Goal: Task Accomplishment & Management: Manage account settings

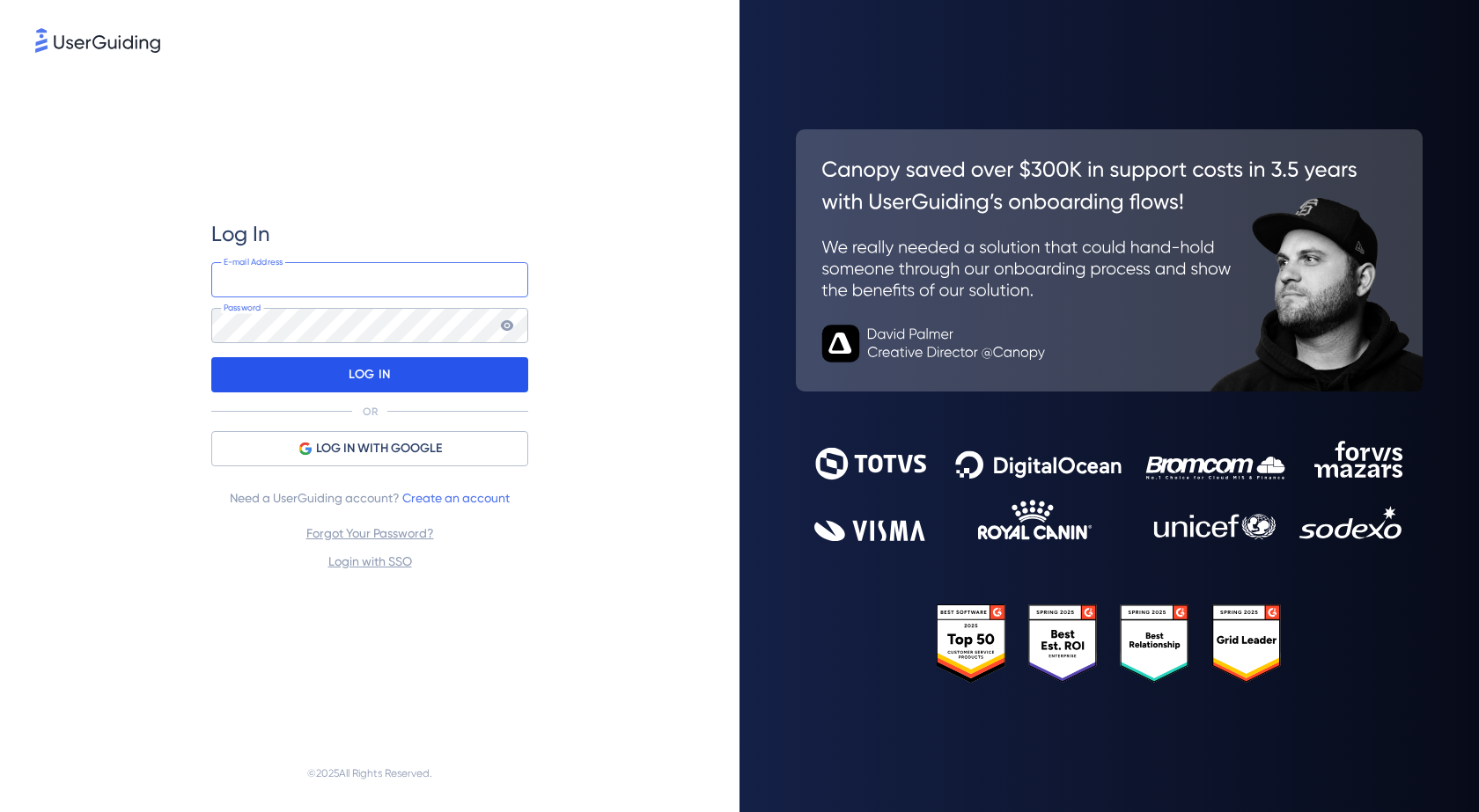
type input "[PERSON_NAME][EMAIL_ADDRESS][DOMAIN_NAME]"
click at [459, 379] on div "LOG IN" at bounding box center [369, 374] width 316 height 35
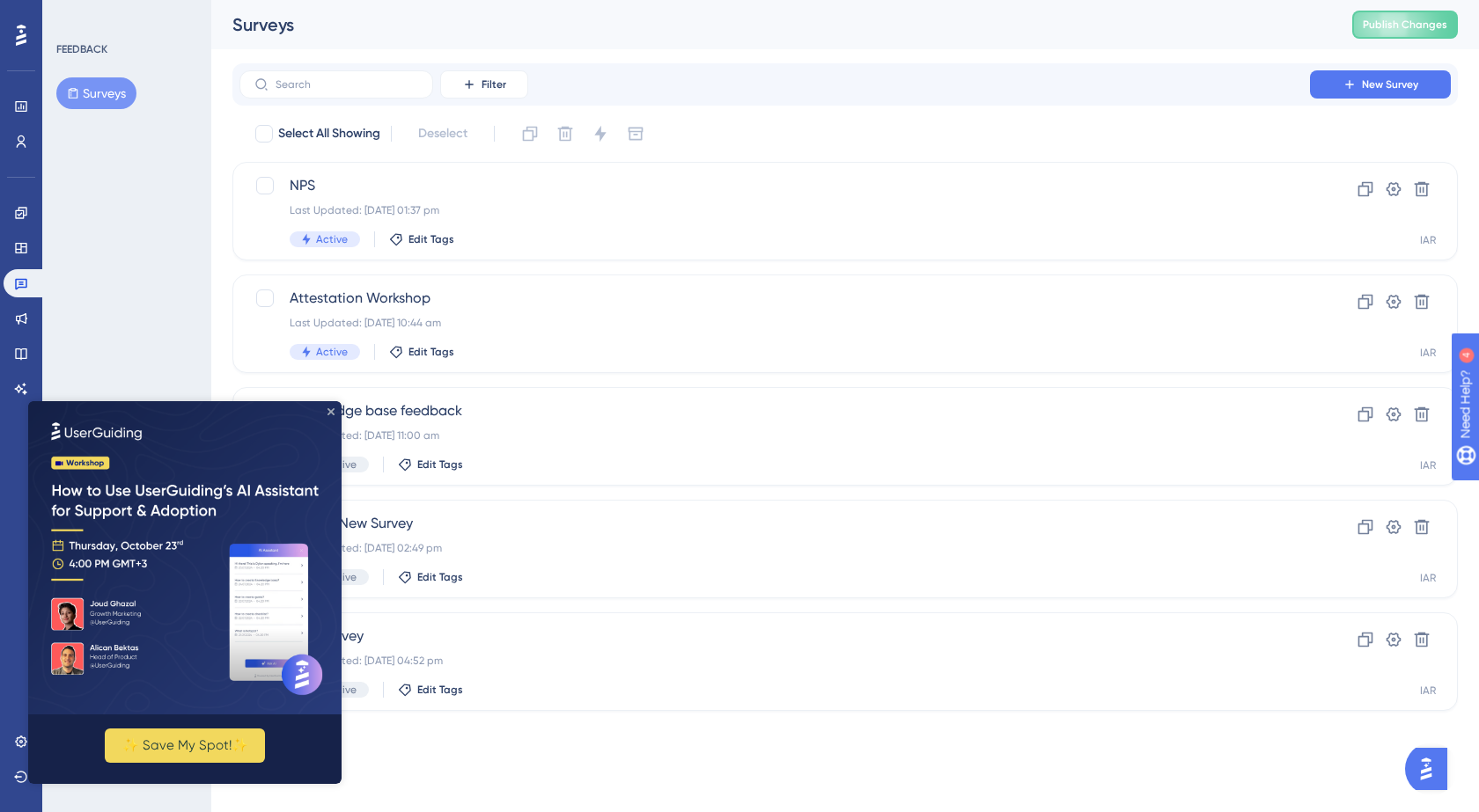
click at [333, 410] on icon "Close Preview" at bounding box center [330, 411] width 7 height 7
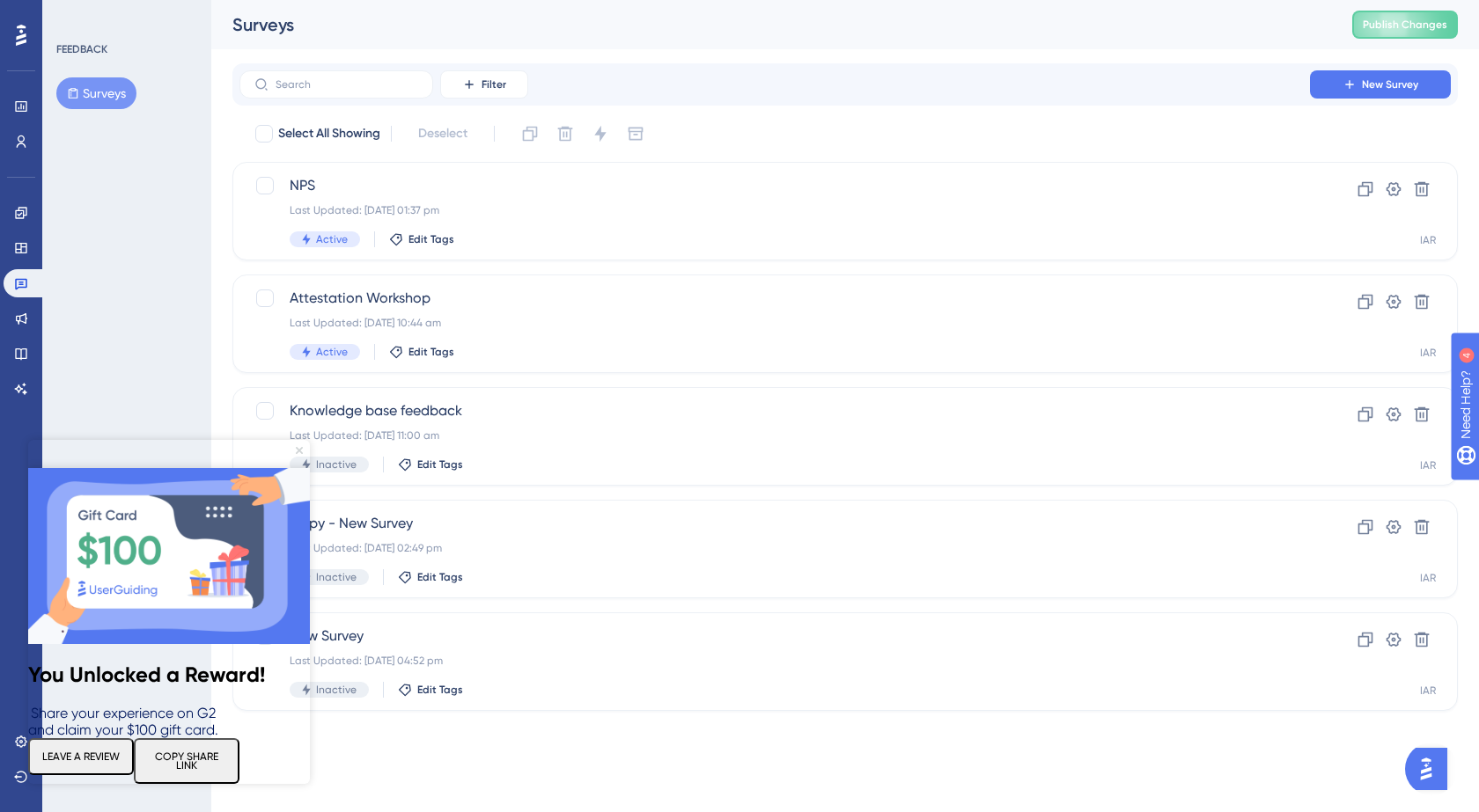
click at [301, 450] on icon "Close Preview" at bounding box center [299, 450] width 7 height 7
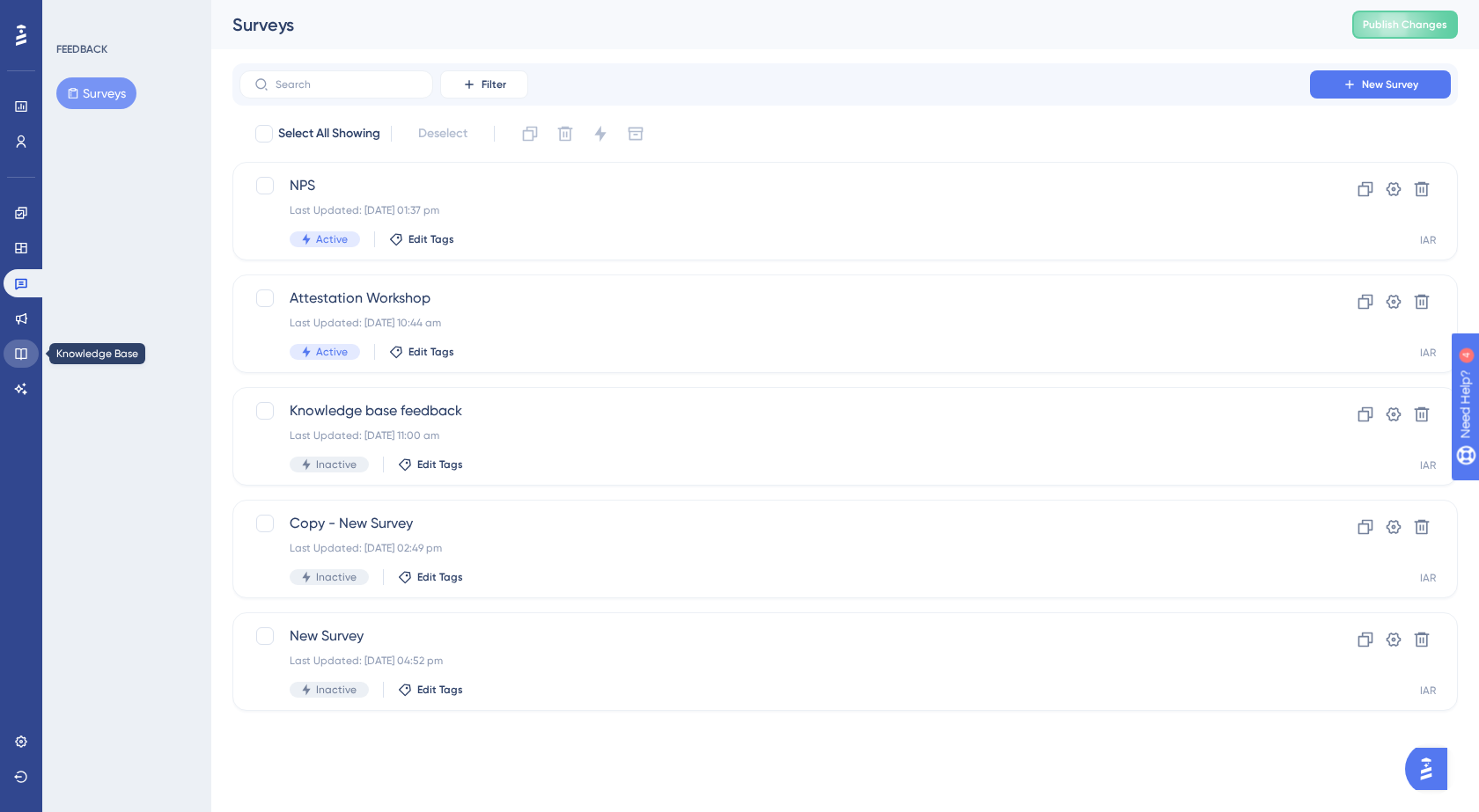
click at [20, 357] on icon at bounding box center [21, 354] width 14 height 14
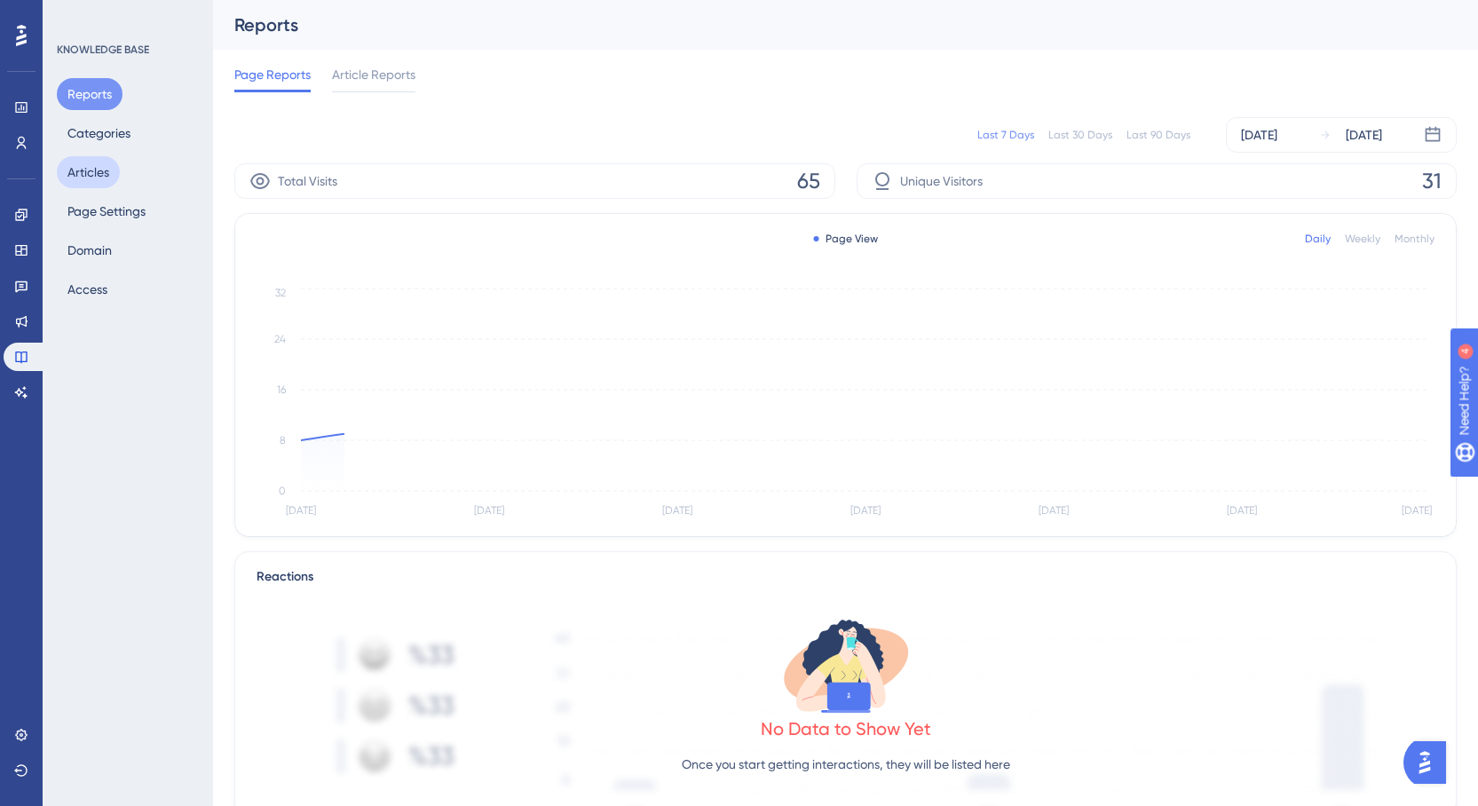
click at [103, 178] on button "Articles" at bounding box center [88, 172] width 63 height 32
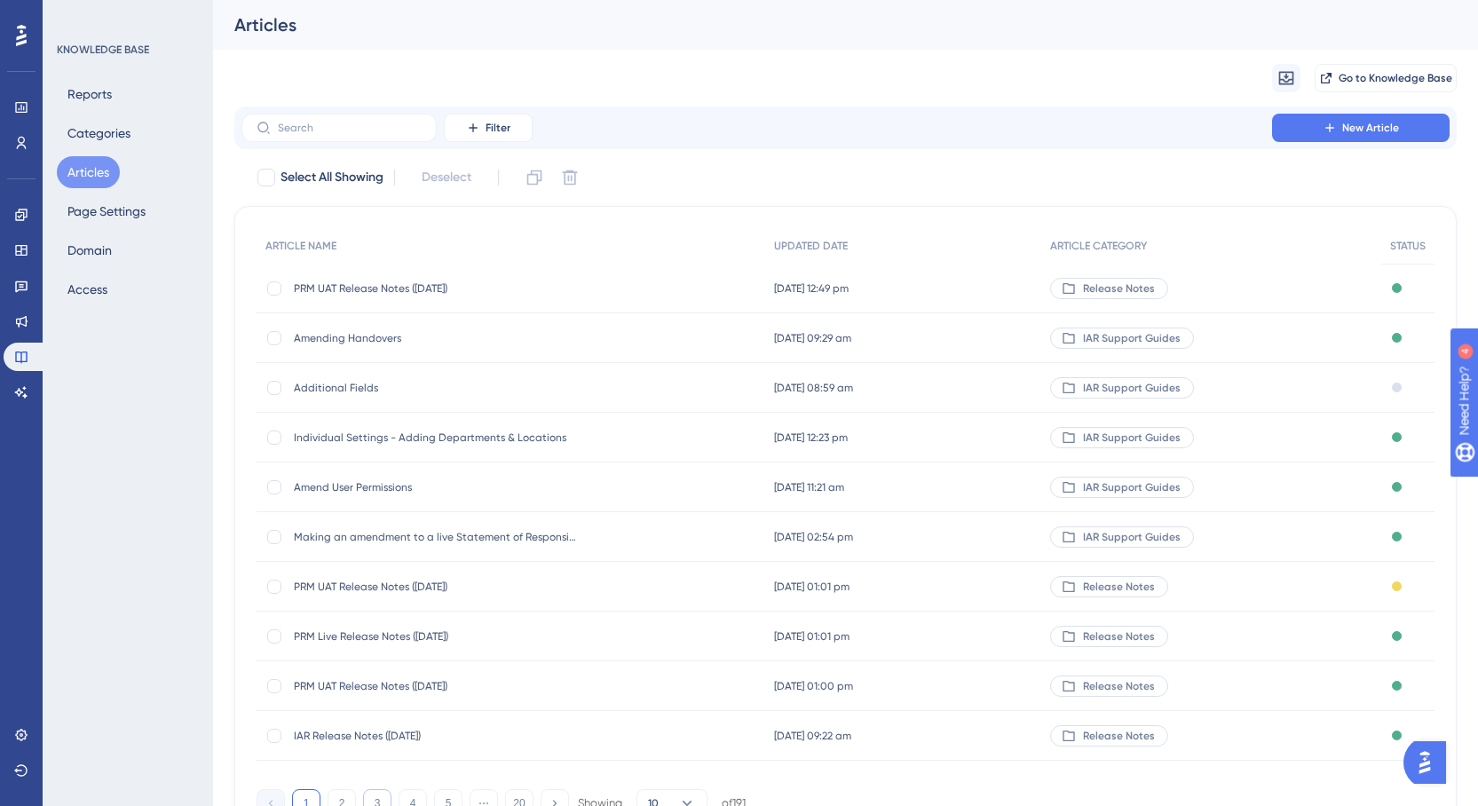
click at [377, 793] on button "3" at bounding box center [377, 803] width 28 height 28
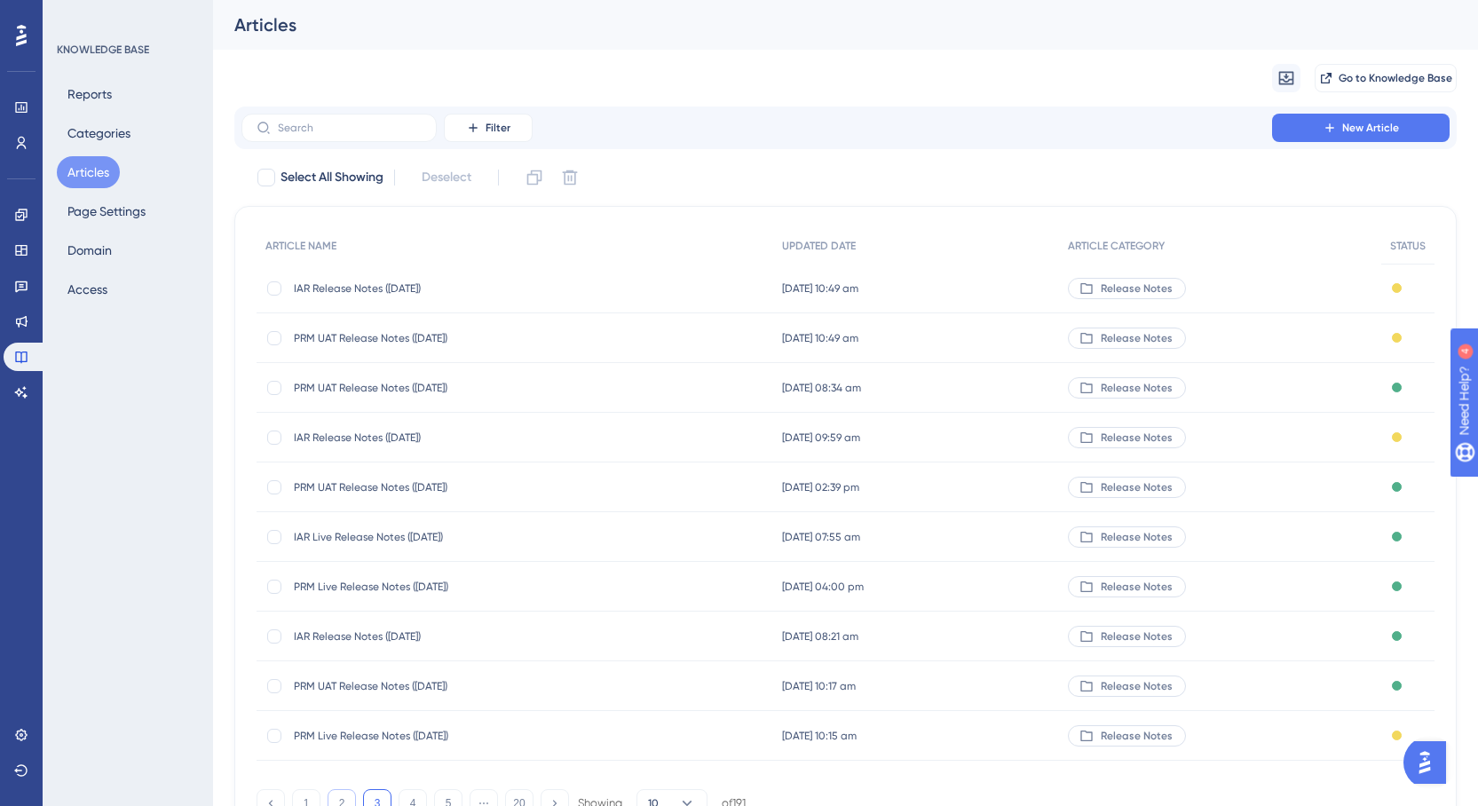
click at [346, 794] on button "2" at bounding box center [341, 803] width 28 height 28
click at [311, 382] on span "IAR Release Notes ([DATE])" at bounding box center [436, 388] width 284 height 14
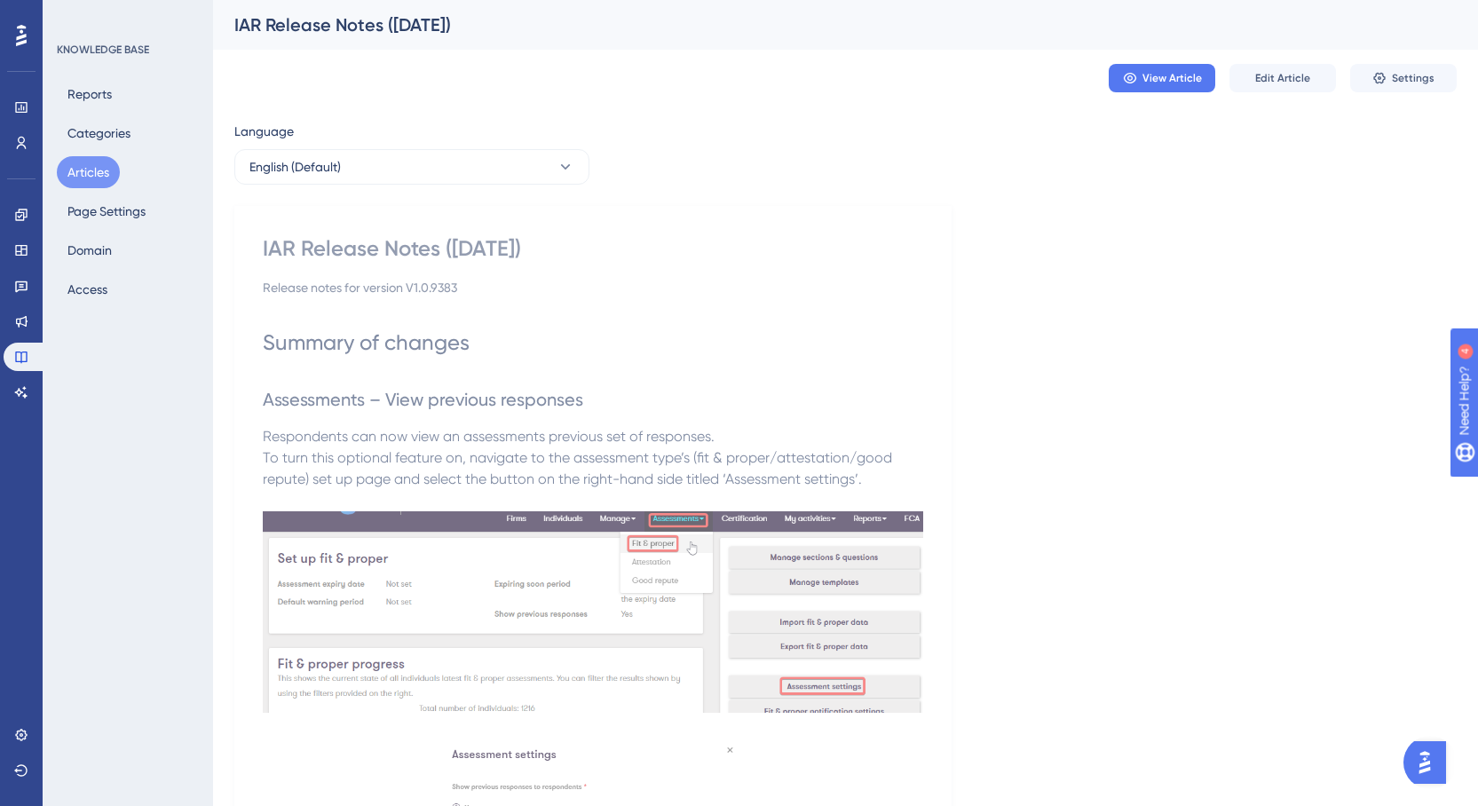
click at [78, 171] on button "Articles" at bounding box center [88, 172] width 63 height 32
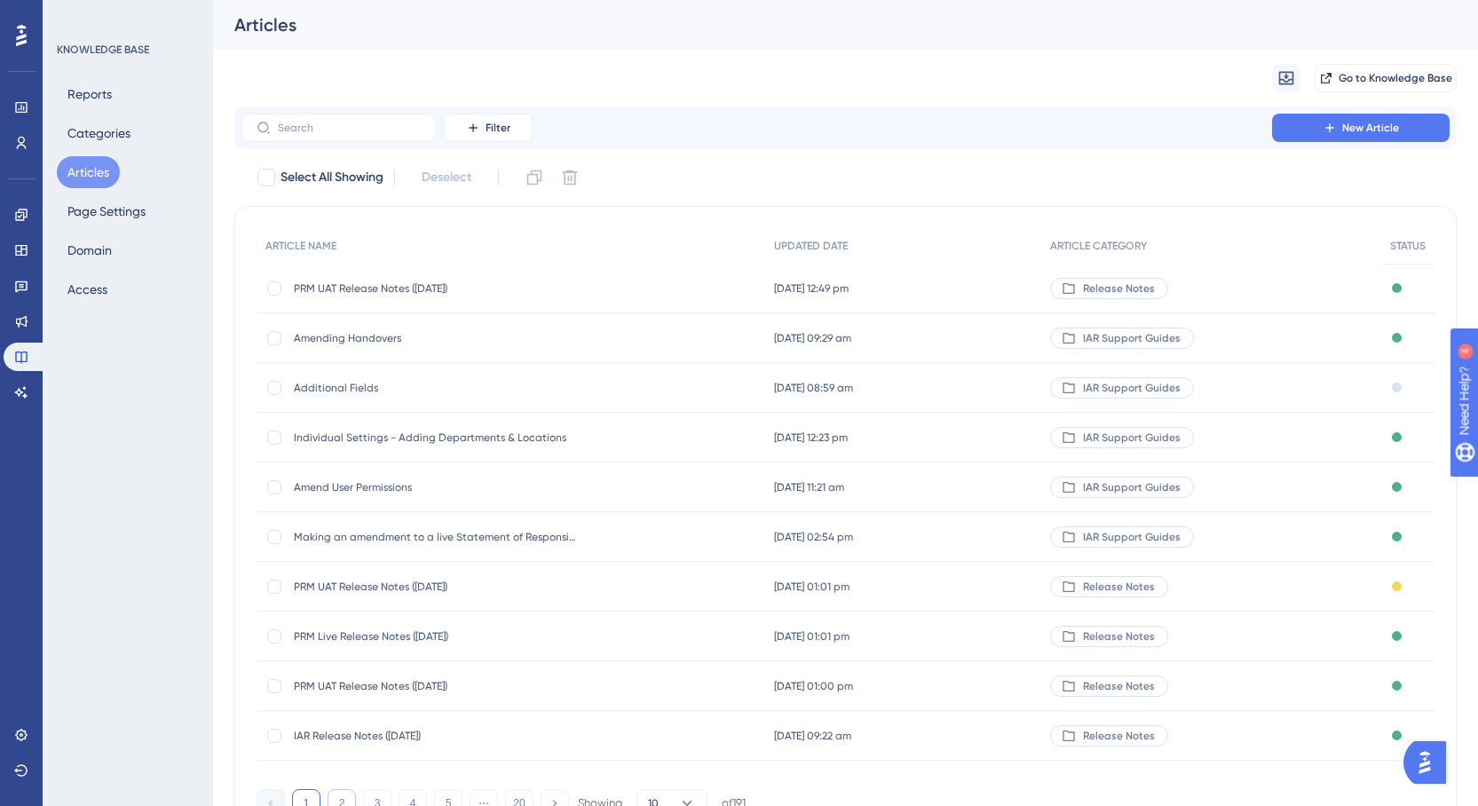
click at [340, 797] on button "2" at bounding box center [341, 803] width 28 height 28
click at [276, 386] on div at bounding box center [274, 388] width 14 height 14
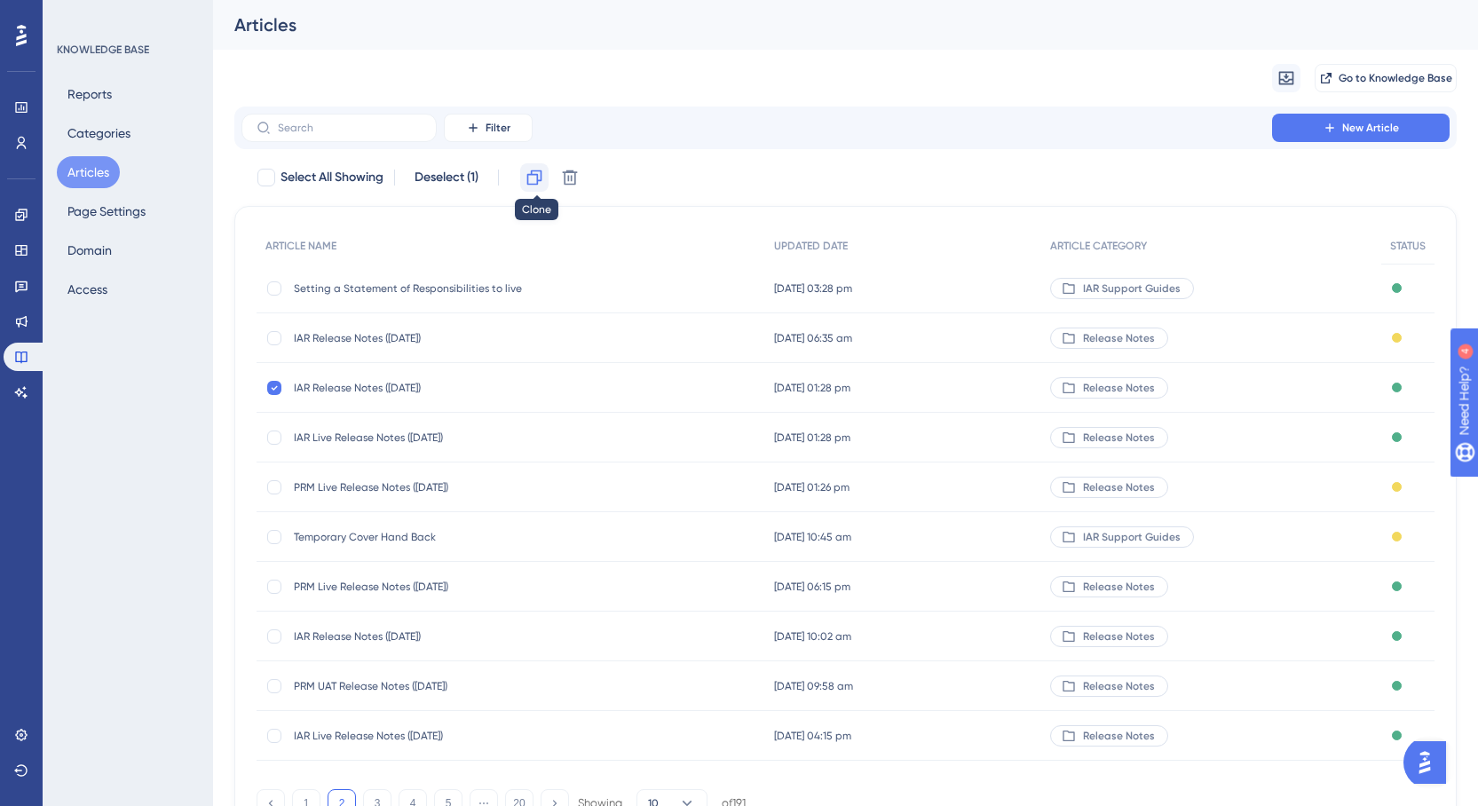
click at [543, 181] on icon at bounding box center [534, 178] width 18 height 18
checkbox input "false"
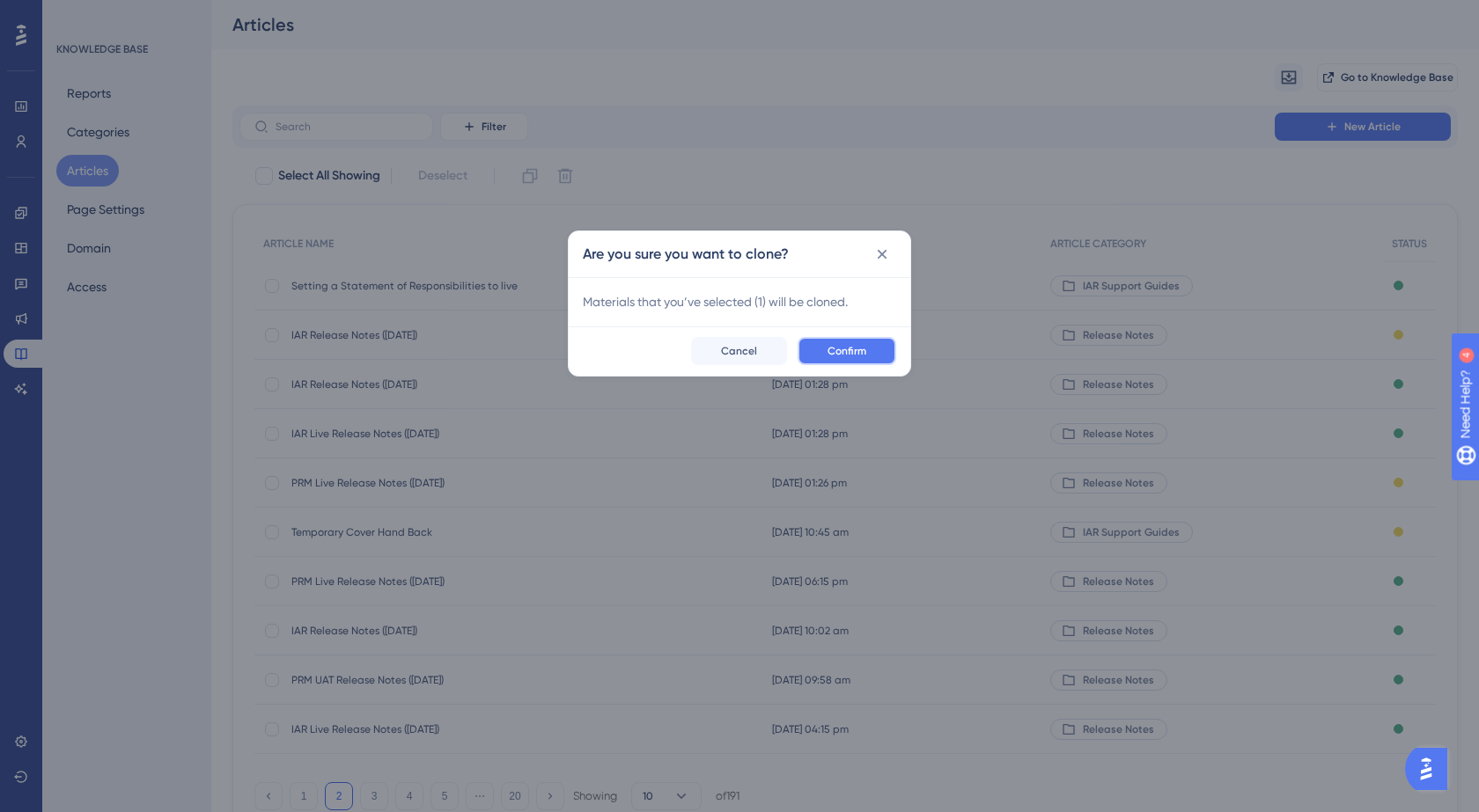
click at [837, 347] on span "Confirm" at bounding box center [846, 351] width 39 height 14
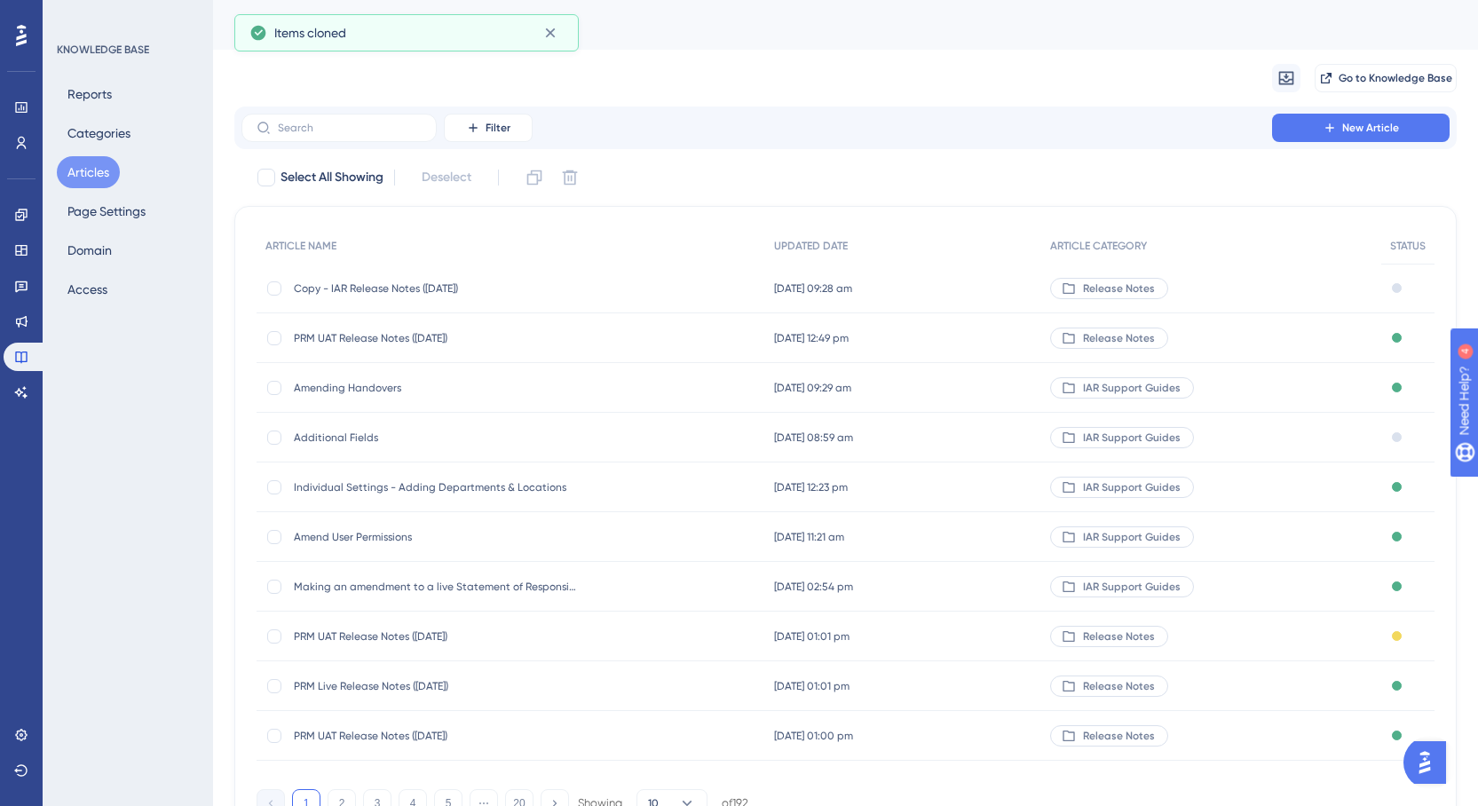
click at [381, 289] on span "Copy - IAR Release Notes ([DATE])" at bounding box center [436, 288] width 284 height 14
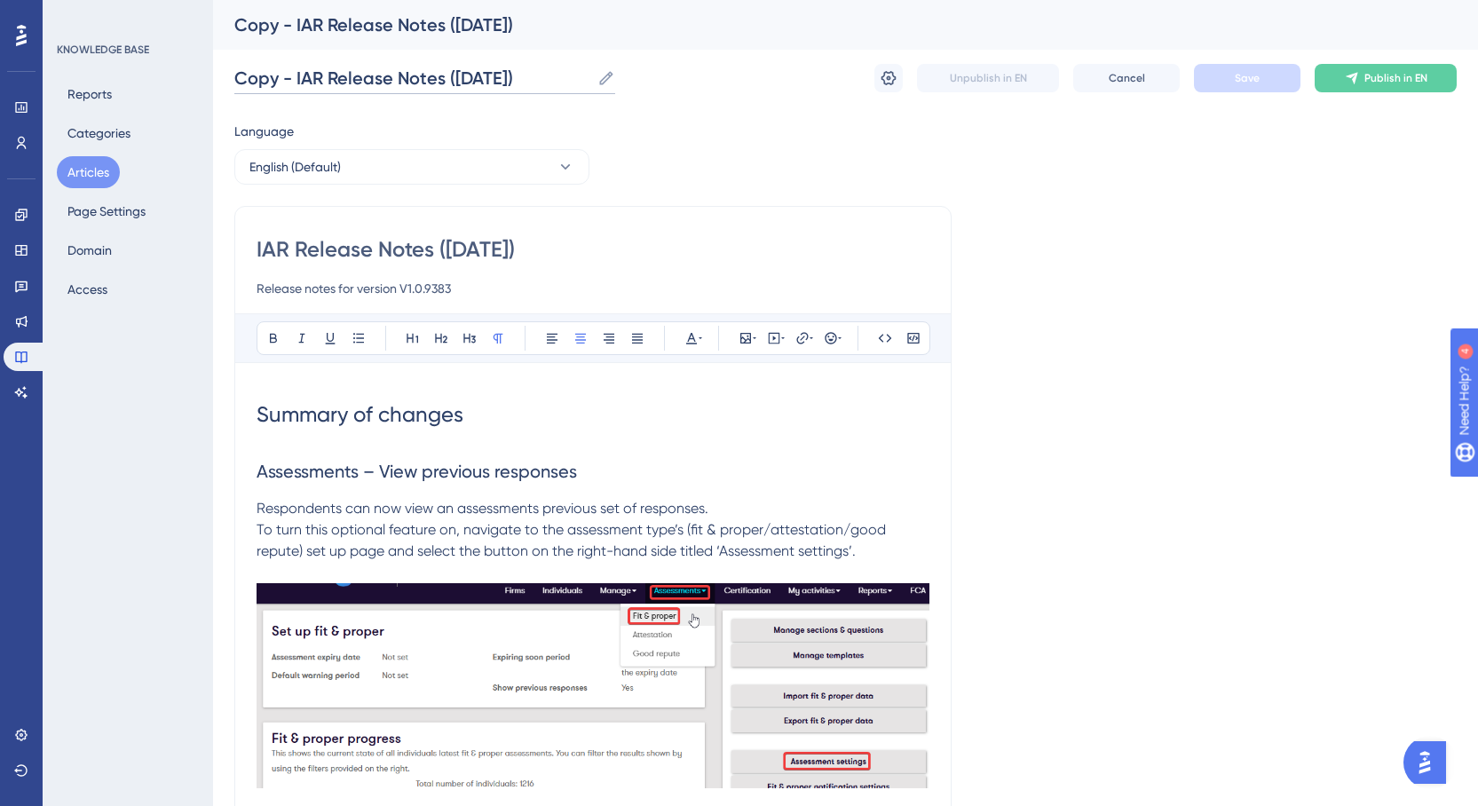
click at [295, 72] on input "Copy - IAR Release Notes ([DATE])" at bounding box center [412, 78] width 356 height 25
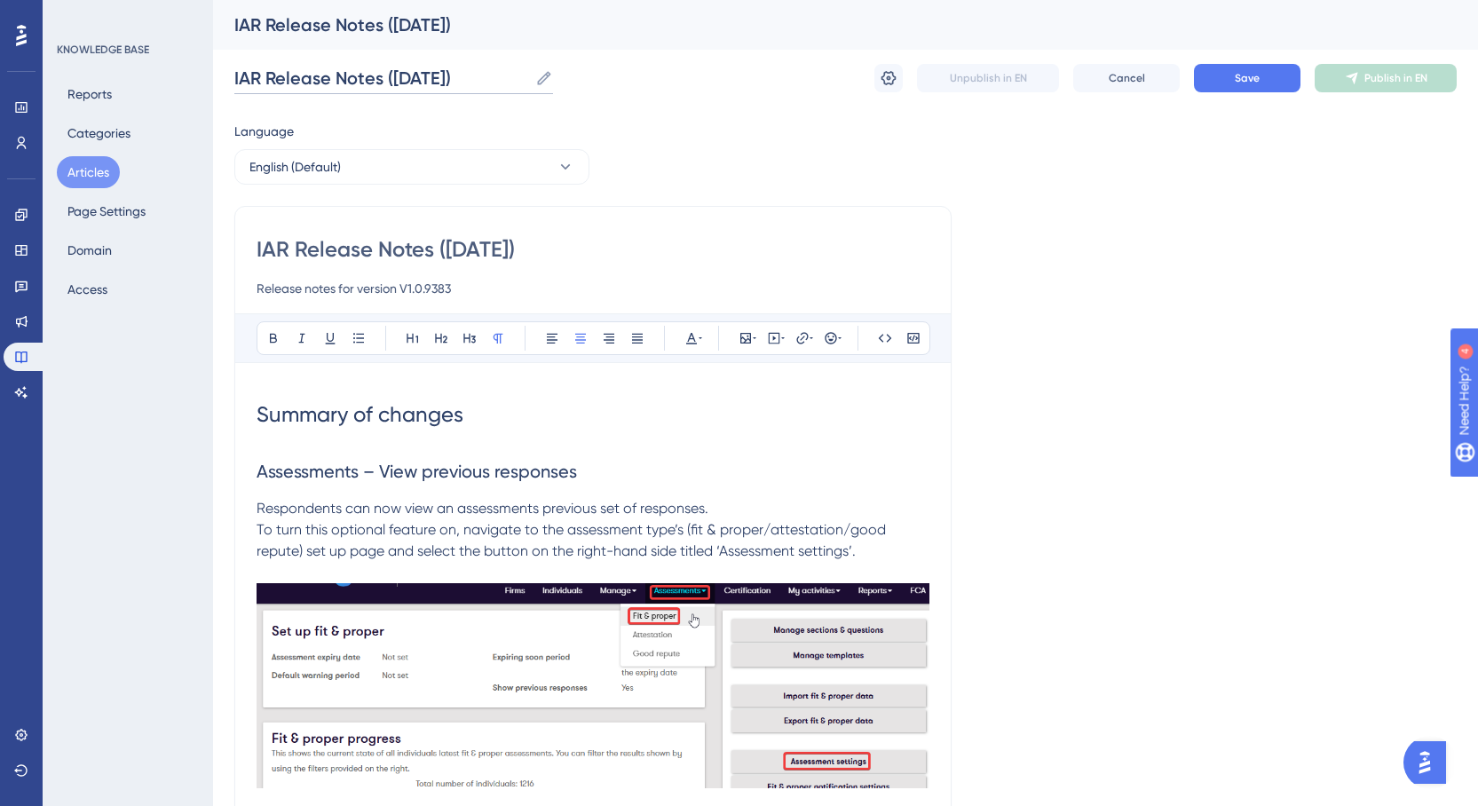
type input "IAR Release Notes ([DATE])"
click at [457, 282] on input "Release notes for version V1.0.9383" at bounding box center [592, 288] width 673 height 21
type input "Release notes for version V1.0.9xxx"
click at [502, 248] on input "IAR Release Notes ([DATE])" at bounding box center [592, 249] width 673 height 28
type input "IAR Release Notes ([DATE])"
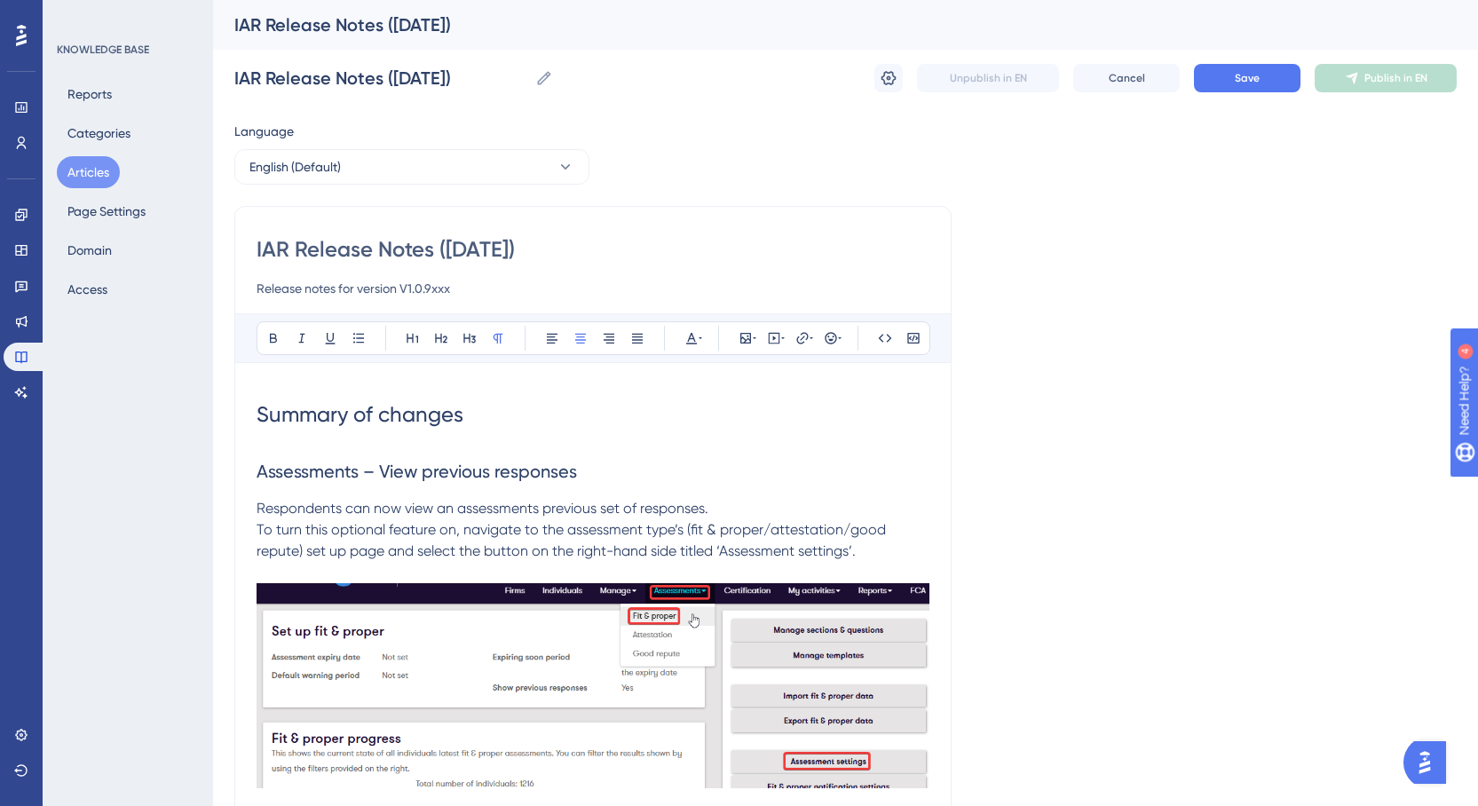
type input "IAR Release Notes ([DATE])"
click at [469, 248] on input "IAR Release Notes ([DATE])" at bounding box center [592, 249] width 673 height 28
type input "IAR Release Notes (/10/2025)"
type input "IAR Release Notes ([DATE])"
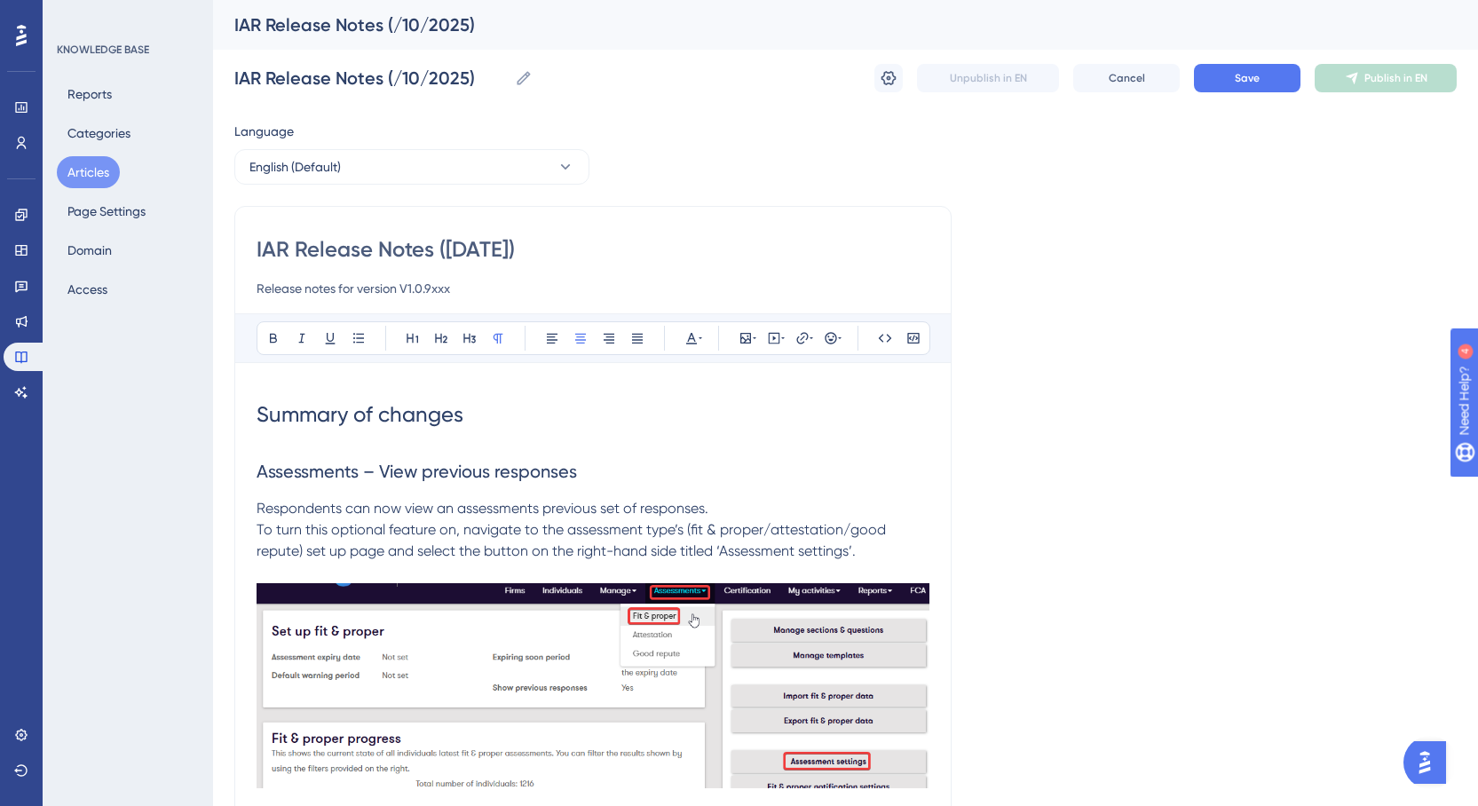
type input "IAR Release Notes ([DATE])"
click at [783, 244] on input "IAR Release Notes ([DATE])" at bounding box center [592, 249] width 673 height 28
type input "IAR Release Notes ([DATE])"
click at [1264, 79] on button "Save" at bounding box center [1247, 78] width 106 height 28
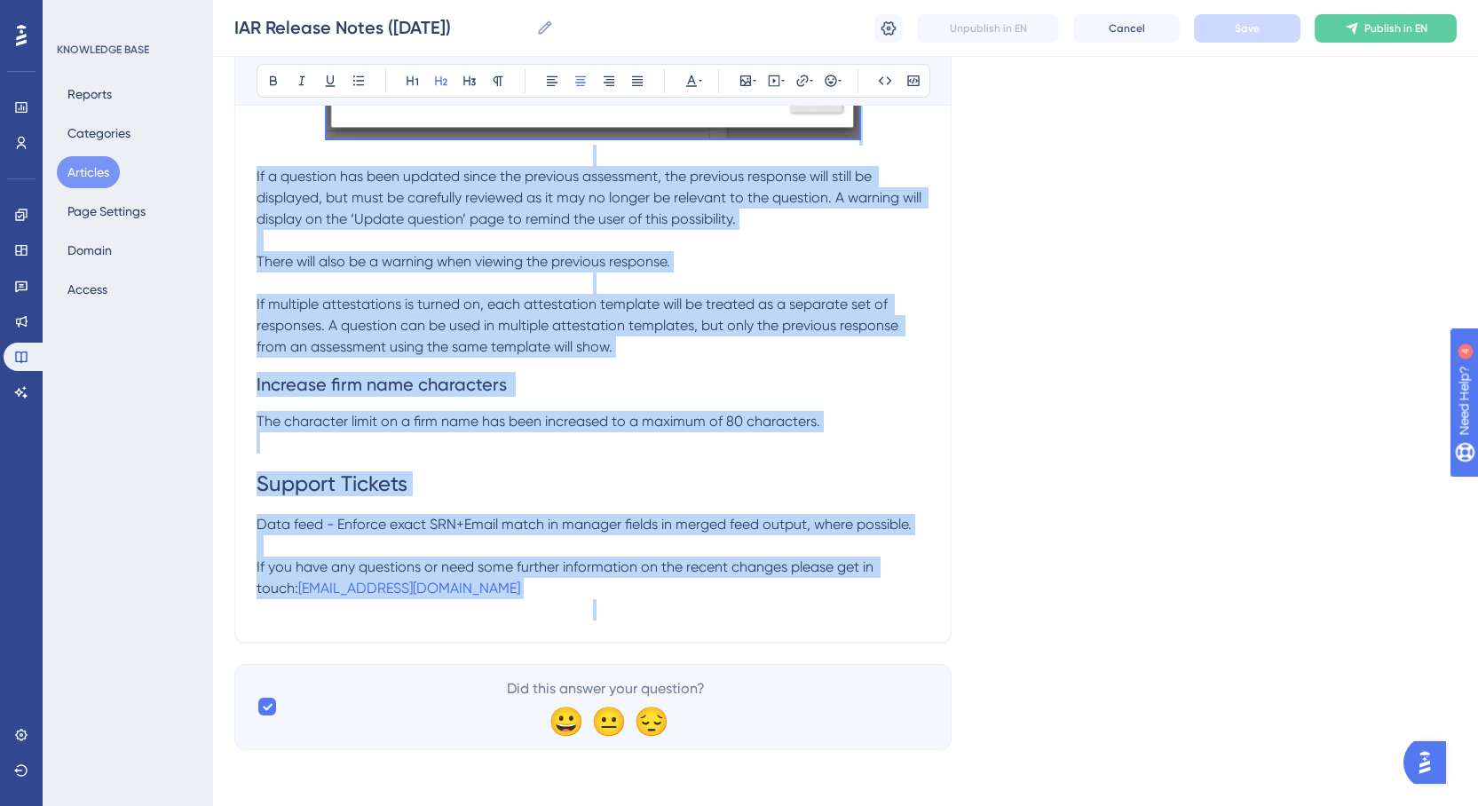
scroll to position [1670, 0]
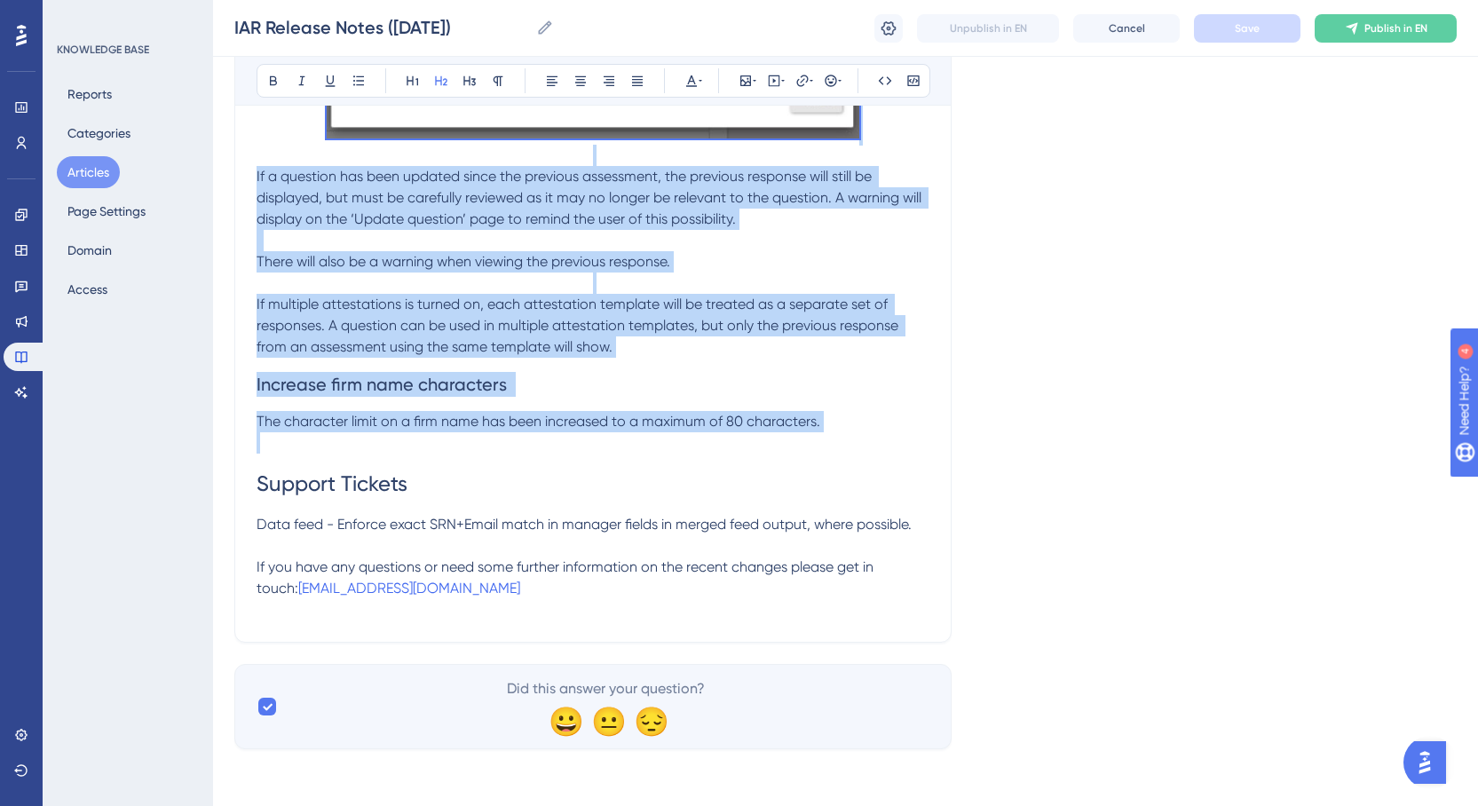
drag, startPoint x: 256, startPoint y: 467, endPoint x: 575, endPoint y: 440, distance: 319.7
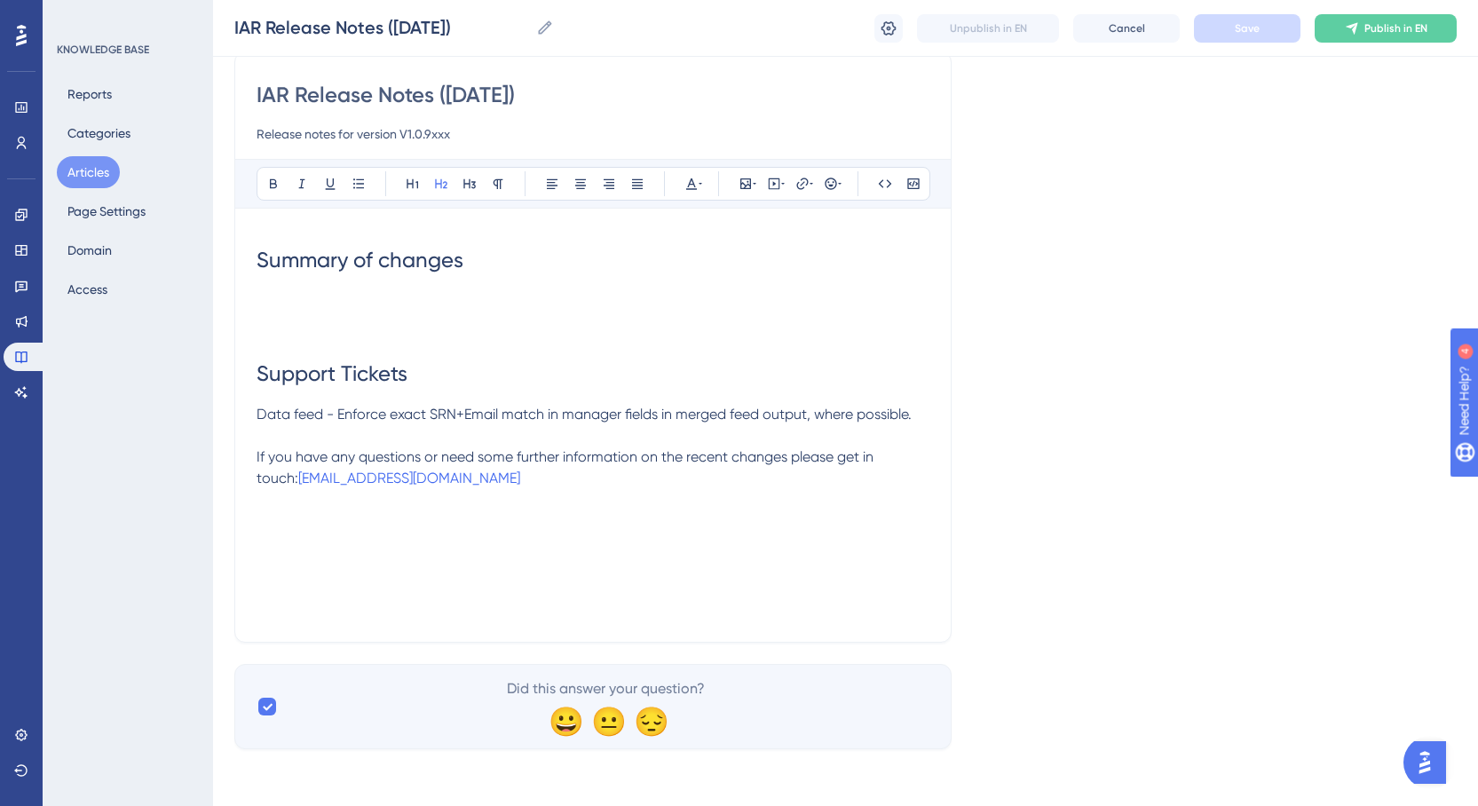
scroll to position [147, 0]
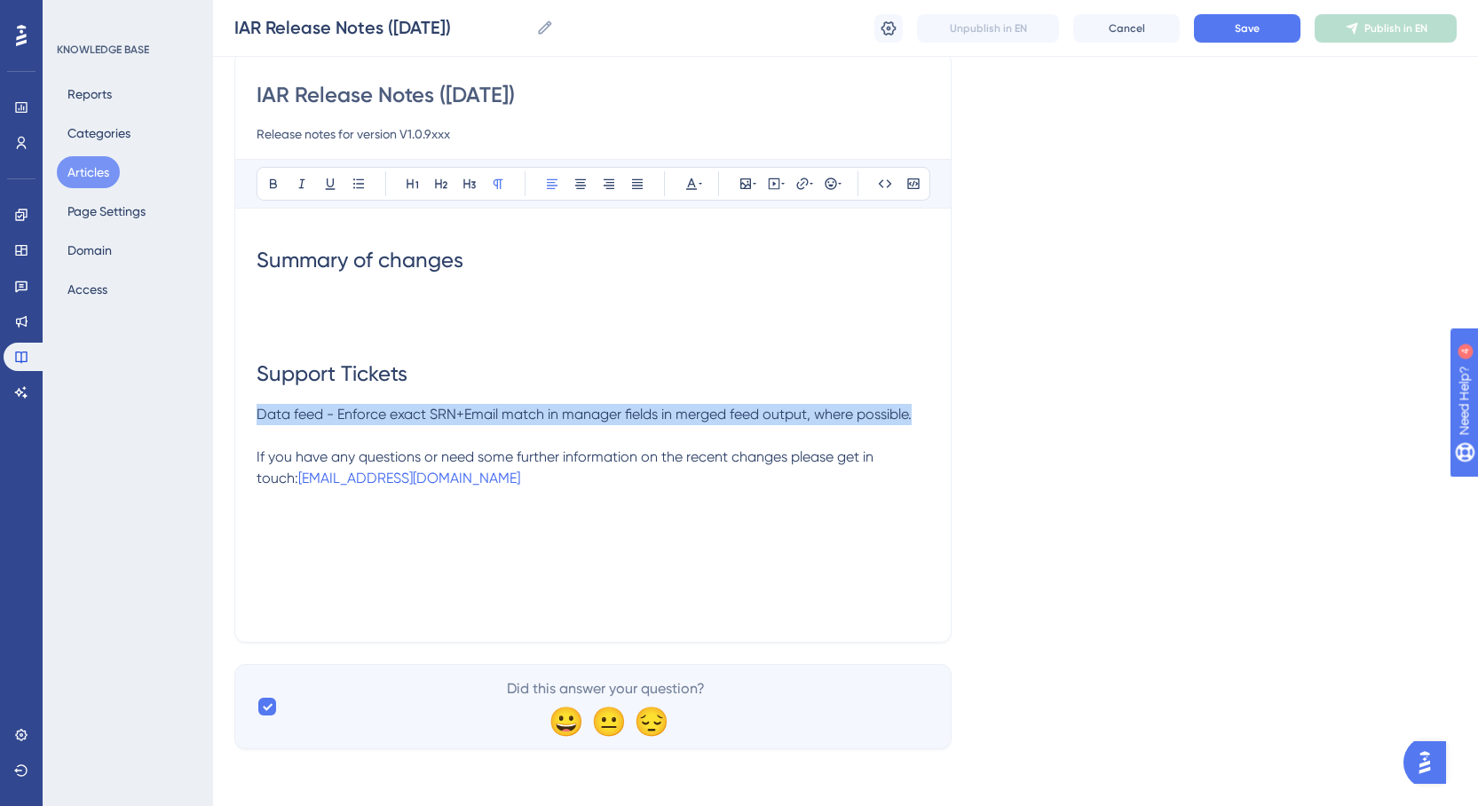
drag, startPoint x: 918, startPoint y: 411, endPoint x: 258, endPoint y: 422, distance: 660.3
click at [258, 422] on p "Data feed - Enforce exact SRN+Email match in manager fields in merged feed outp…" at bounding box center [592, 414] width 673 height 21
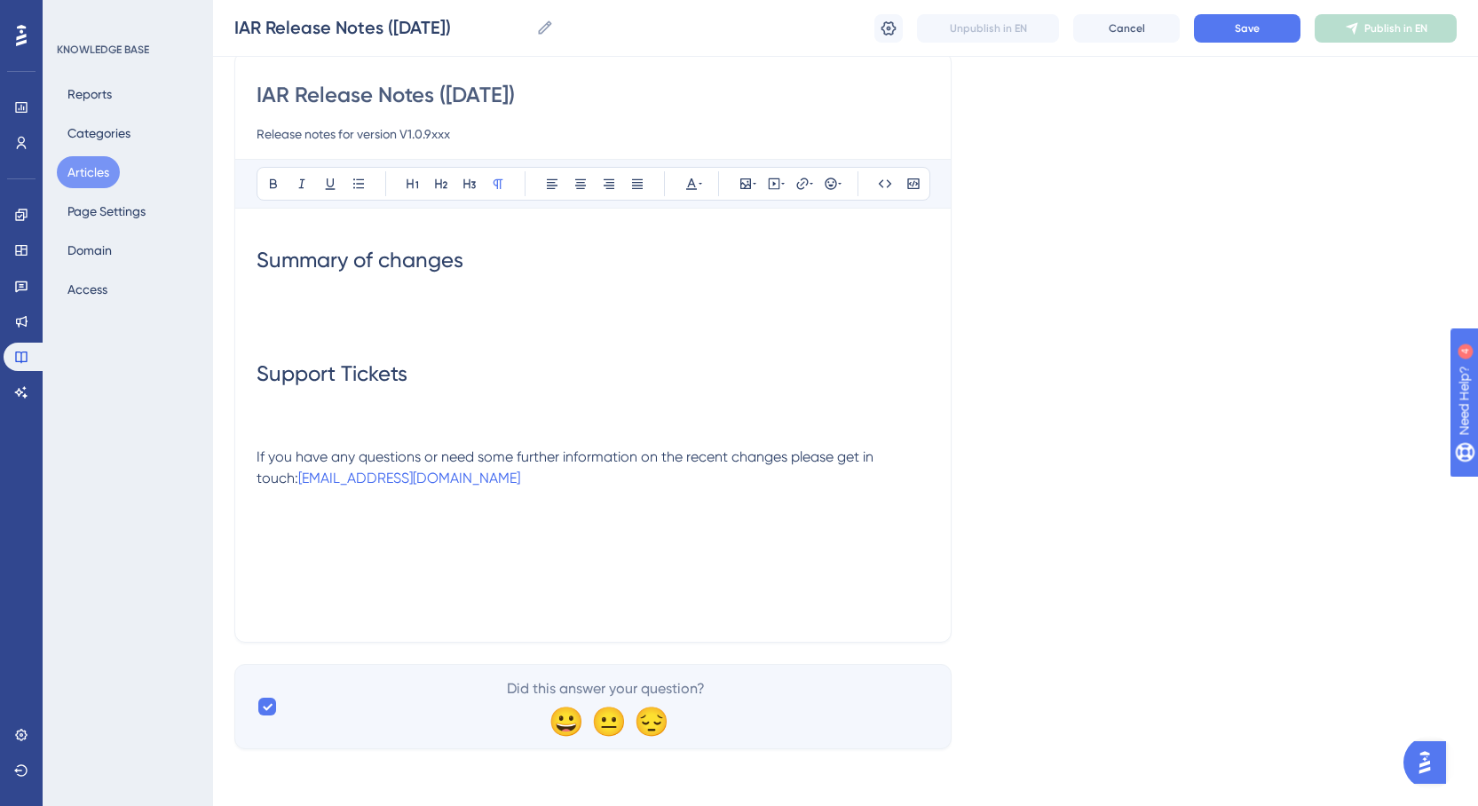
click at [290, 411] on p at bounding box center [592, 414] width 673 height 21
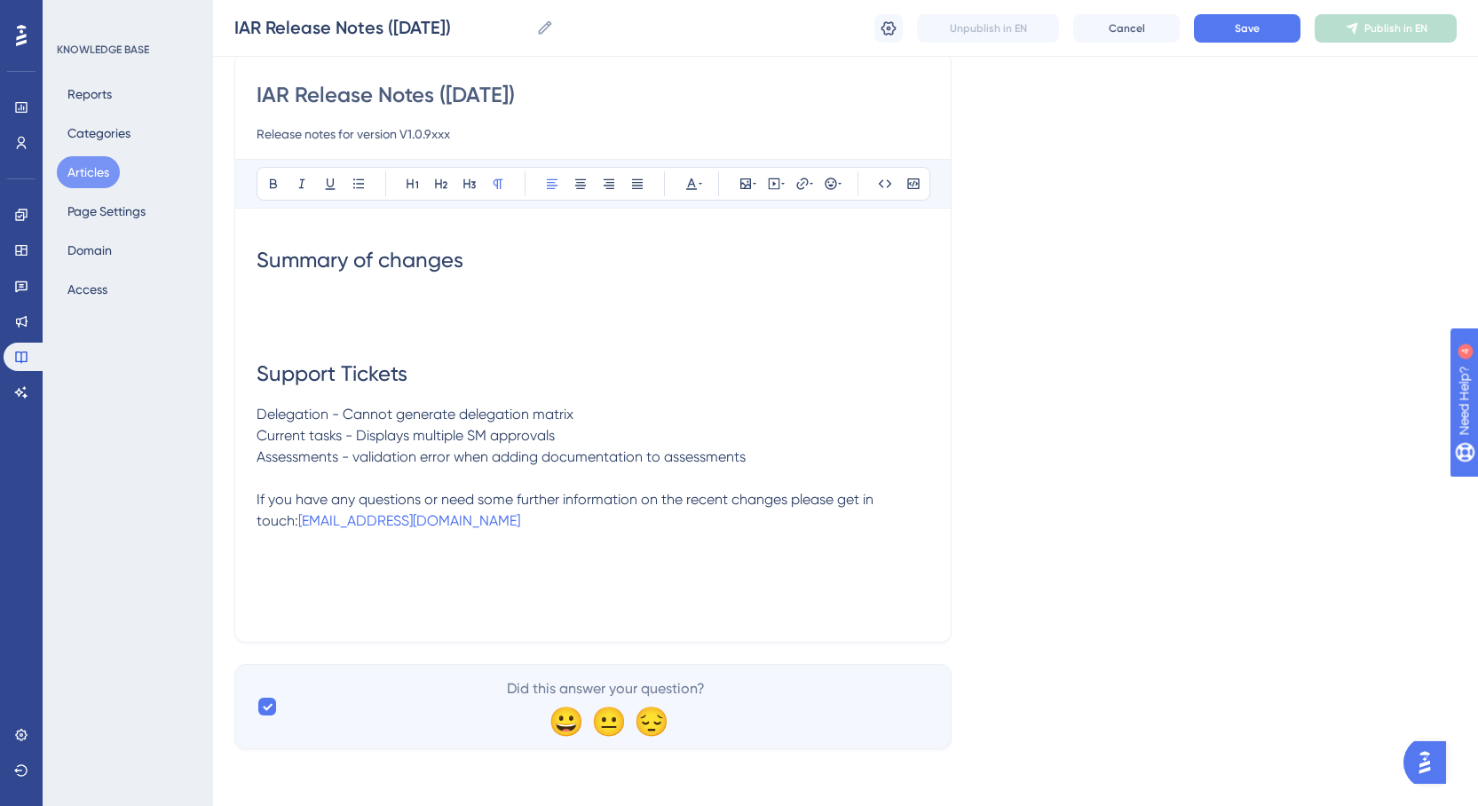
click at [277, 301] on h2 at bounding box center [592, 316] width 673 height 53
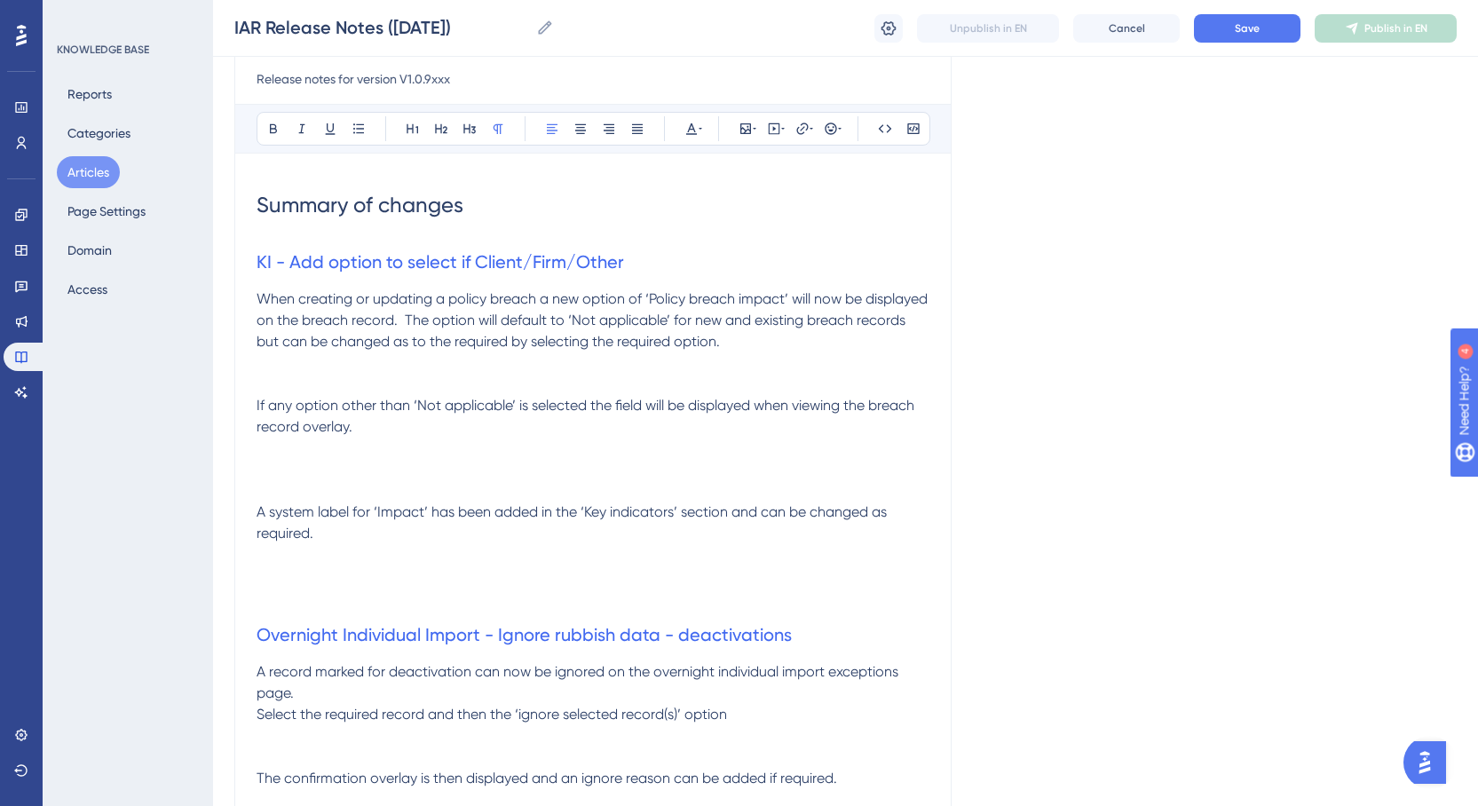
scroll to position [0, 0]
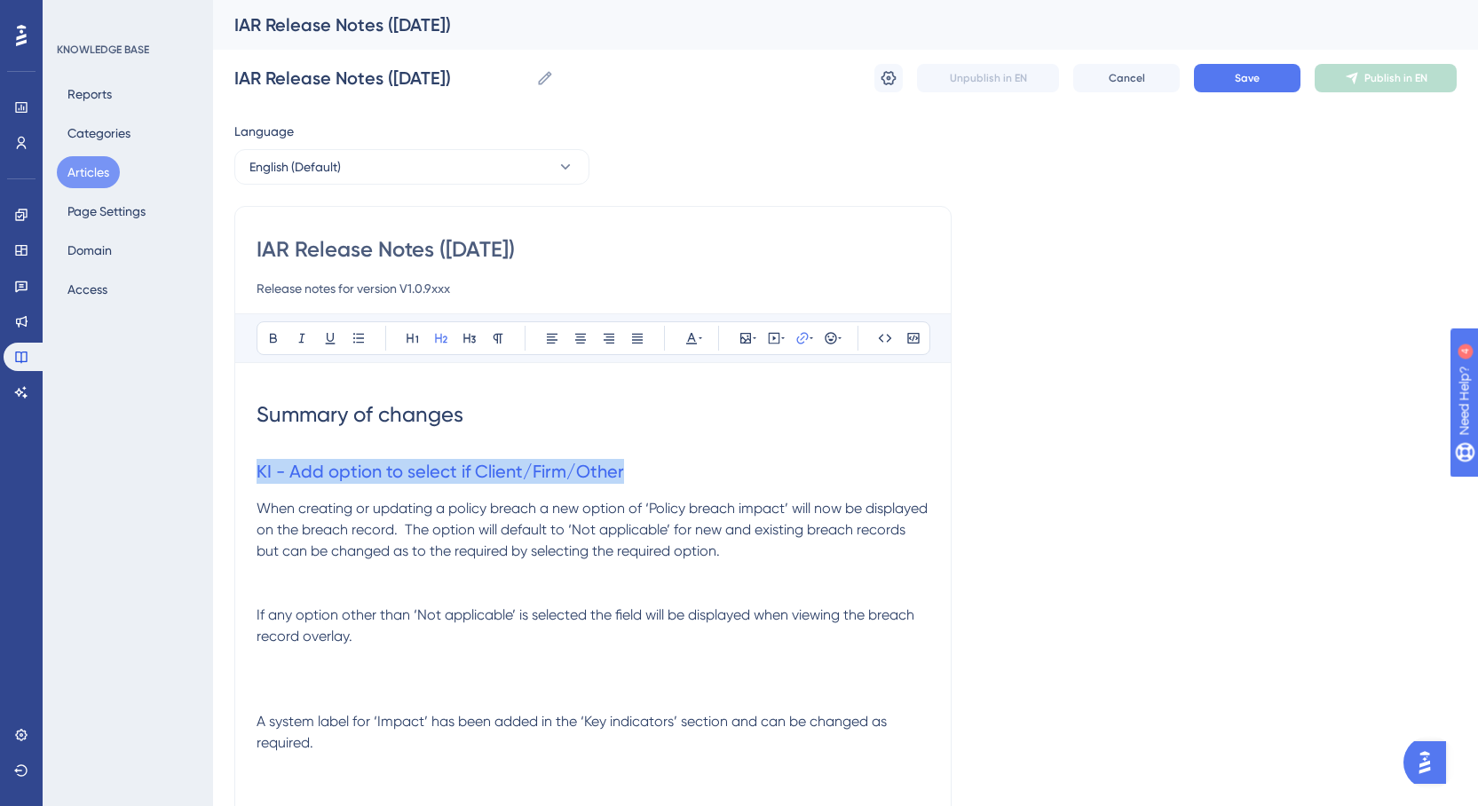
drag, startPoint x: 632, startPoint y: 474, endPoint x: 241, endPoint y: 479, distance: 390.5
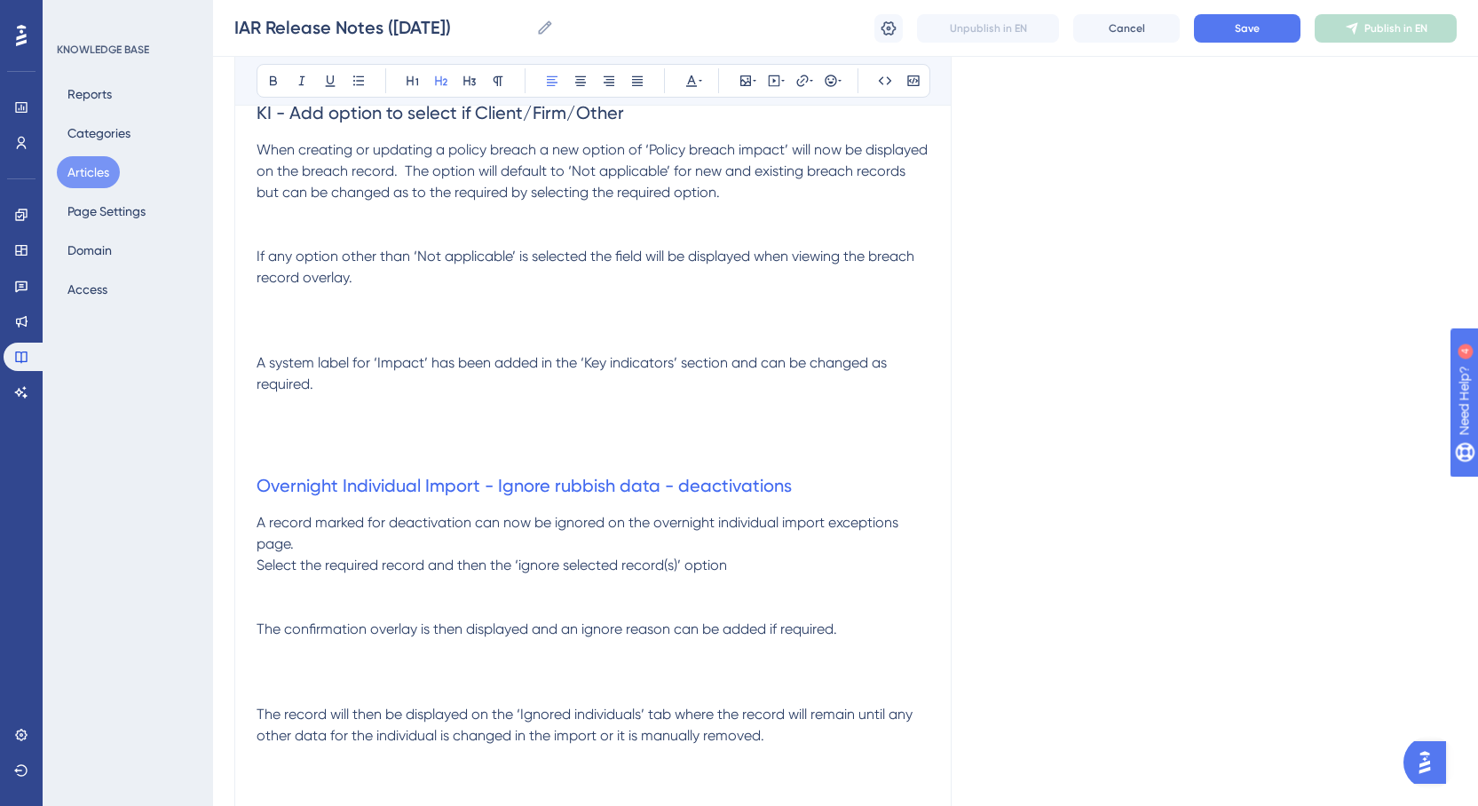
scroll to position [355, 0]
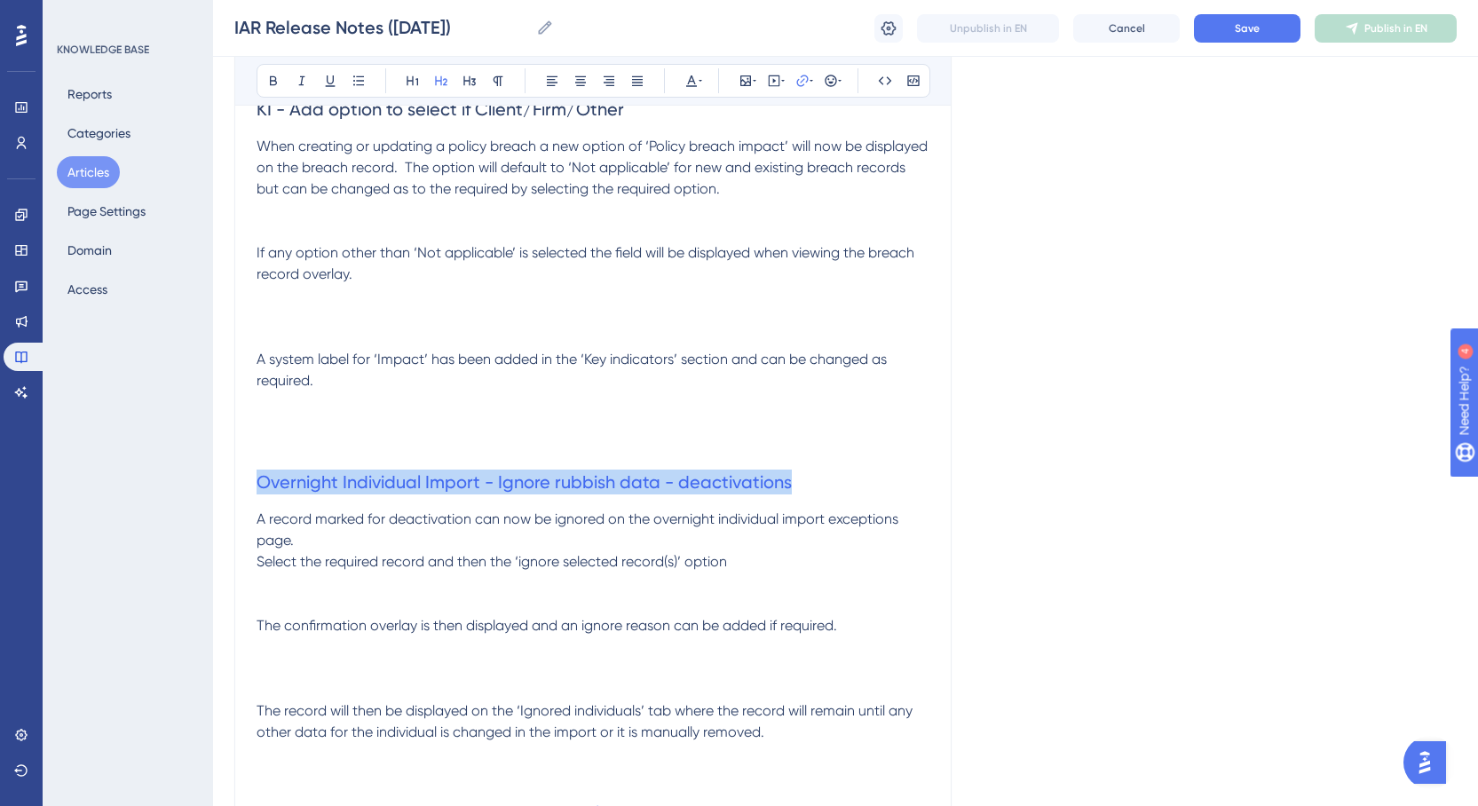
drag, startPoint x: 729, startPoint y: 486, endPoint x: 254, endPoint y: 487, distance: 475.6
click at [254, 487] on div "IAR Release Notes ([DATE]) Release notes for version V1.0.9xxx Bold Italic Unde…" at bounding box center [592, 627] width 717 height 1567
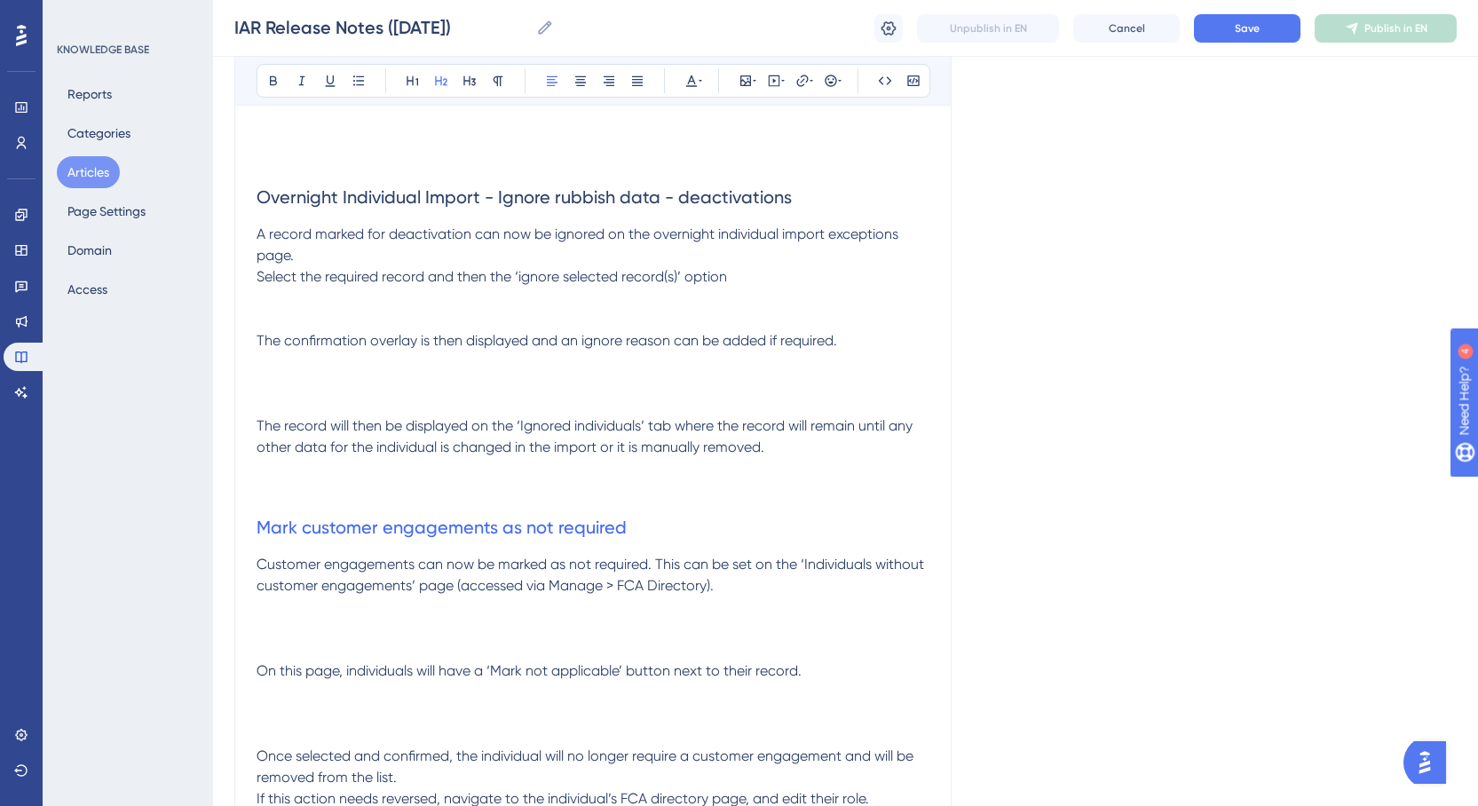
scroll to position [887, 0]
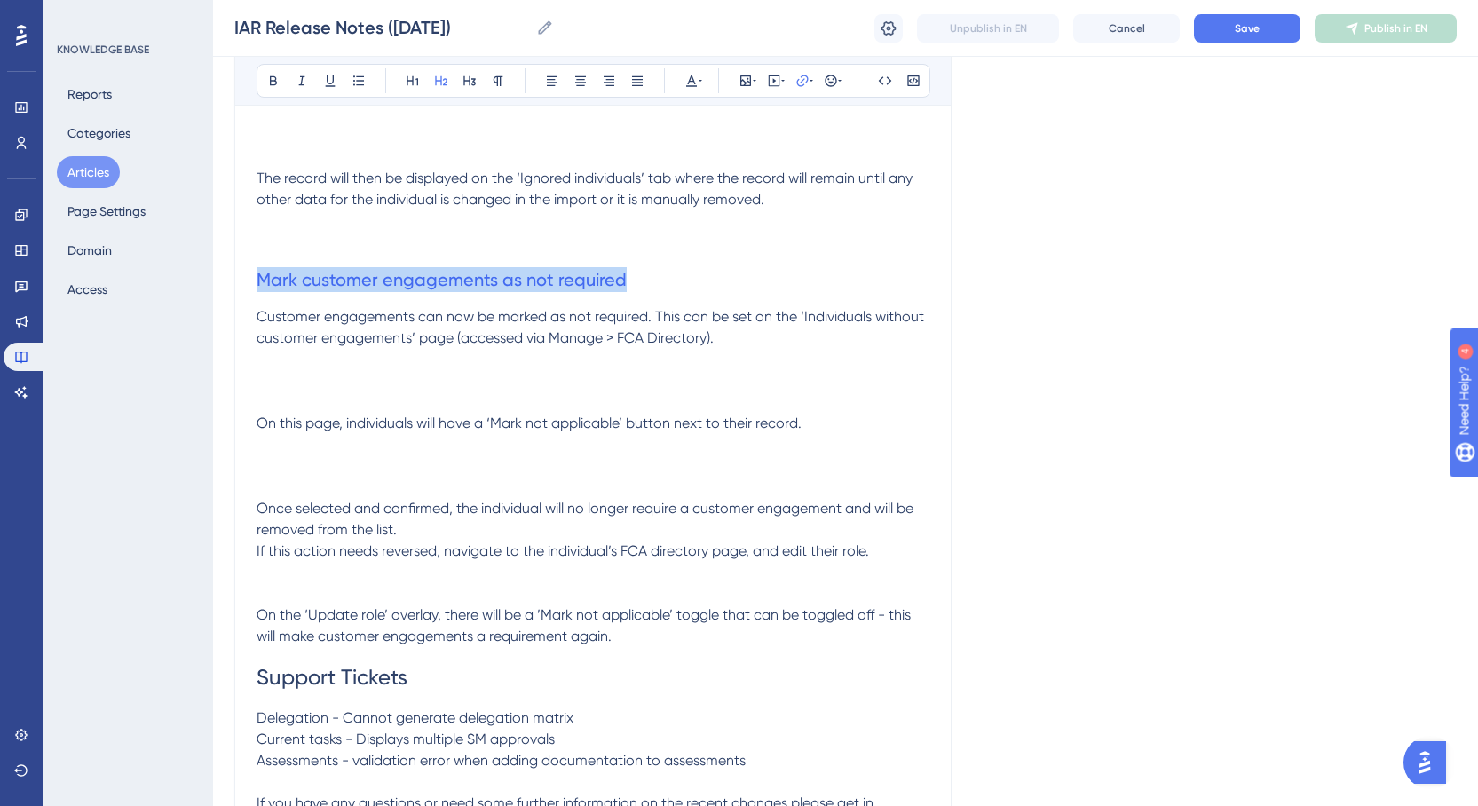
drag, startPoint x: 628, startPoint y: 278, endPoint x: 260, endPoint y: 301, distance: 369.0
click at [260, 301] on h2 "Mark customer engagements as not required" at bounding box center [592, 279] width 673 height 53
drag, startPoint x: 633, startPoint y: 281, endPoint x: 236, endPoint y: 279, distance: 396.7
click at [236, 279] on div "IAR Release Notes ([DATE]) Release notes for version V1.0.9xxx Bold Italic Unde…" at bounding box center [592, 94] width 717 height 1567
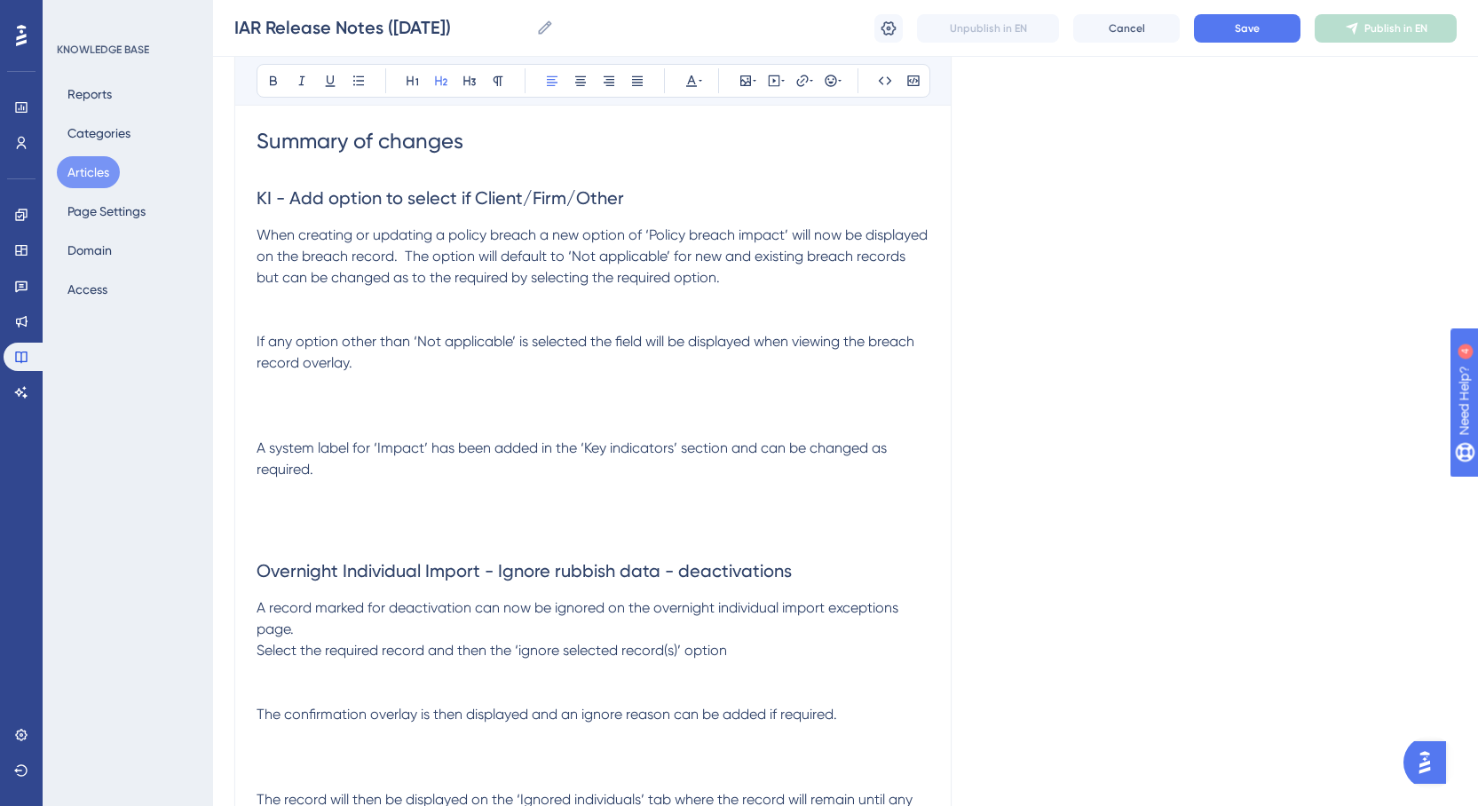
scroll to position [0, 0]
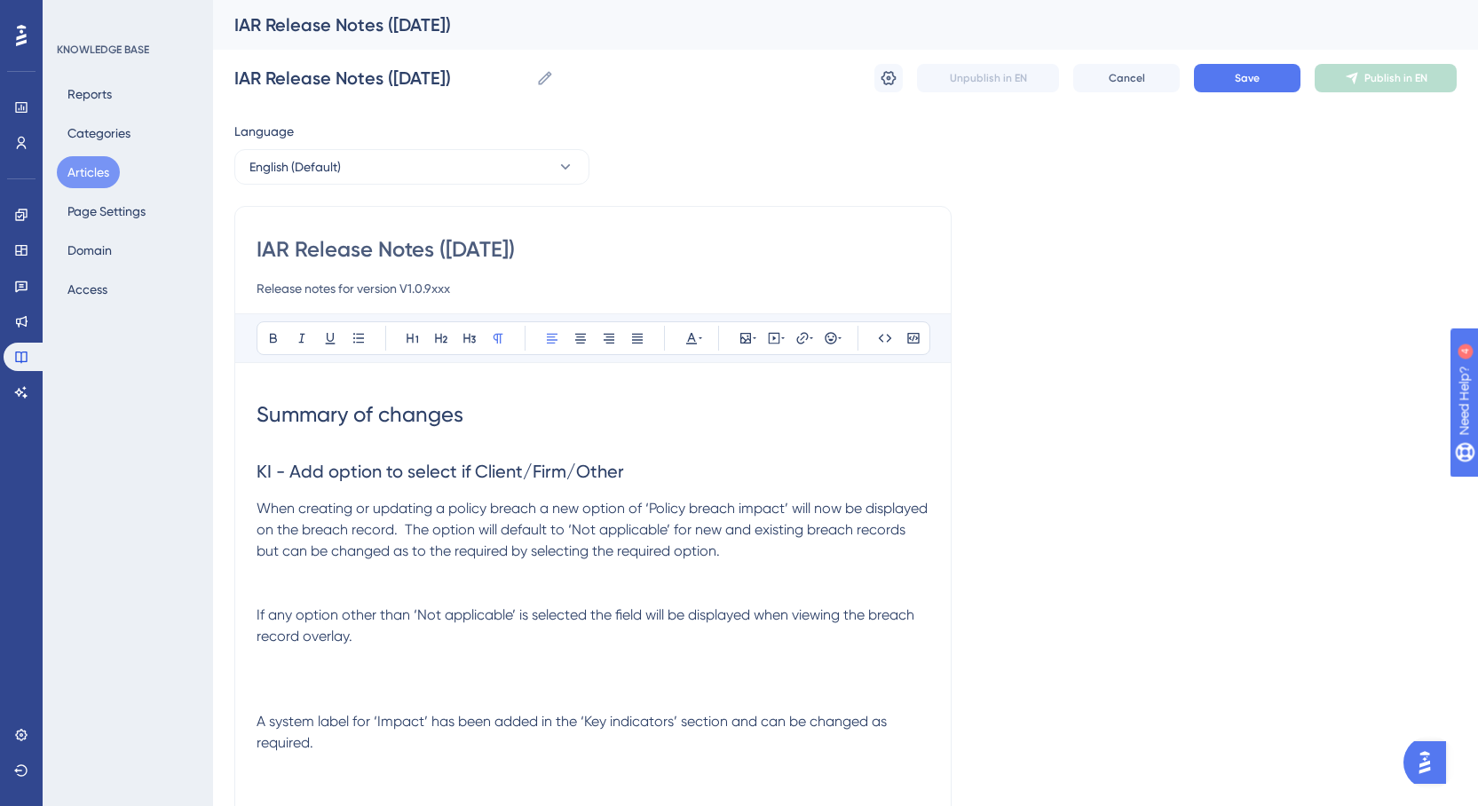
click at [587, 582] on p at bounding box center [592, 572] width 673 height 21
click at [745, 346] on button at bounding box center [745, 338] width 25 height 25
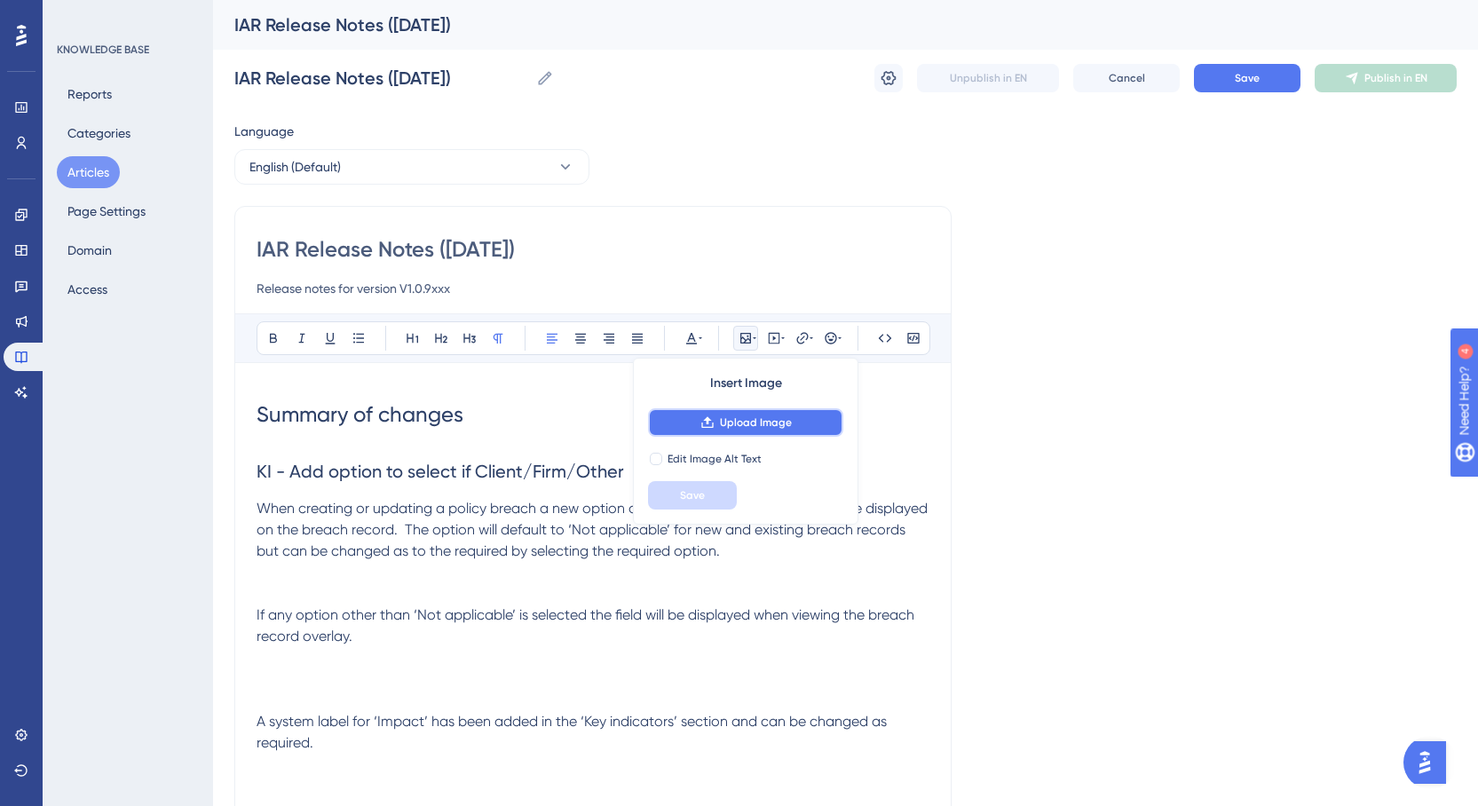
click at [751, 420] on span "Upload Image" at bounding box center [756, 422] width 72 height 14
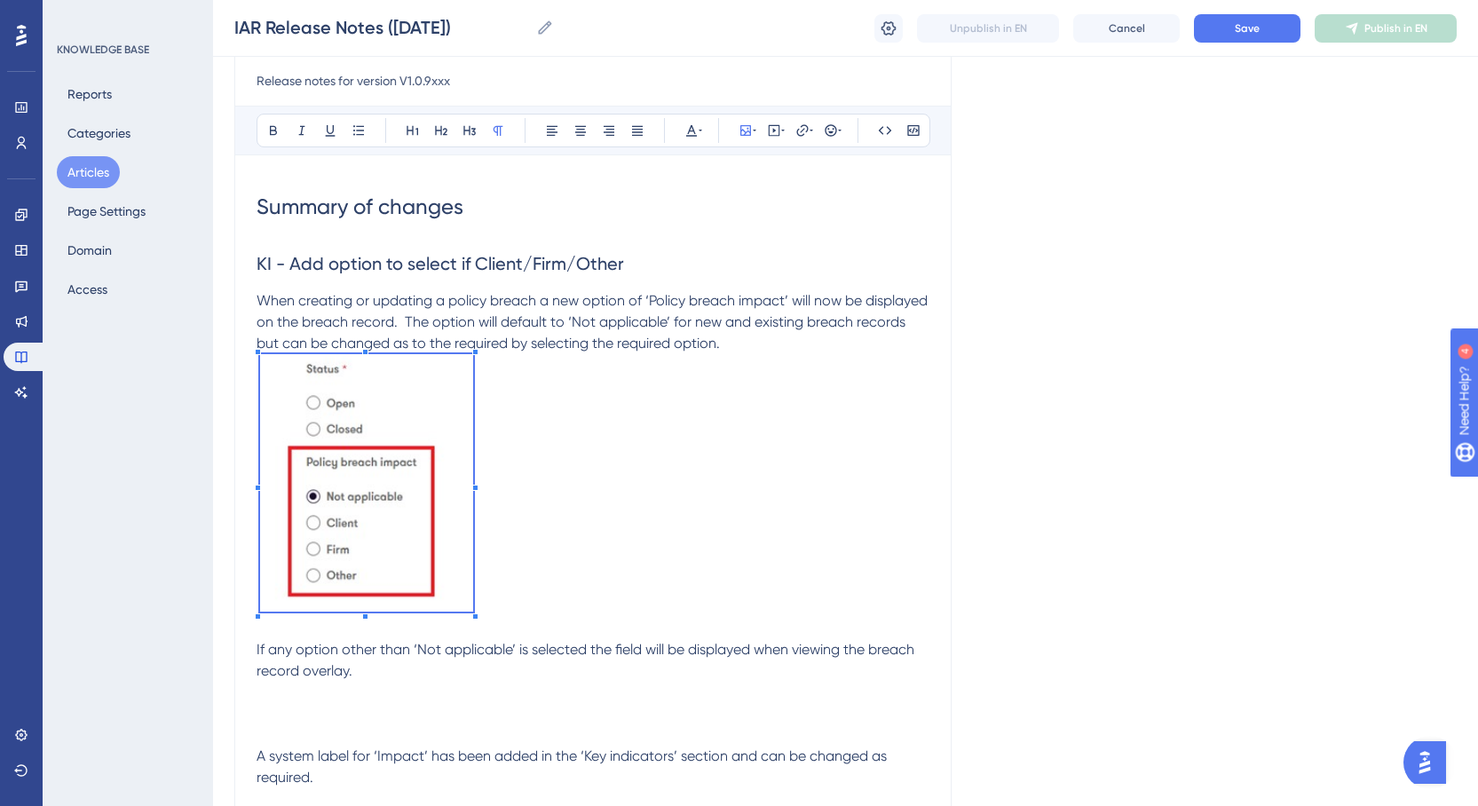
scroll to position [180, 0]
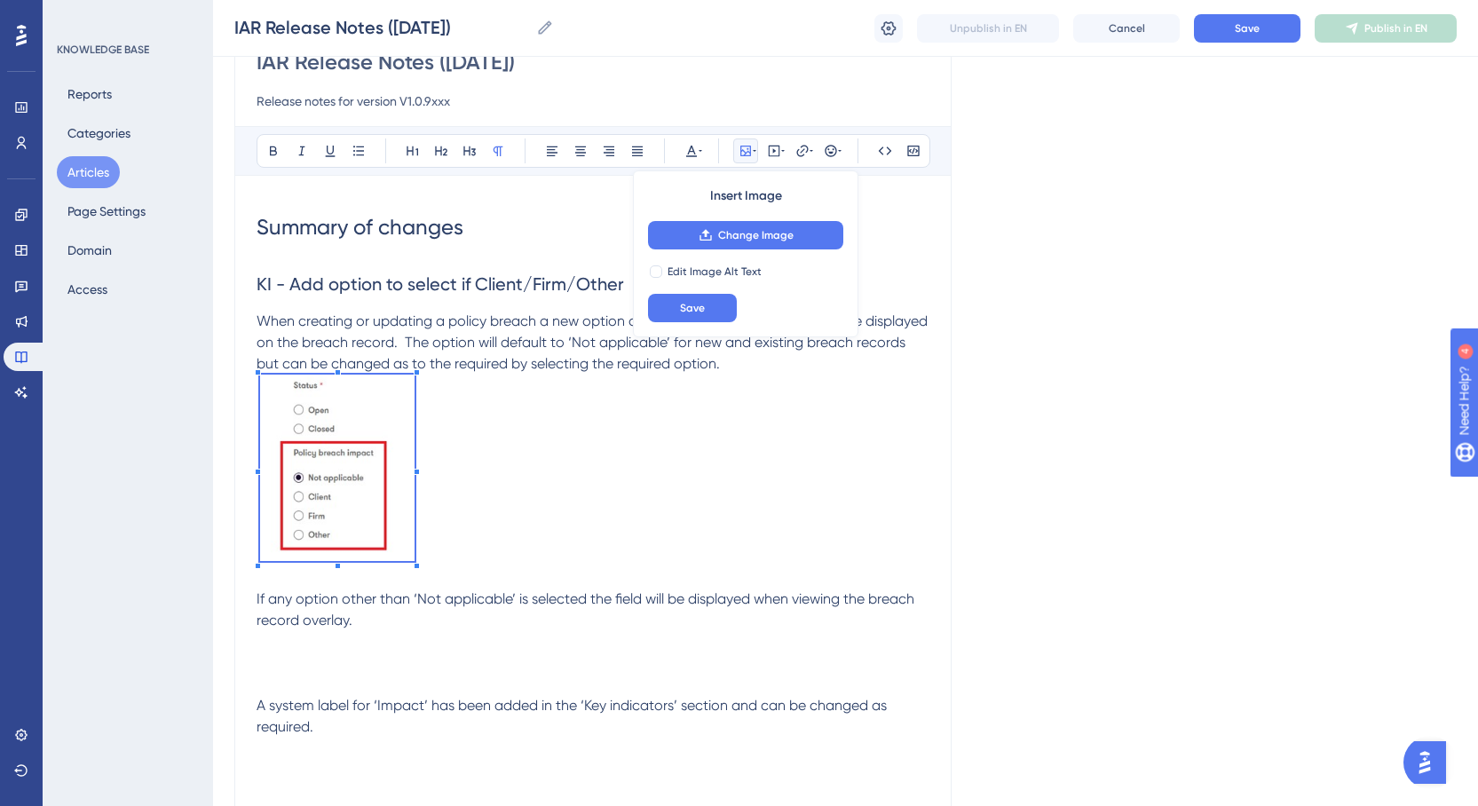
click at [800, 365] on p "When creating or updating a policy breach a new option of ‘Policy breach impact…" at bounding box center [592, 343] width 673 height 64
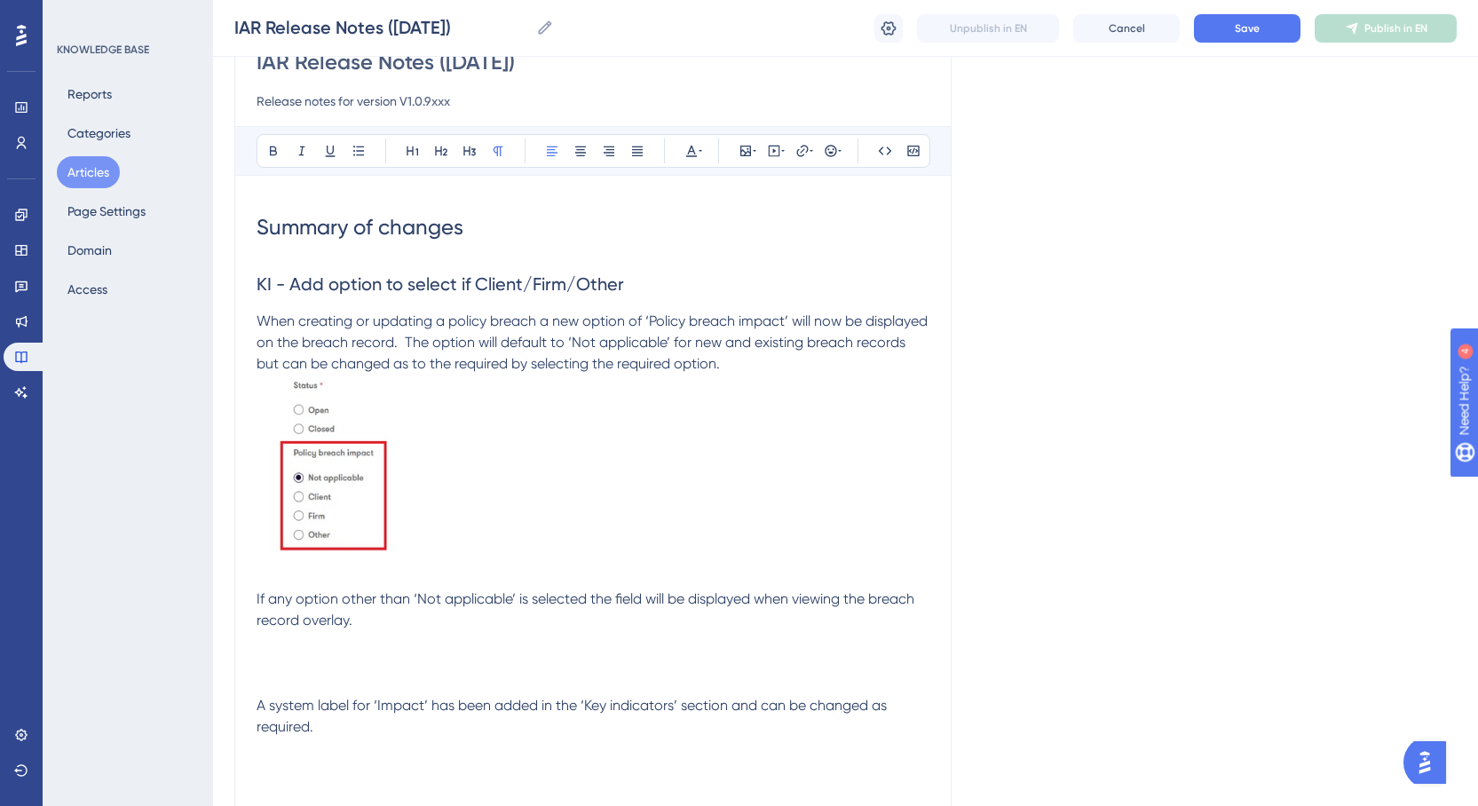
scroll to position [201, 0]
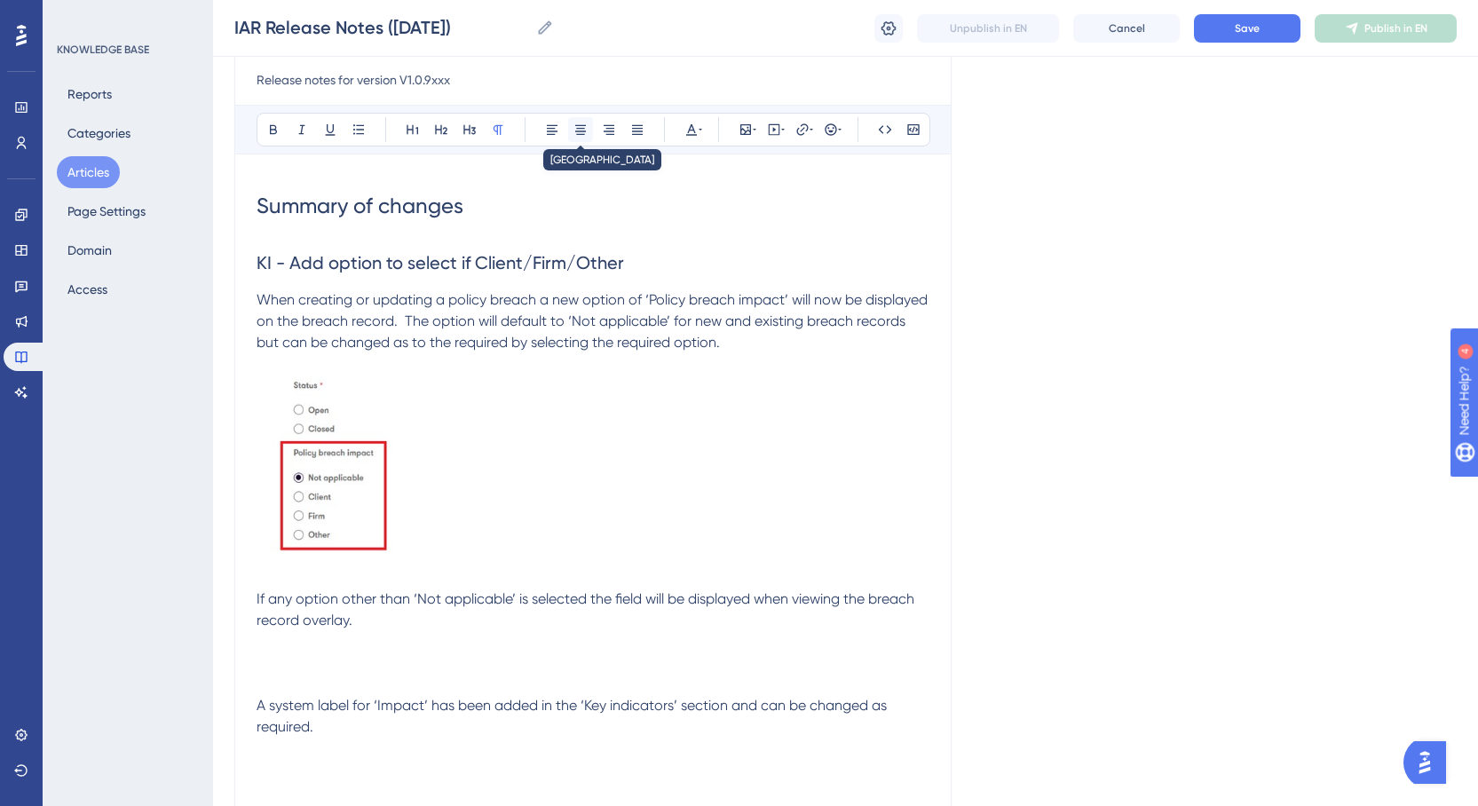
click at [577, 128] on icon at bounding box center [580, 130] width 11 height 10
click at [343, 422] on img at bounding box center [337, 467] width 154 height 186
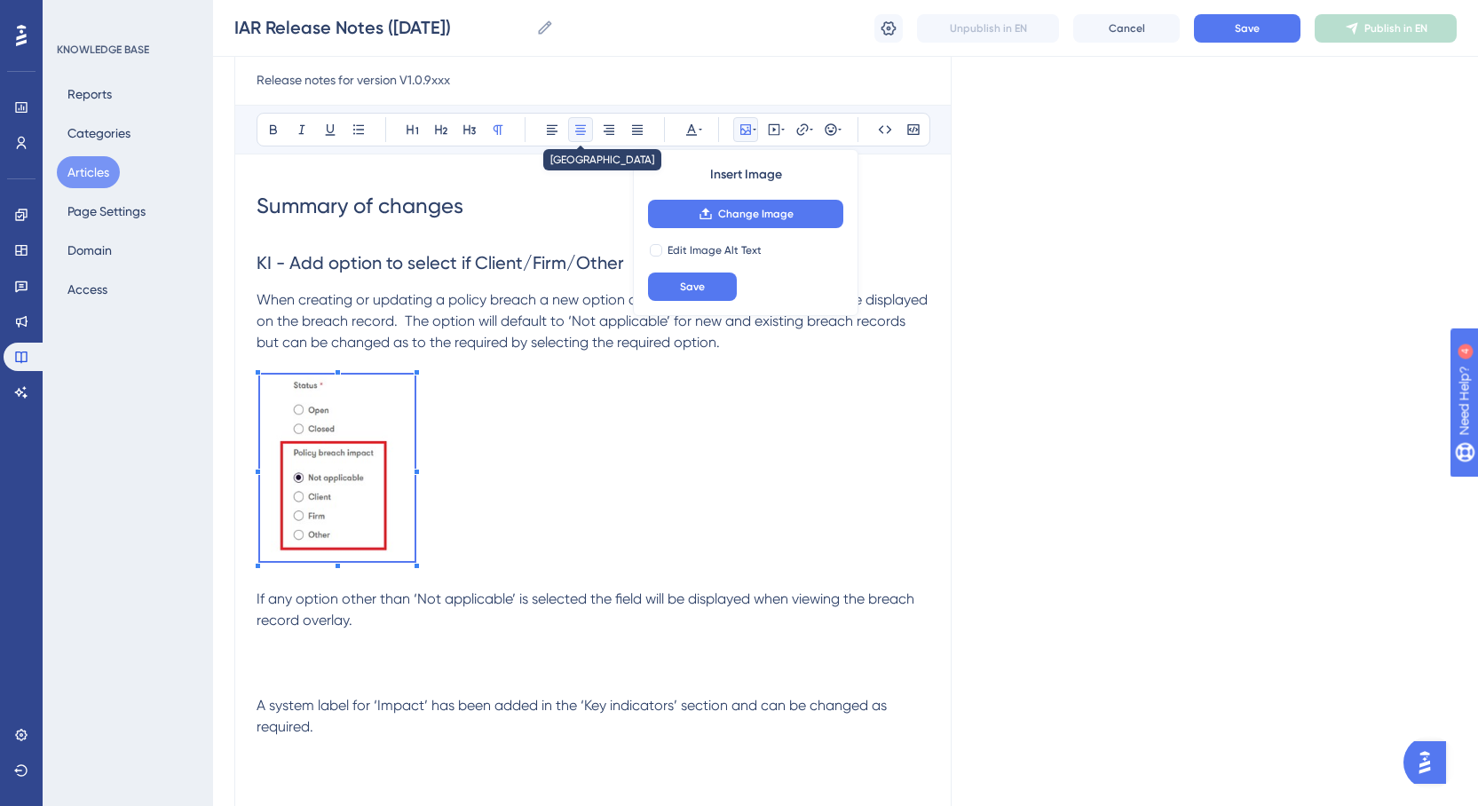
click at [580, 128] on icon at bounding box center [580, 130] width 11 height 10
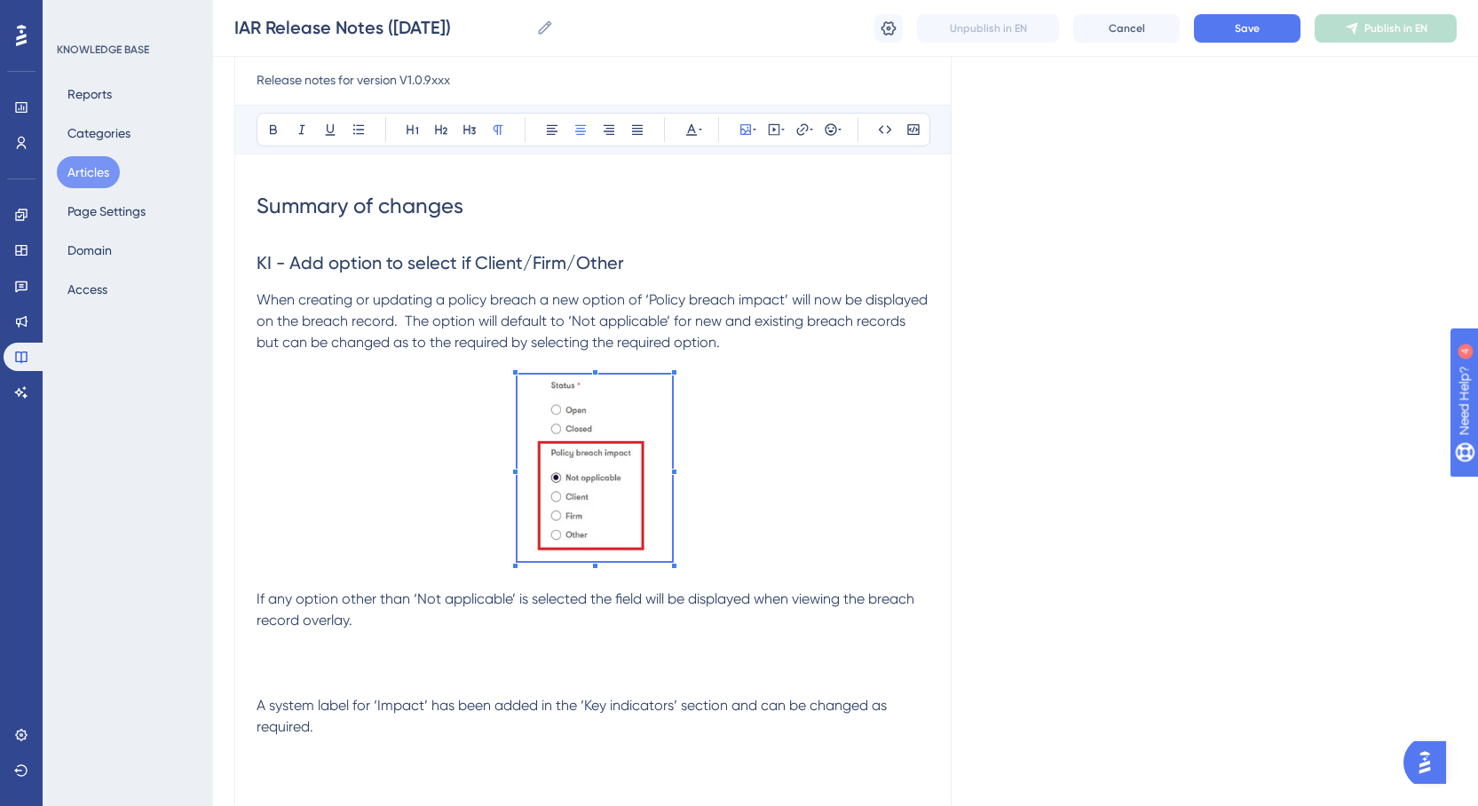
click at [745, 428] on p at bounding box center [592, 470] width 673 height 193
click at [398, 622] on p "If any option other than ‘Not applicable’ is selected the field will be display…" at bounding box center [592, 609] width 673 height 43
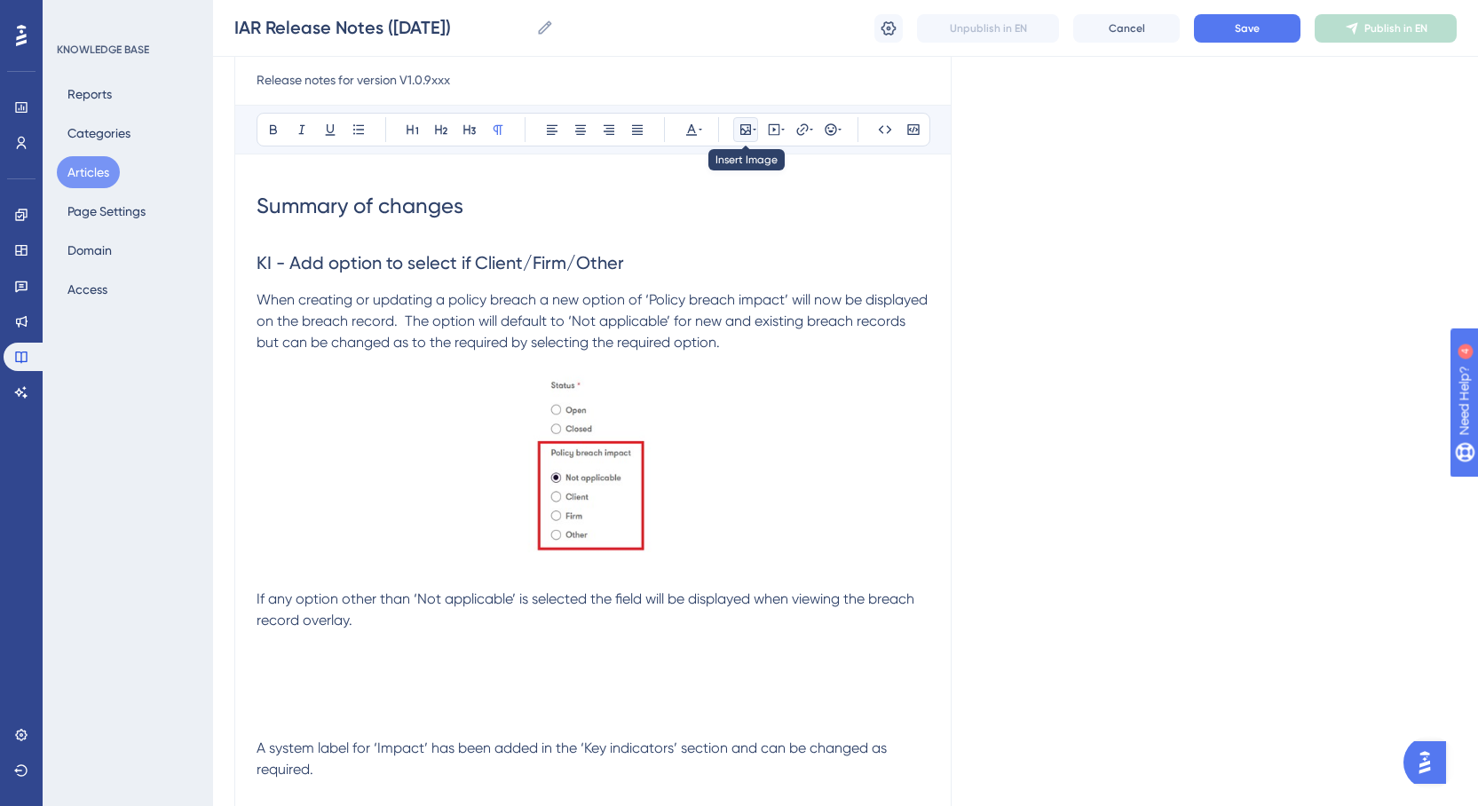
click at [744, 128] on icon at bounding box center [745, 129] width 14 height 14
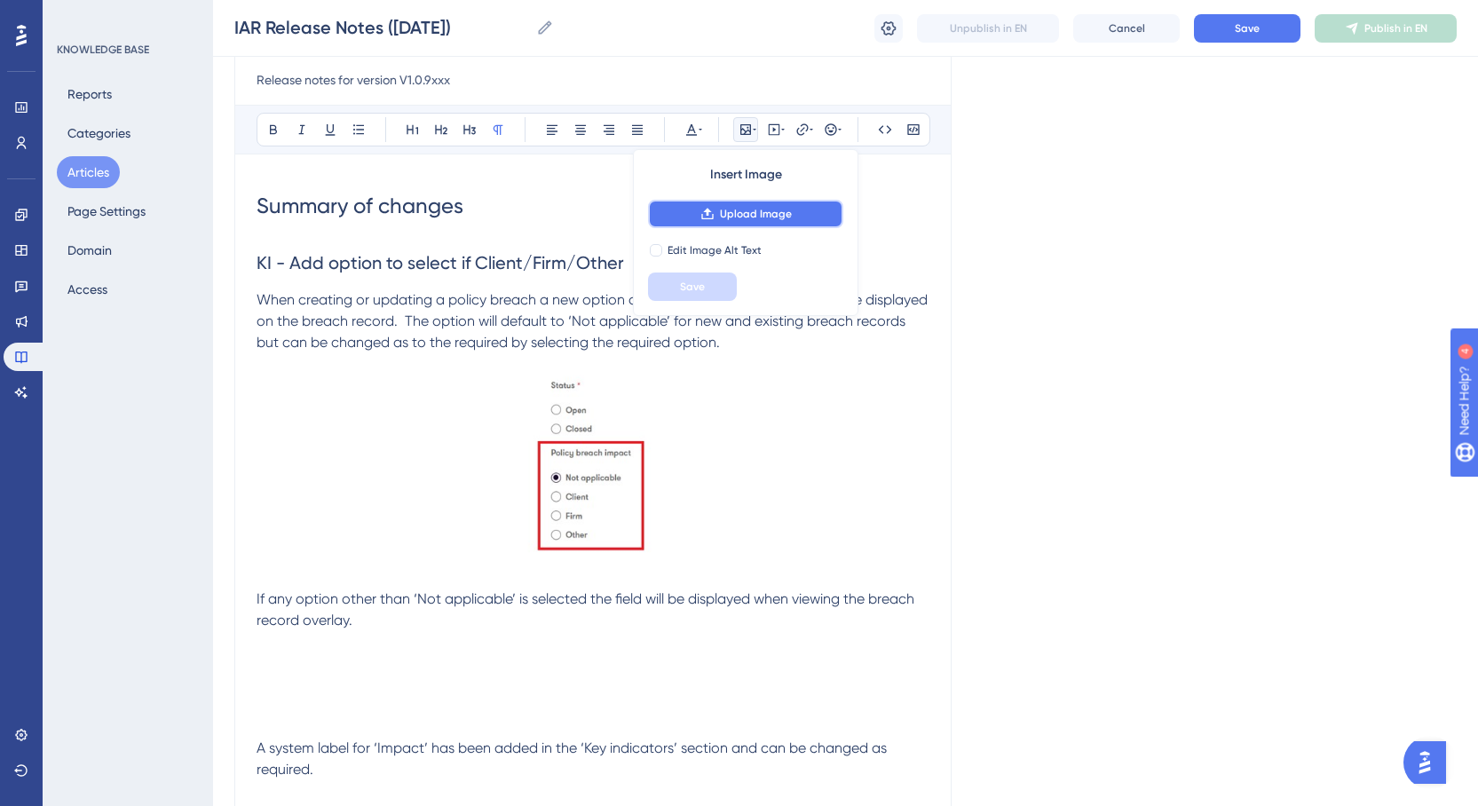
click at [733, 214] on span "Upload Image" at bounding box center [756, 214] width 72 height 14
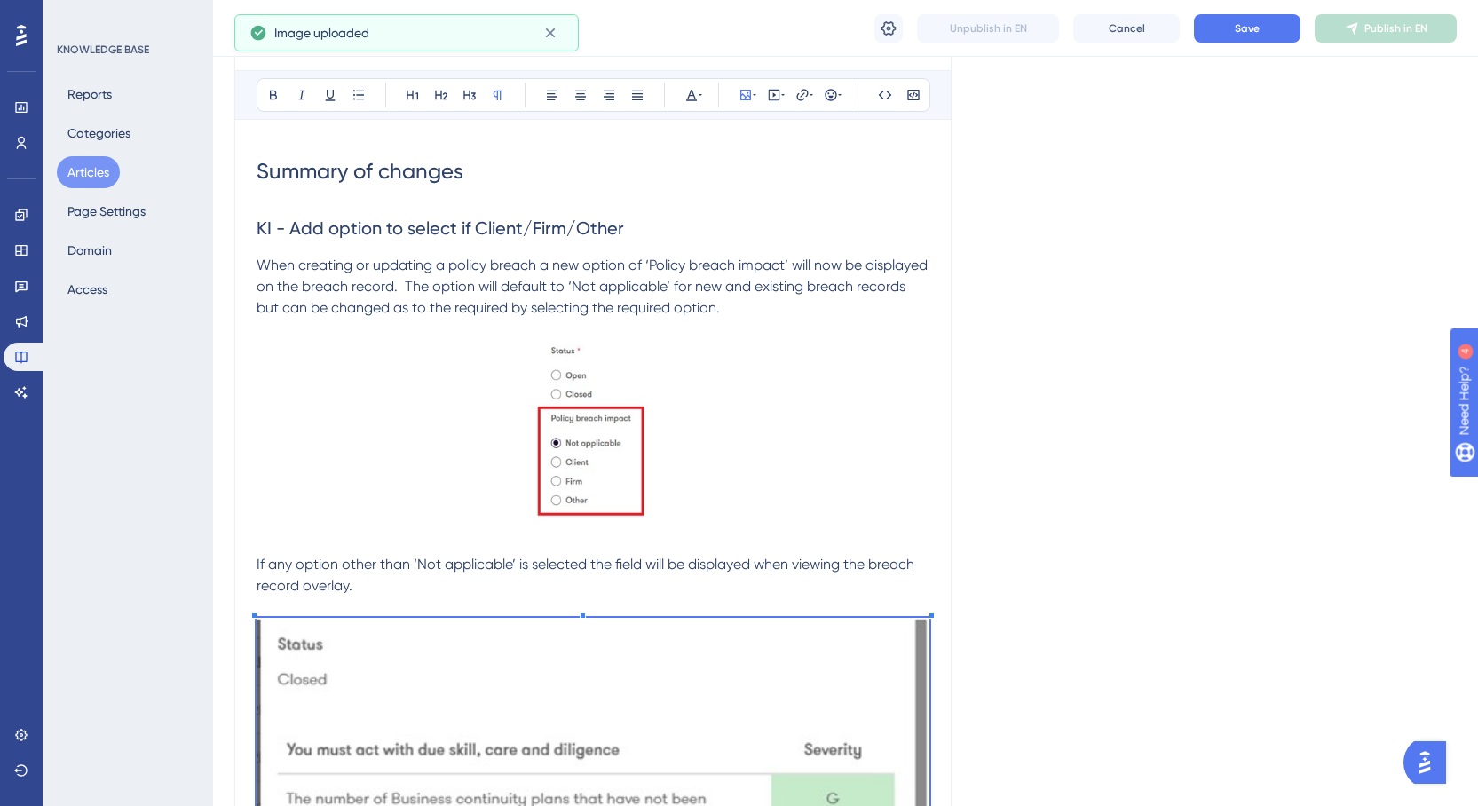
scroll to position [734, 0]
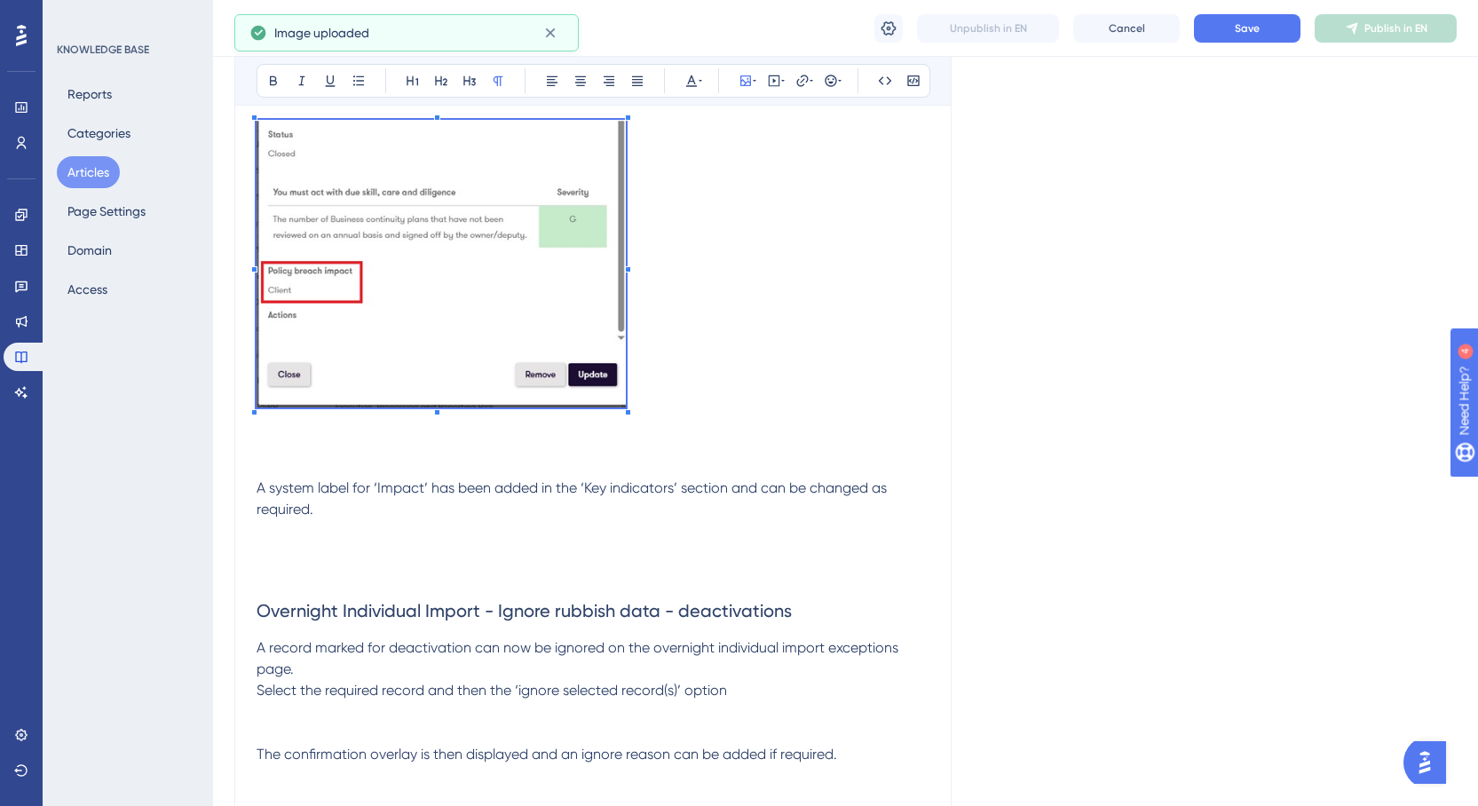
click at [555, 489] on div "Summary of changes KI - Add option to select if Client/Firm/Other When creating…" at bounding box center [592, 580] width 673 height 1874
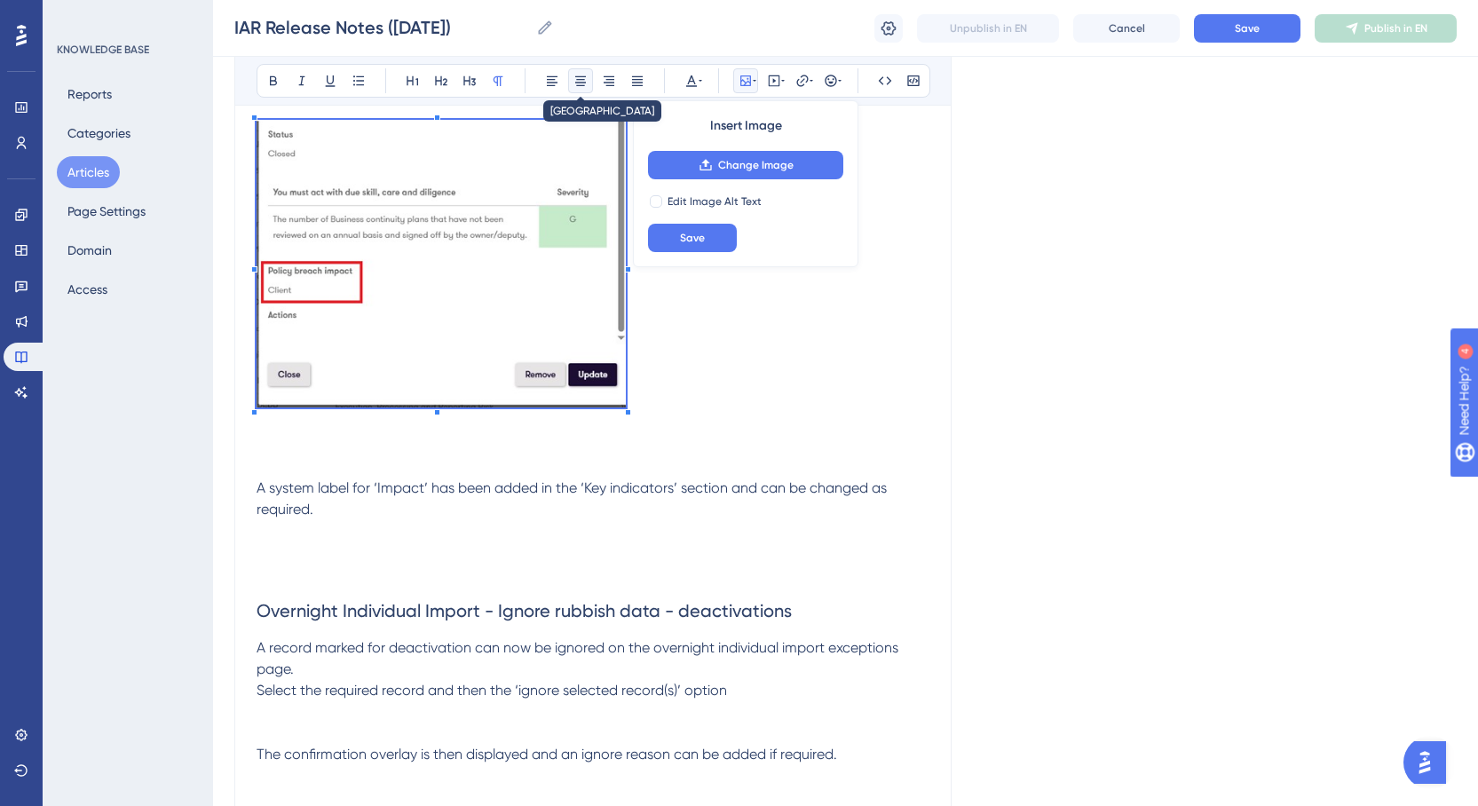
click at [586, 81] on icon at bounding box center [580, 81] width 14 height 14
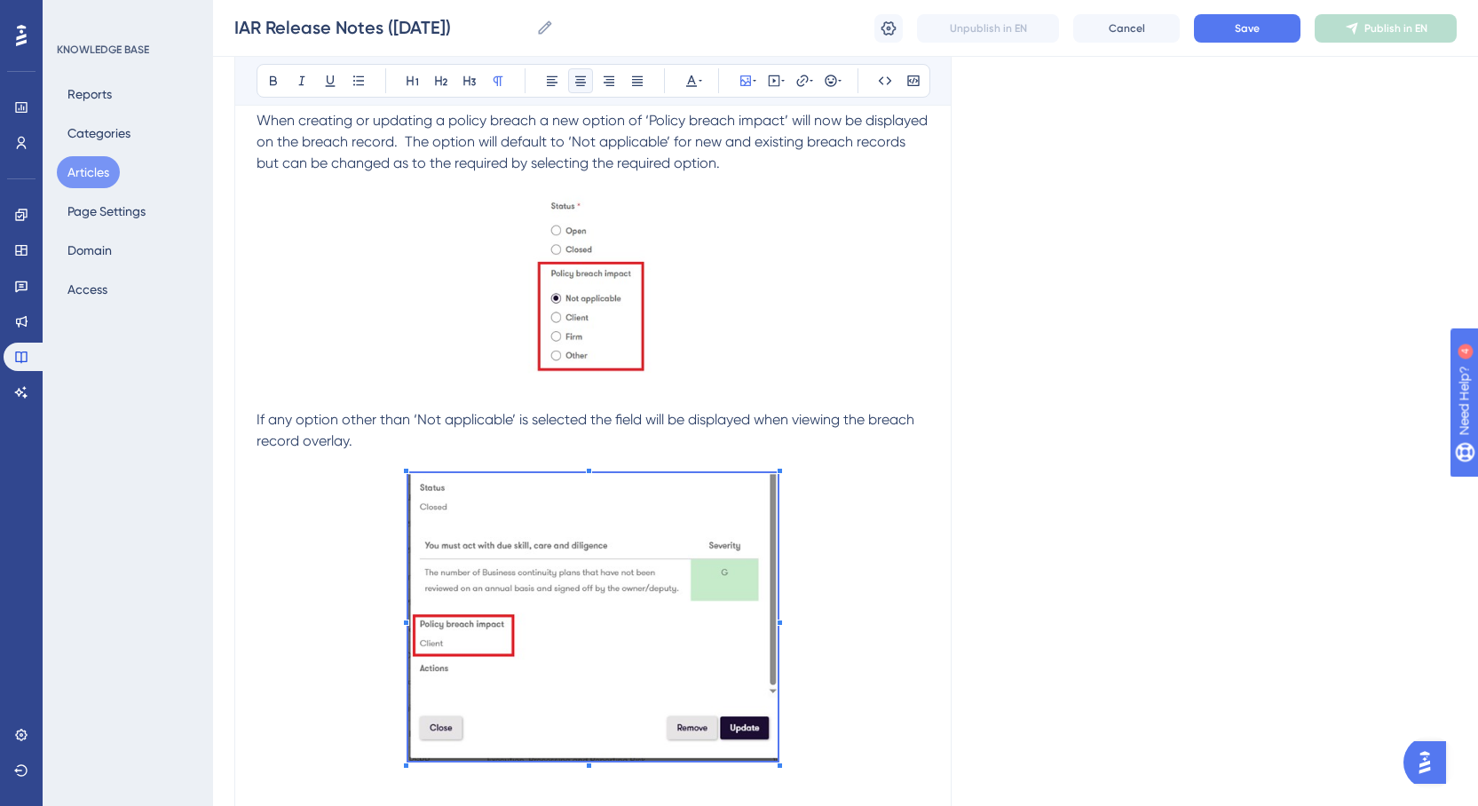
scroll to position [379, 0]
click at [398, 779] on p at bounding box center [592, 778] width 673 height 21
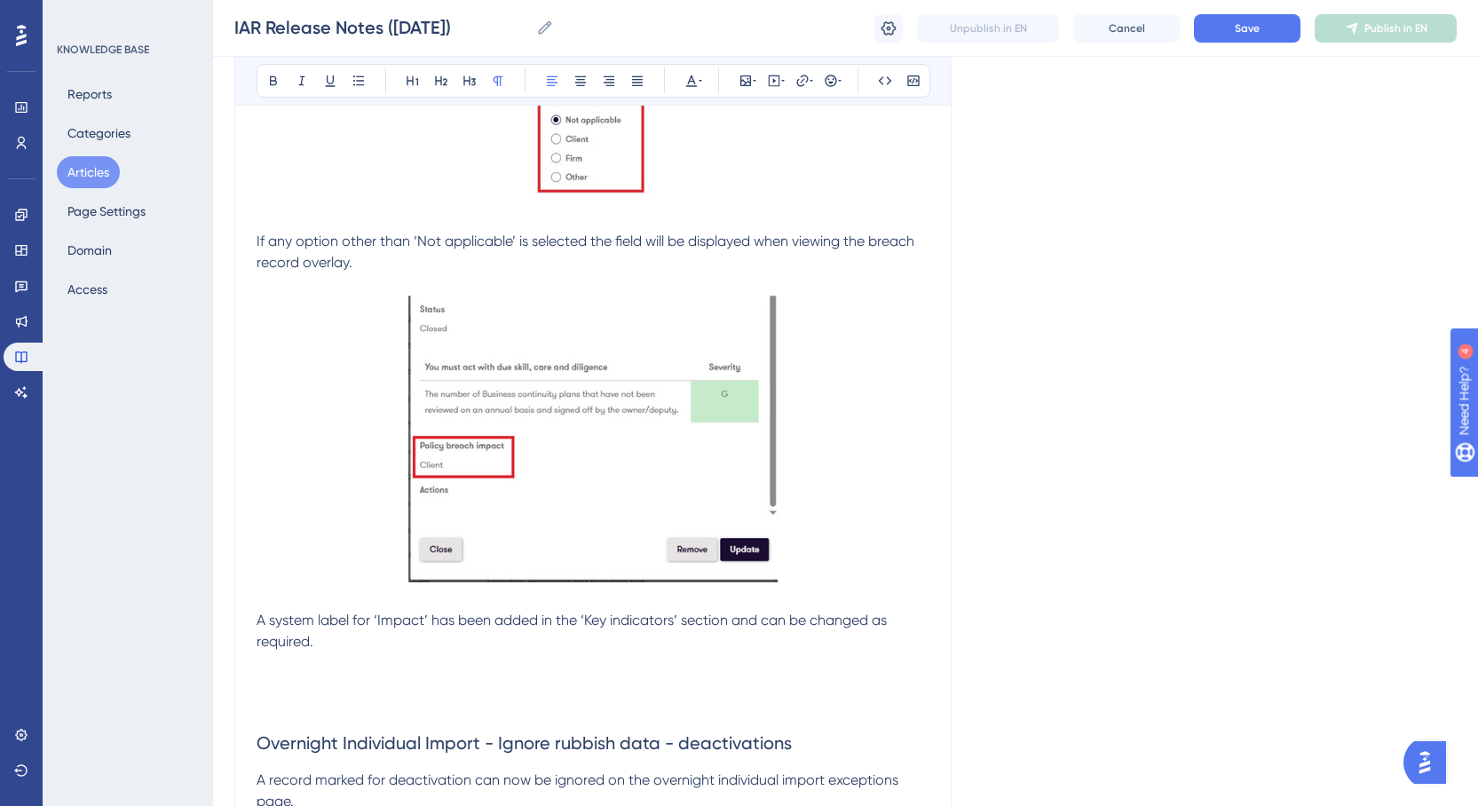
scroll to position [911, 0]
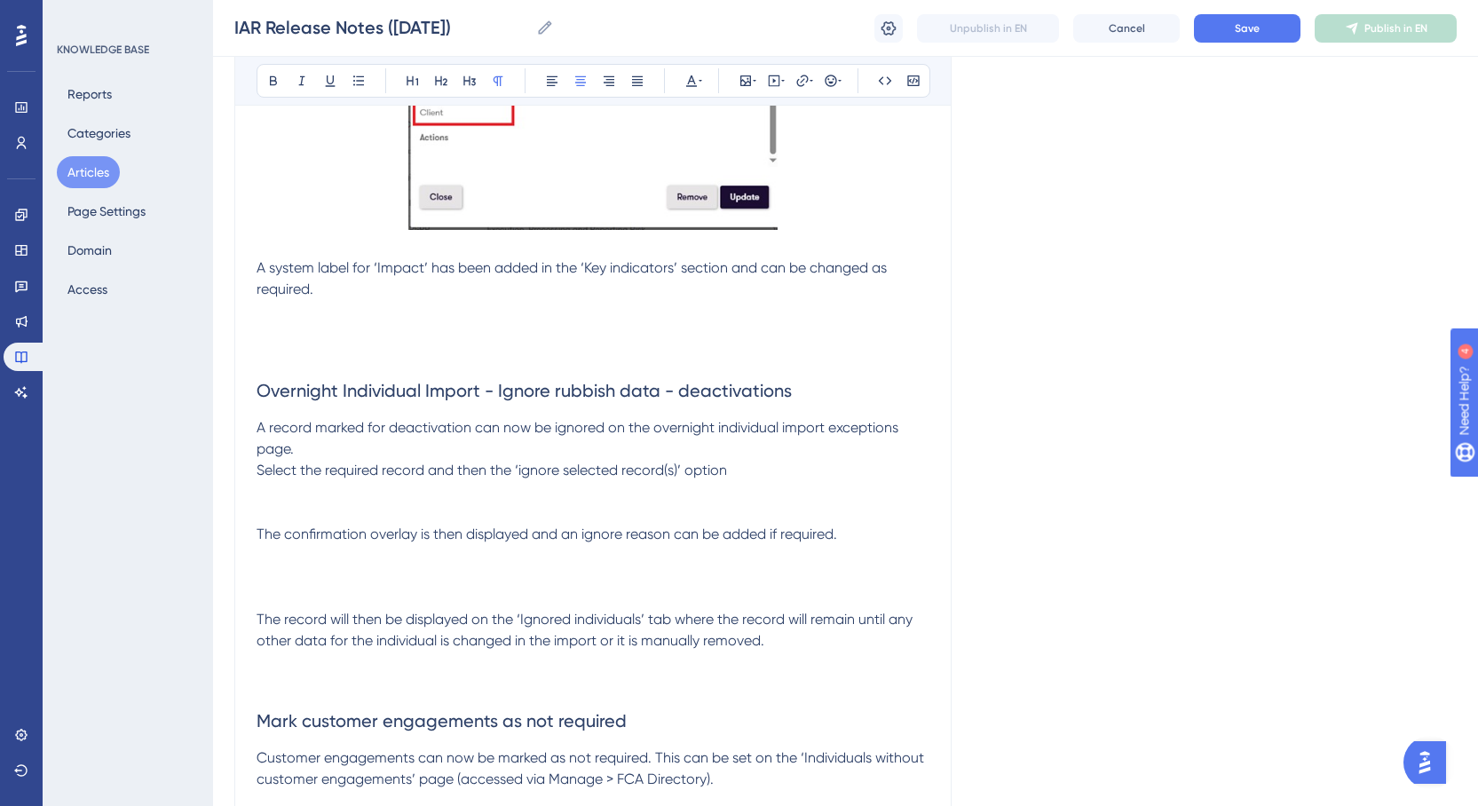
click at [547, 326] on p at bounding box center [592, 331] width 673 height 21
click at [749, 76] on icon at bounding box center [745, 80] width 11 height 11
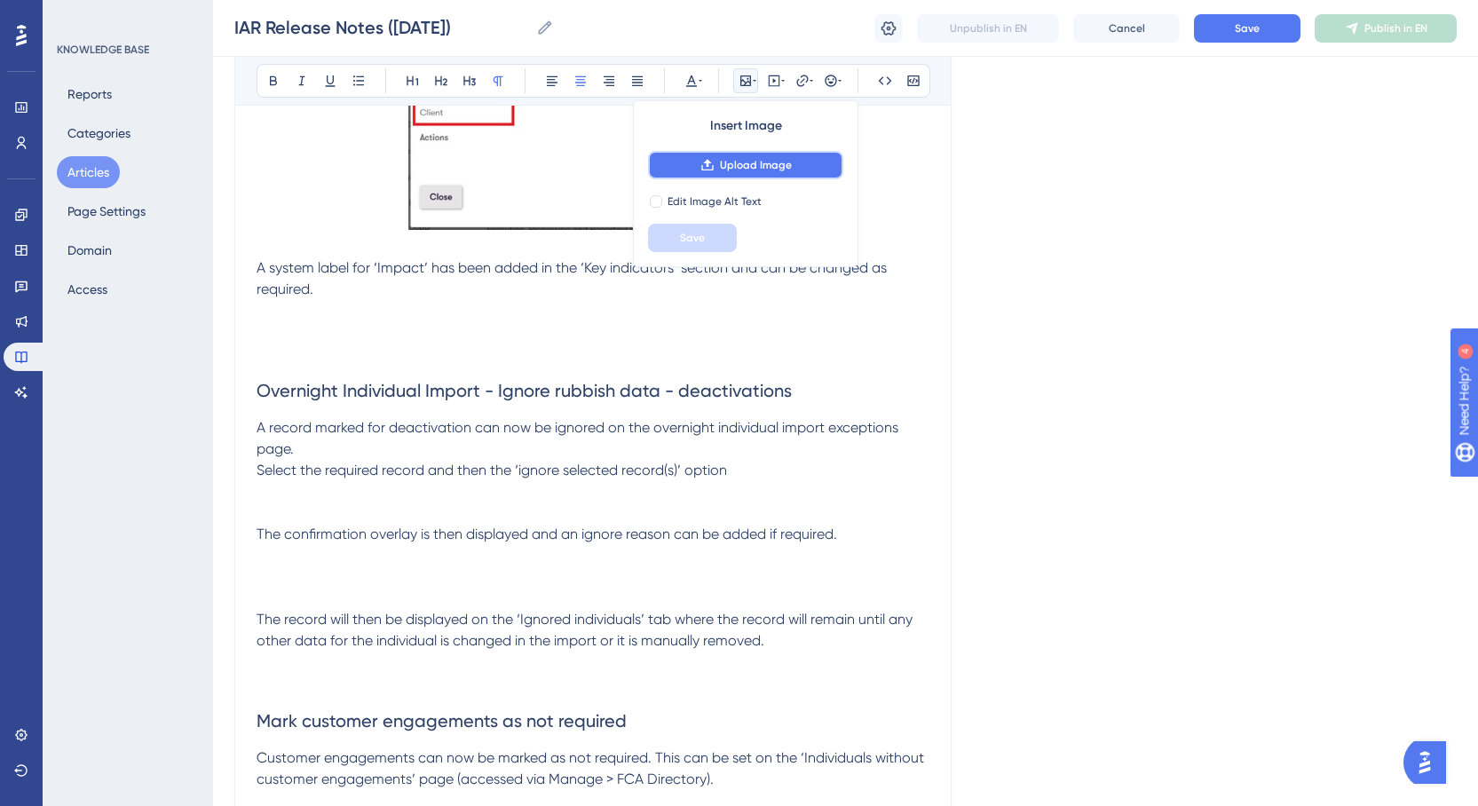
click at [756, 167] on span "Upload Image" at bounding box center [756, 165] width 72 height 14
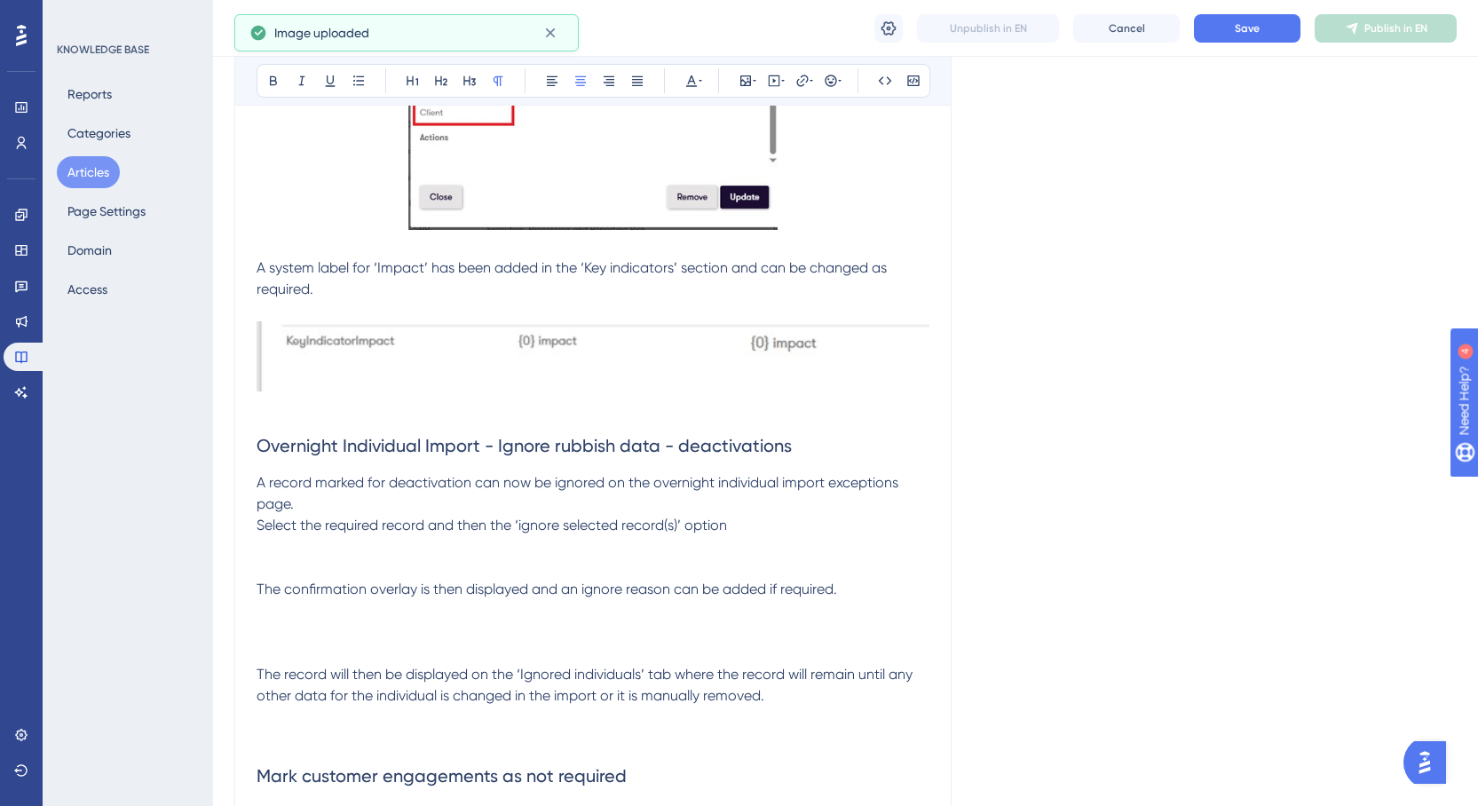
click at [647, 350] on img at bounding box center [592, 356] width 673 height 70
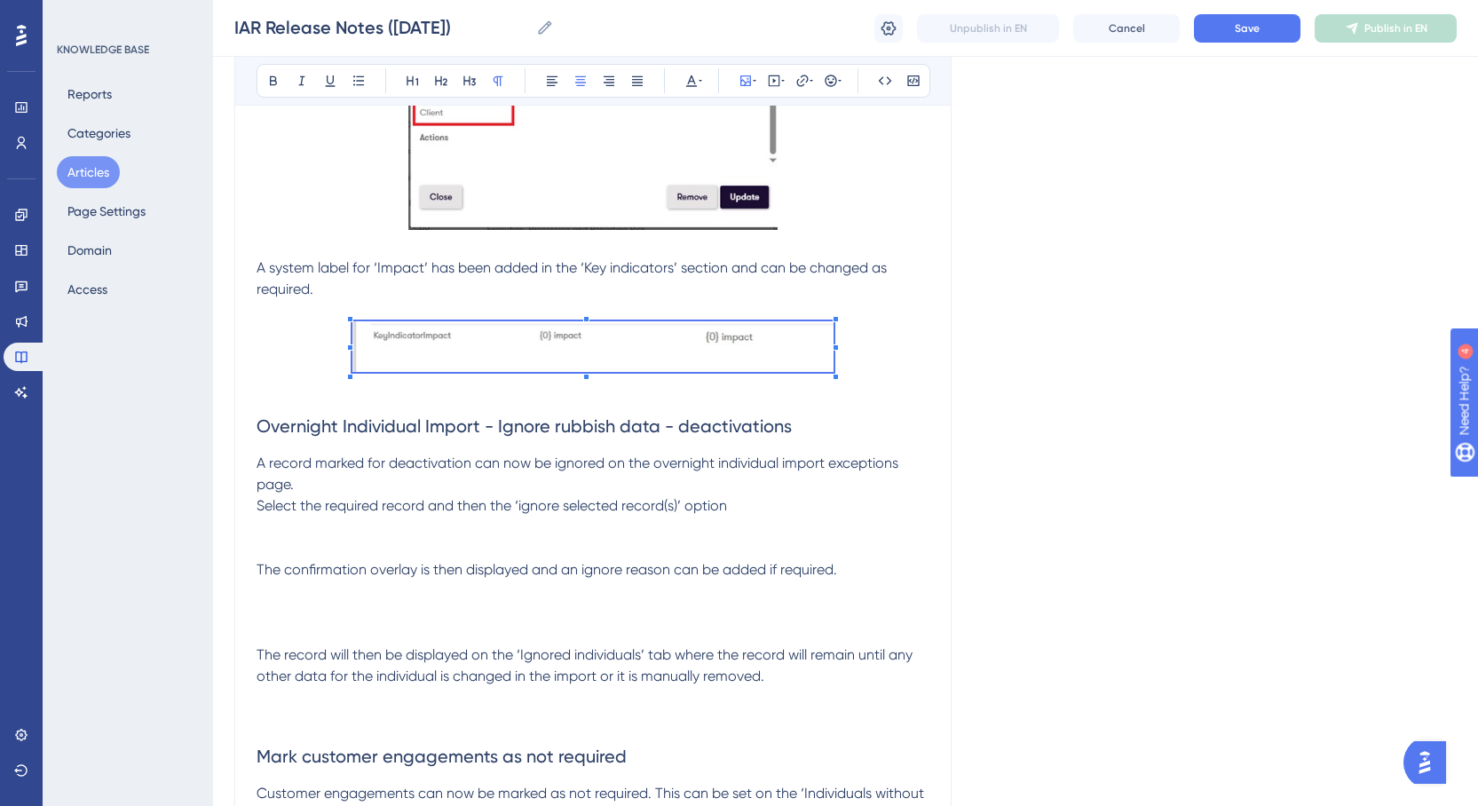
click at [445, 361] on span at bounding box center [592, 349] width 481 height 57
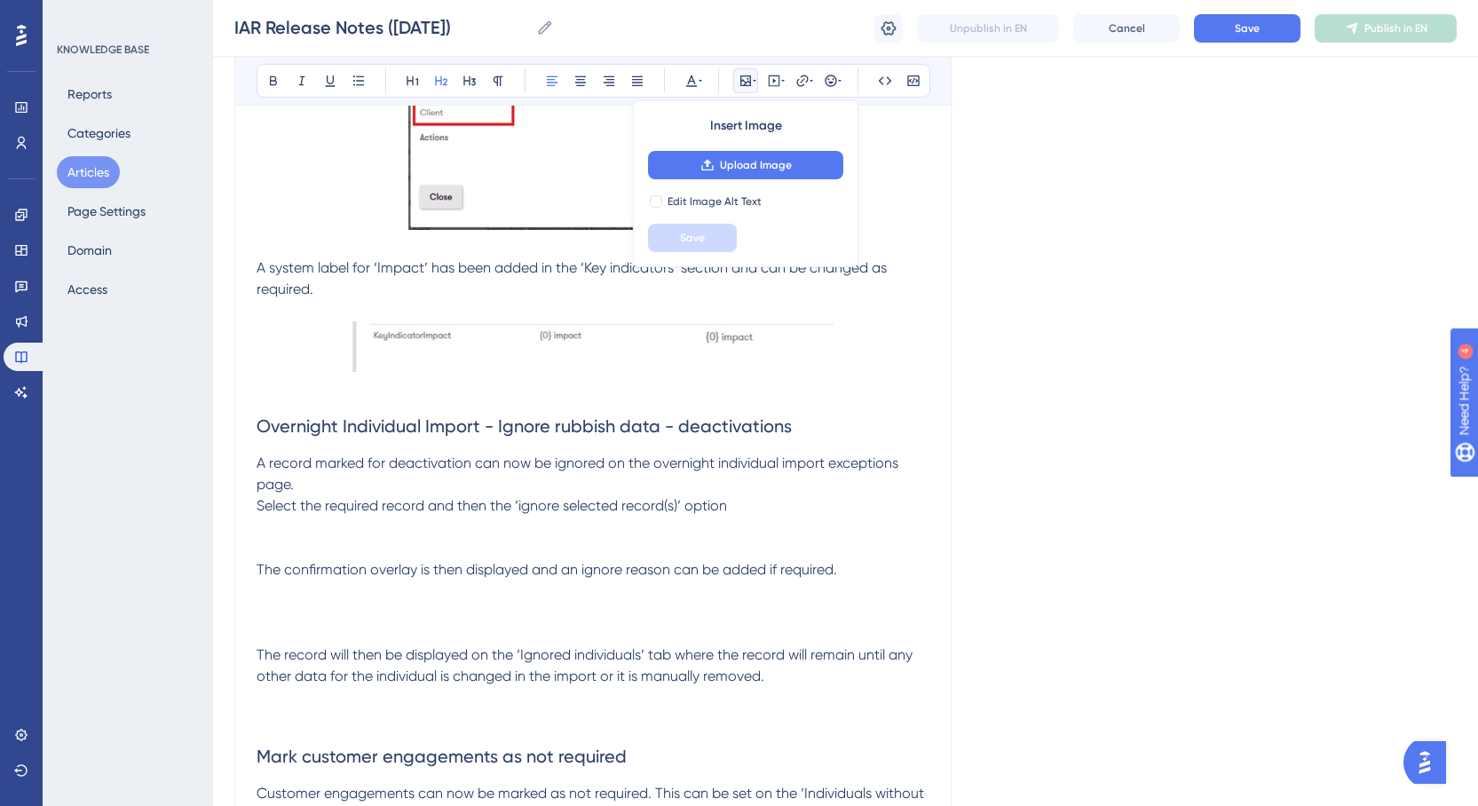
click at [748, 402] on h2 "Overnight Individual Import - Ignore rubbish data - deactivations" at bounding box center [592, 425] width 673 height 53
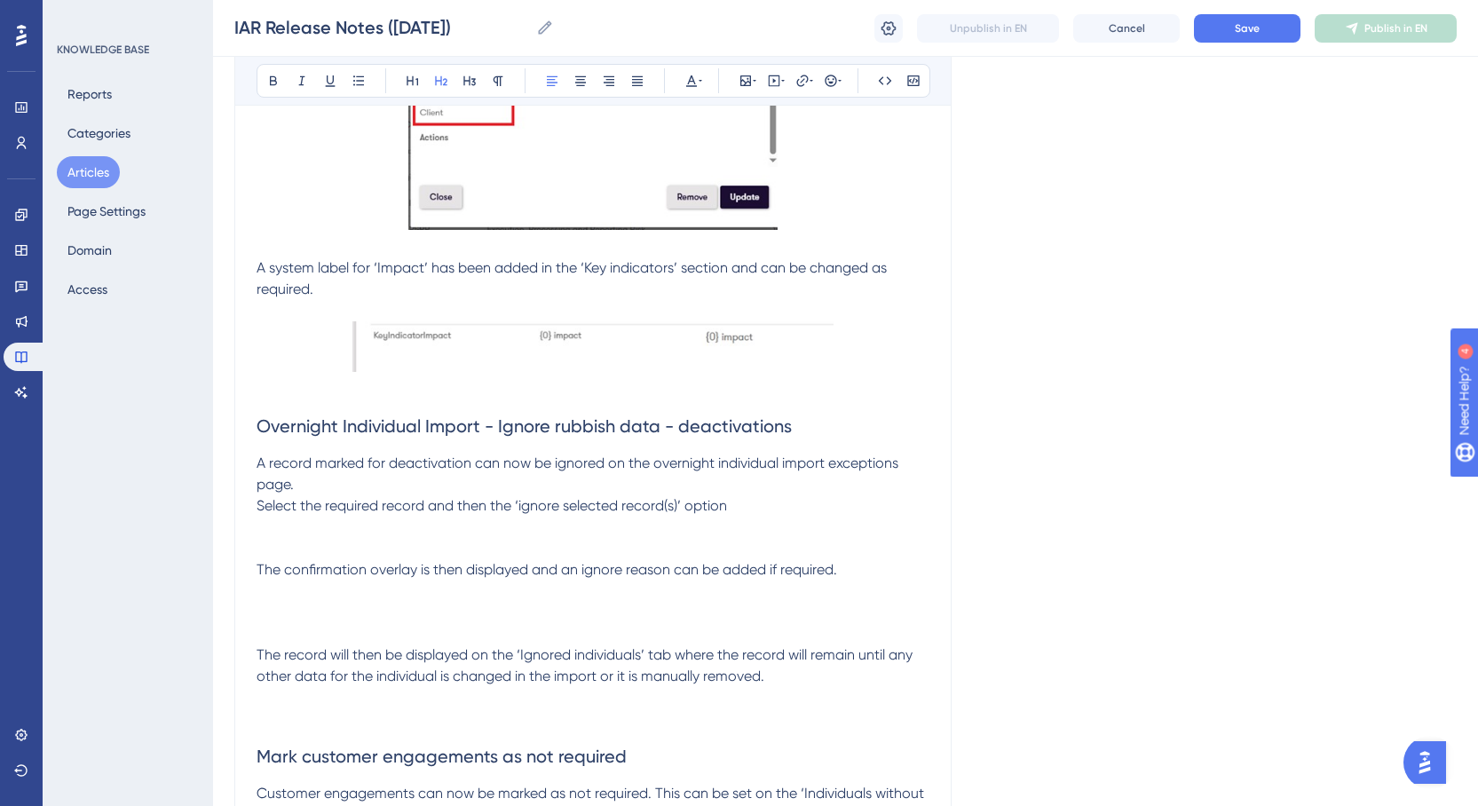
click at [895, 353] on p at bounding box center [592, 349] width 673 height 57
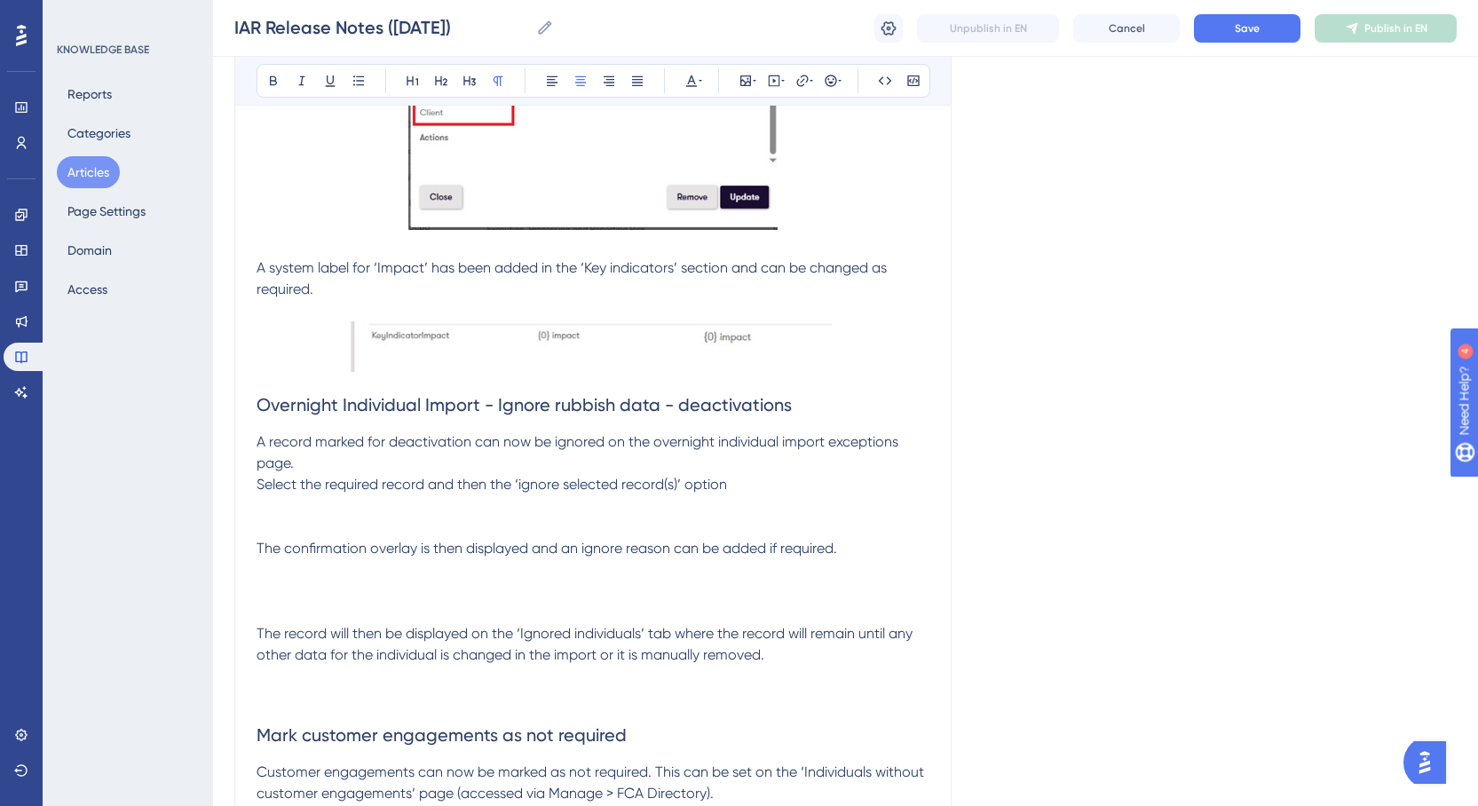
click at [414, 285] on p "A system label for ‘Impact’ has been added in the ‘Key indicators’ section and …" at bounding box center [592, 278] width 673 height 43
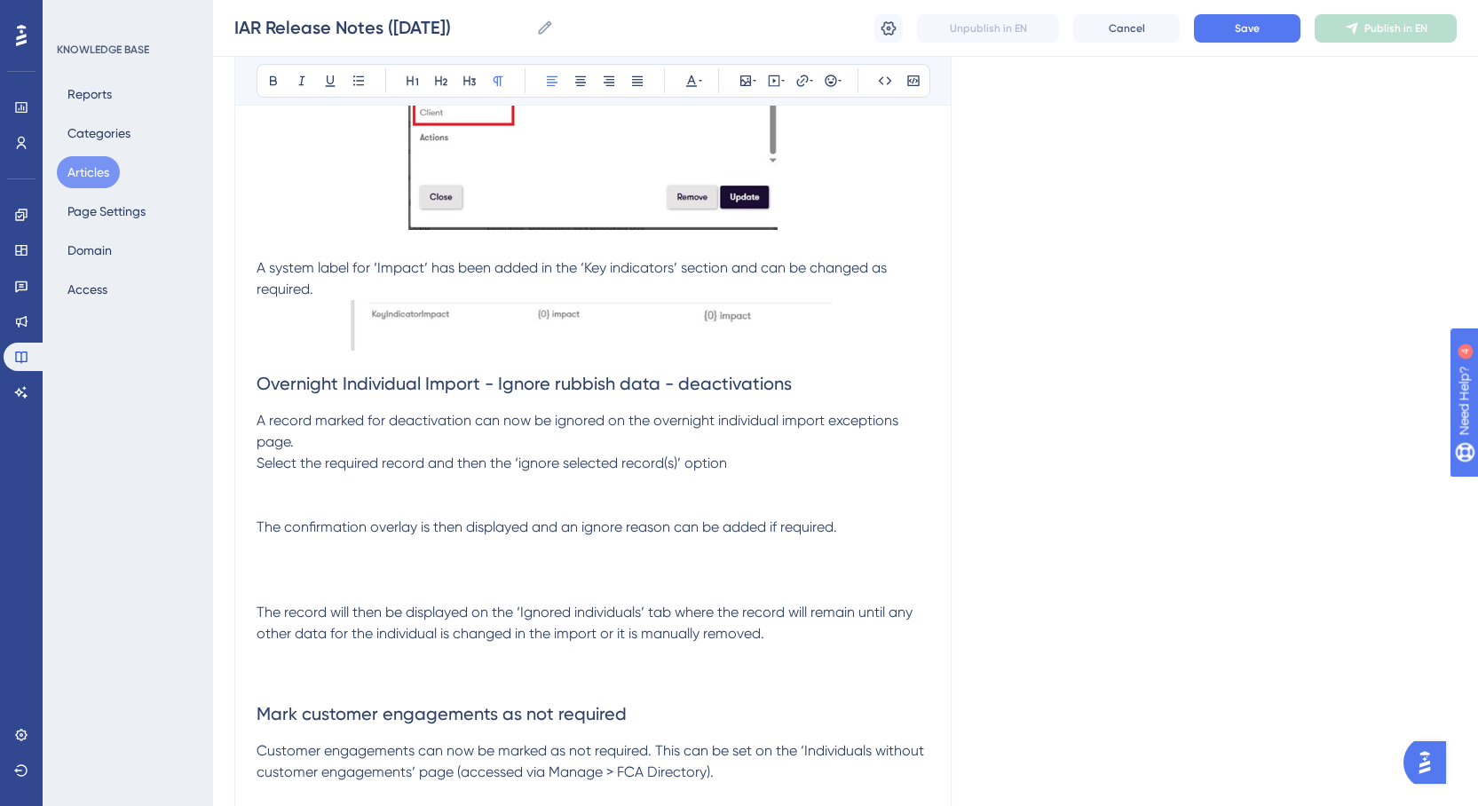
click at [765, 458] on p "Select the required record and then the ‘ignore selected record(s)’ option" at bounding box center [592, 463] width 673 height 21
click at [600, 497] on p at bounding box center [592, 505] width 673 height 21
click at [748, 81] on icon at bounding box center [745, 80] width 11 height 11
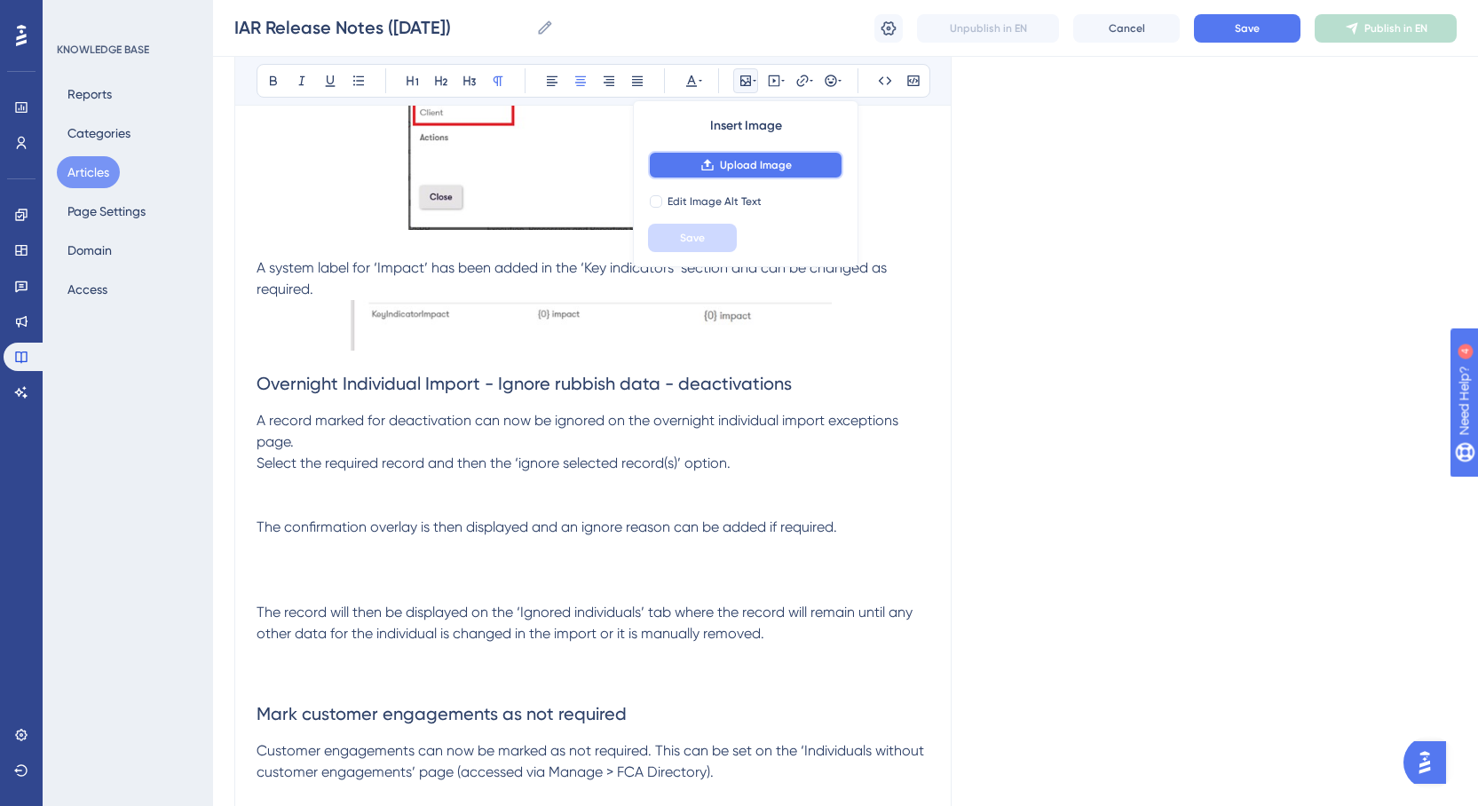
click at [699, 158] on button "Upload Image" at bounding box center [745, 165] width 195 height 28
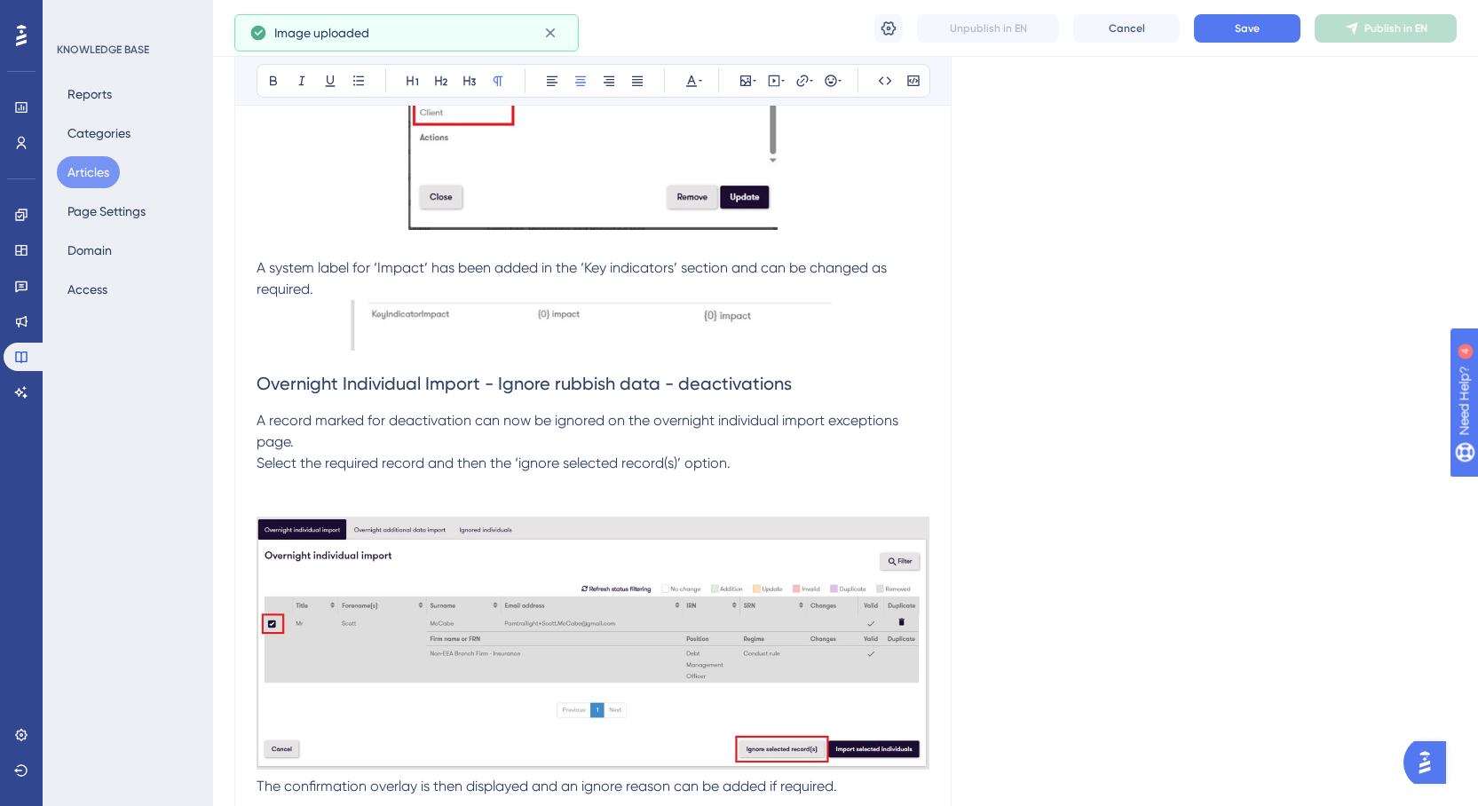
click at [704, 495] on p at bounding box center [592, 635] width 673 height 280
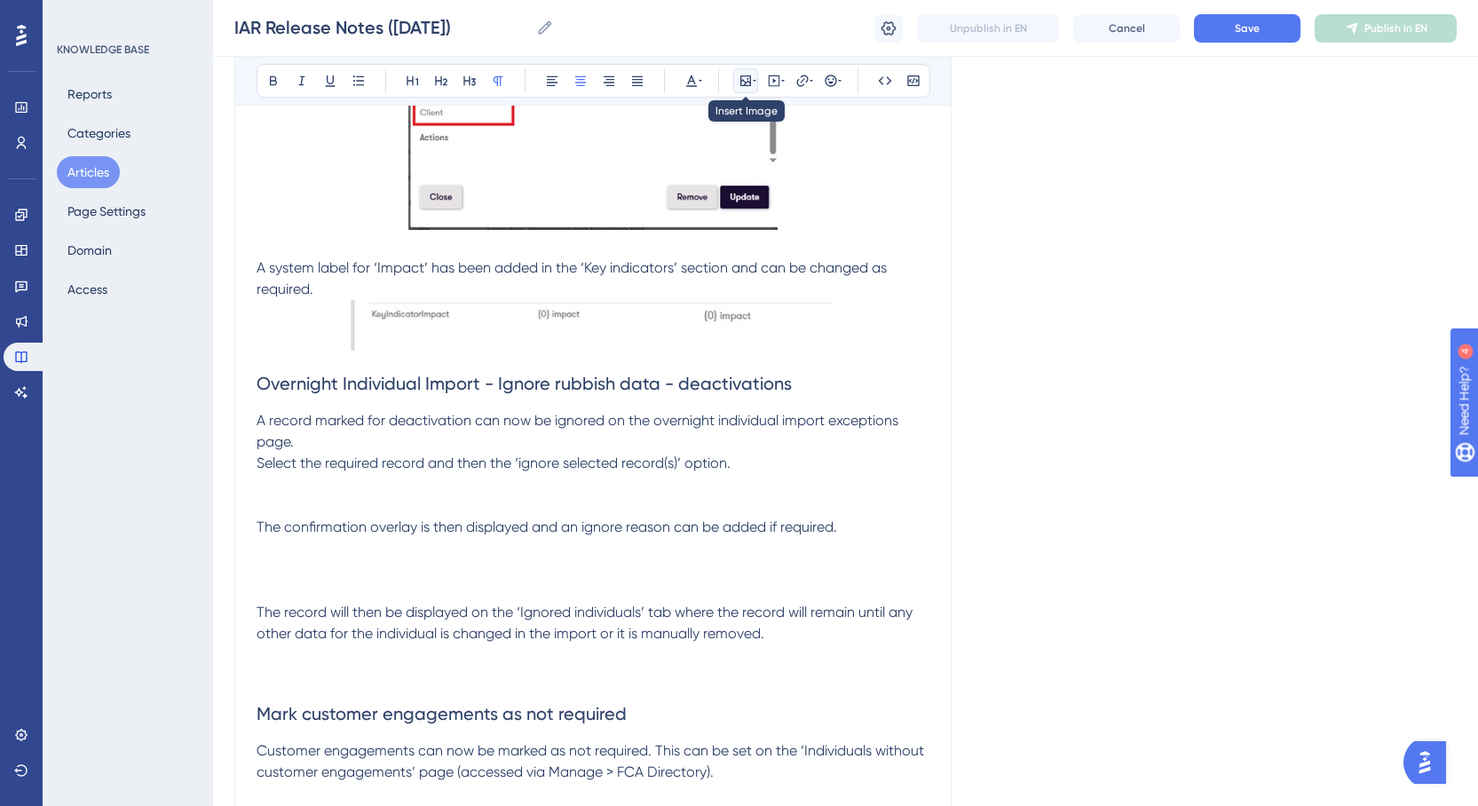
click at [750, 82] on icon at bounding box center [745, 80] width 11 height 11
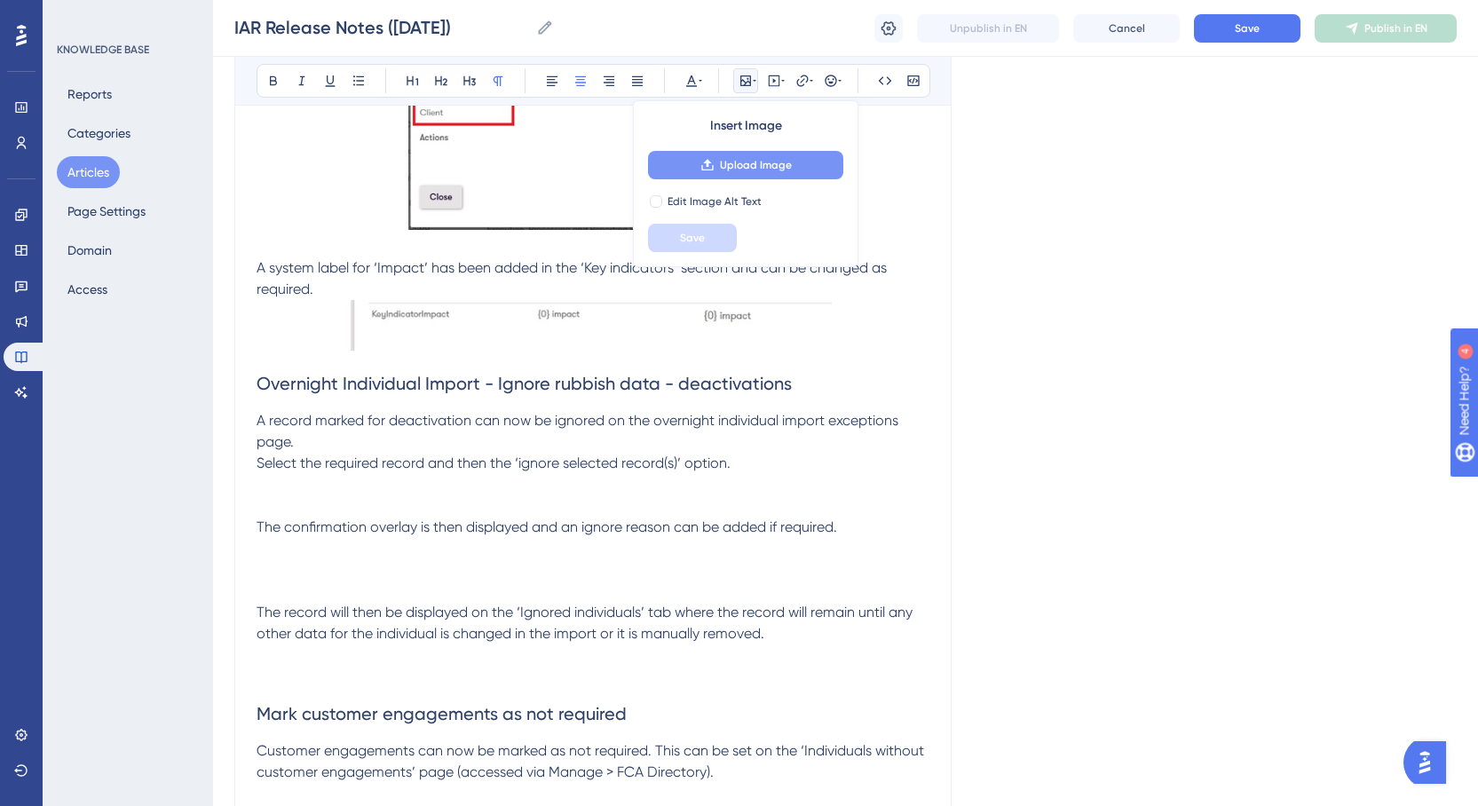
click at [750, 164] on span "Upload Image" at bounding box center [756, 165] width 72 height 14
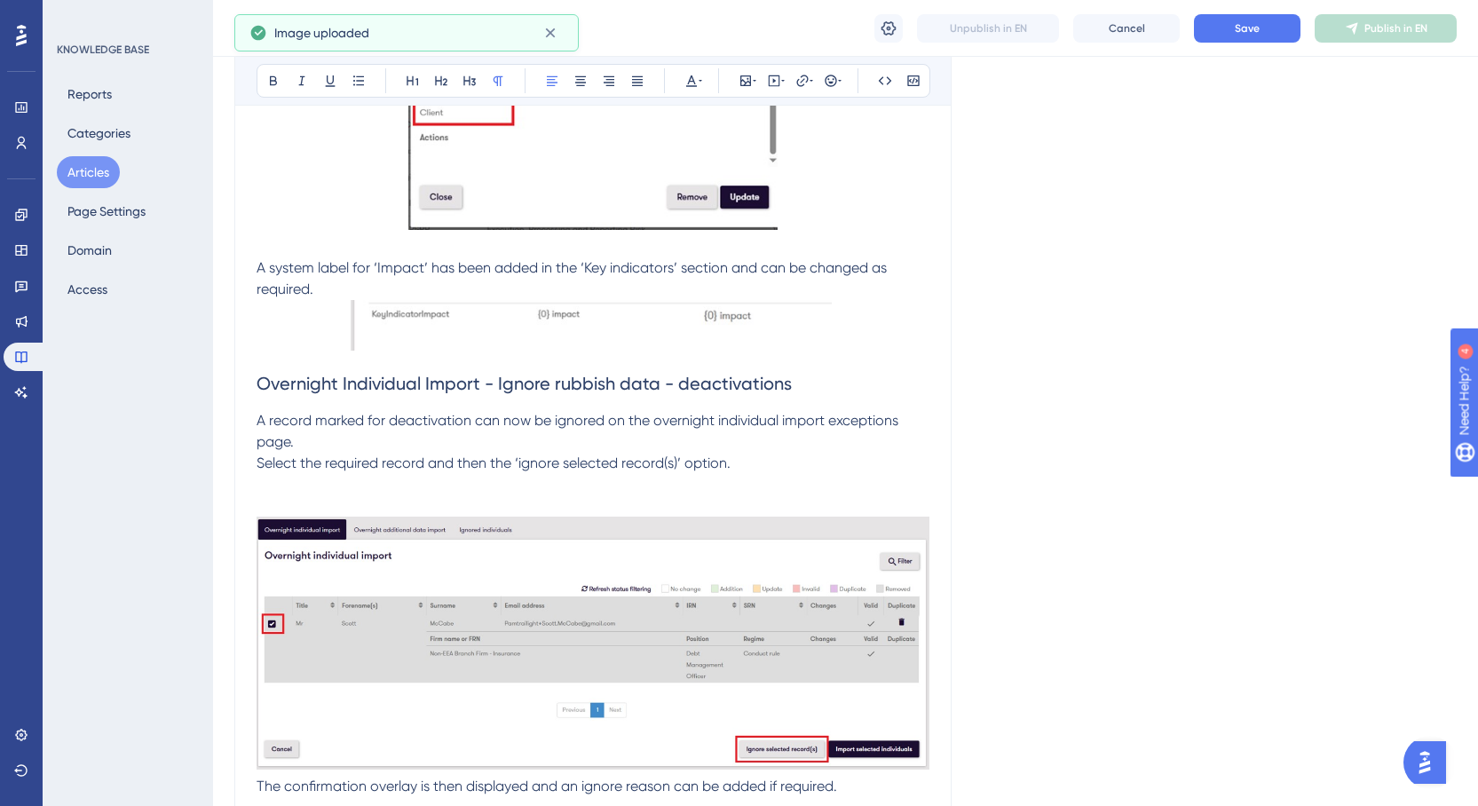
click at [747, 461] on p "Select the required record and then the ‘ignore selected record(s)’ option." at bounding box center [592, 463] width 673 height 21
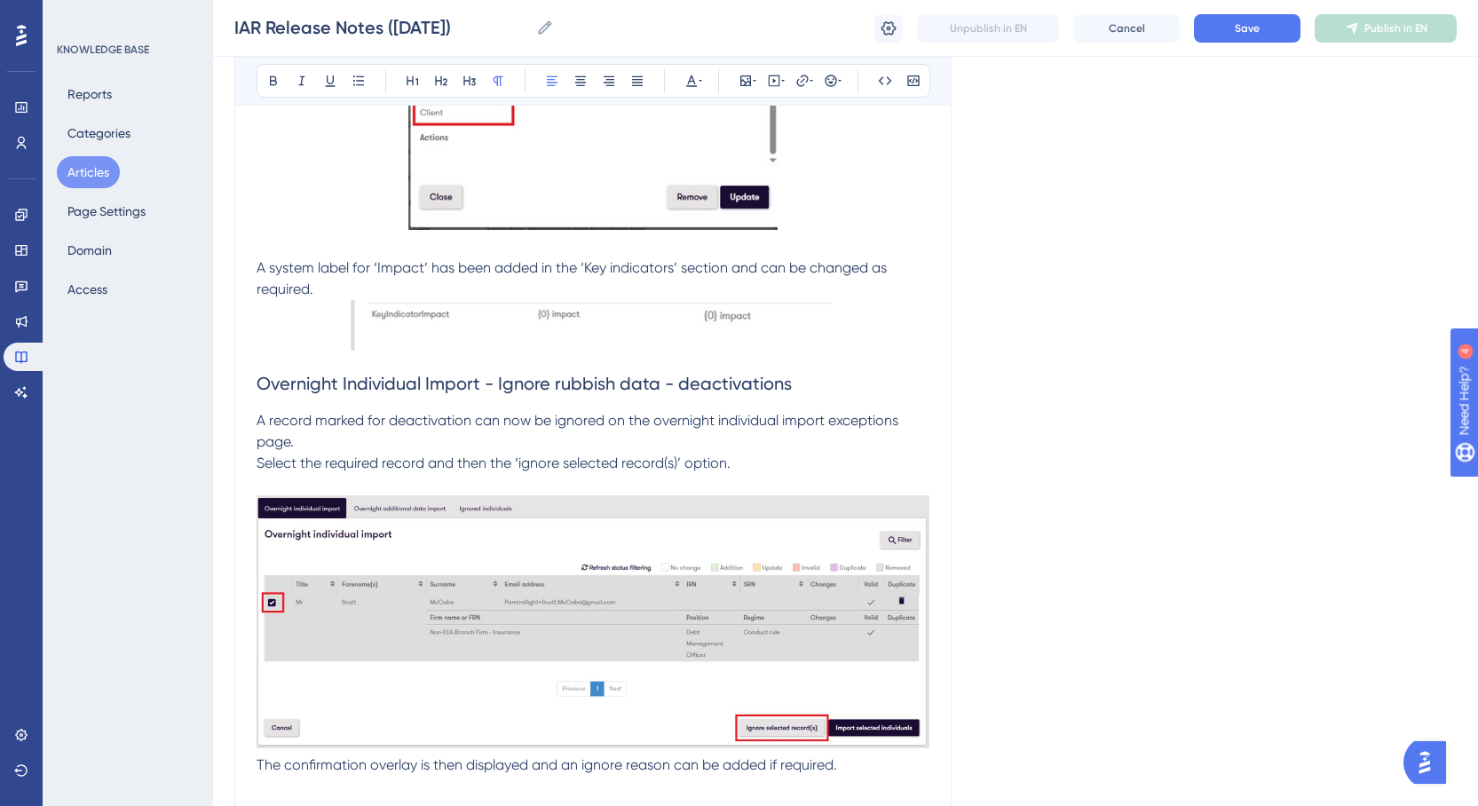
click at [688, 591] on img at bounding box center [592, 621] width 673 height 253
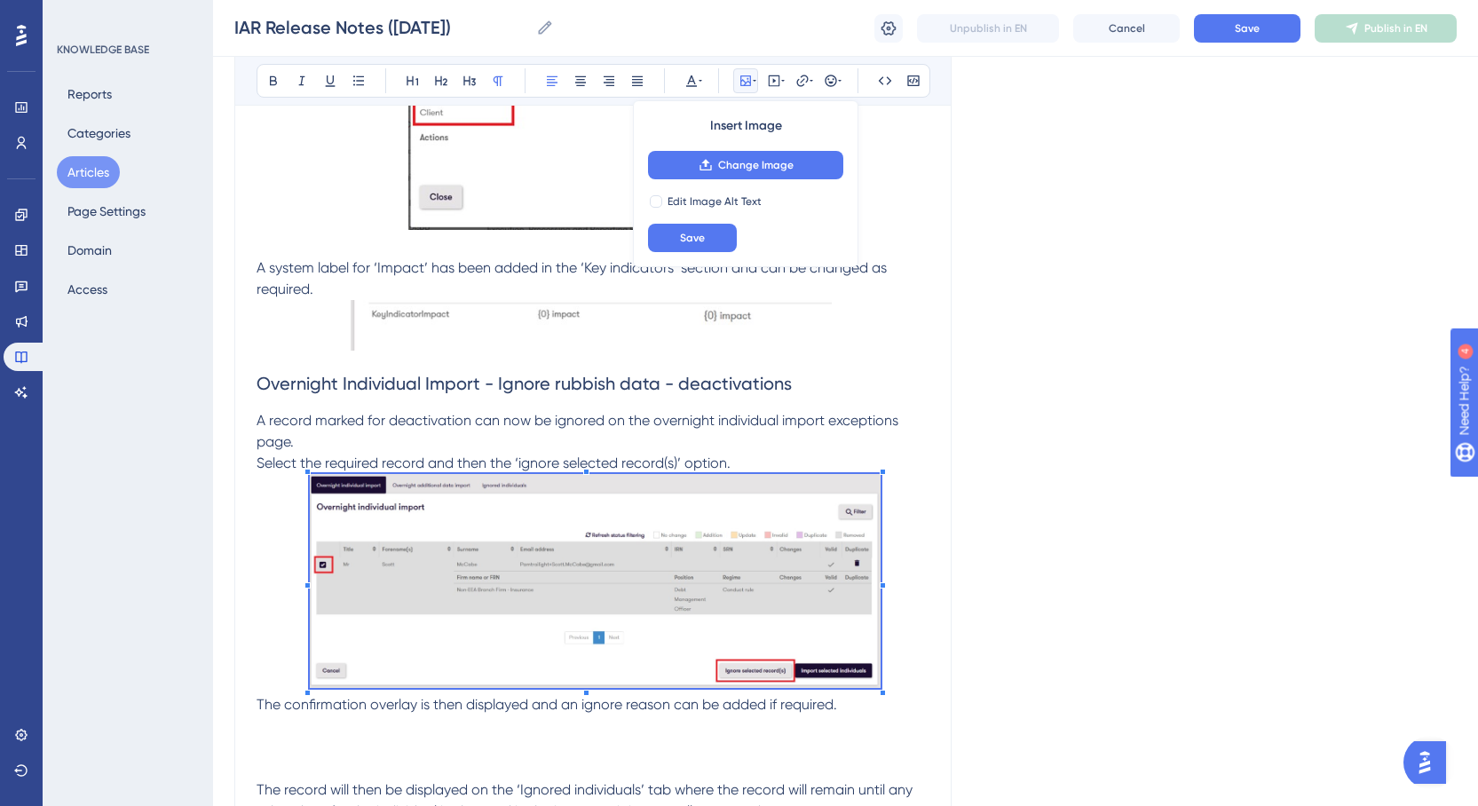
click at [357, 708] on div "Summary of changes KI - Add option to select if Client/Firm/Other When creating…" at bounding box center [592, 467] width 673 height 2002
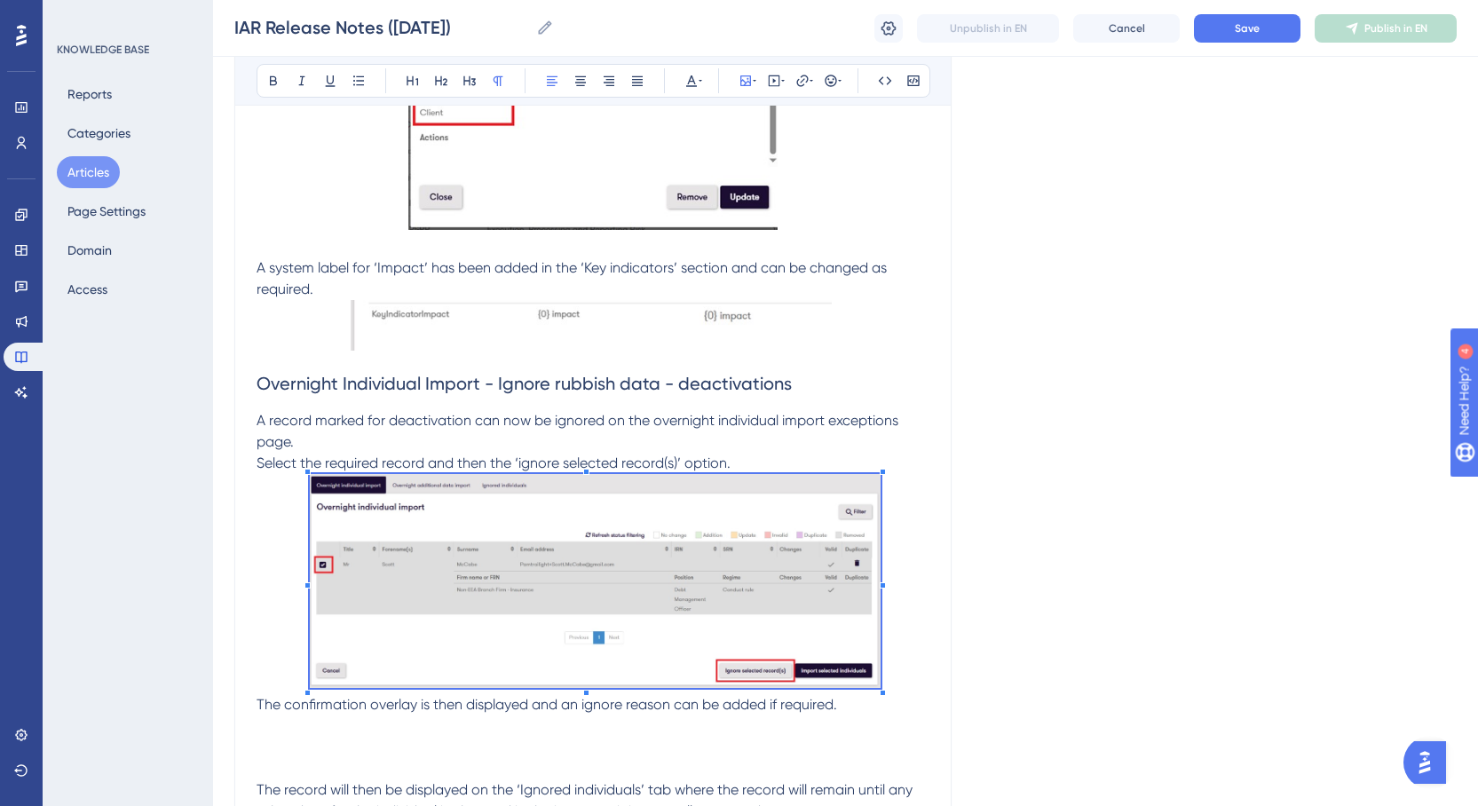
click at [784, 464] on p "Select the required record and then the ‘ignore selected record(s)’ option." at bounding box center [592, 463] width 673 height 21
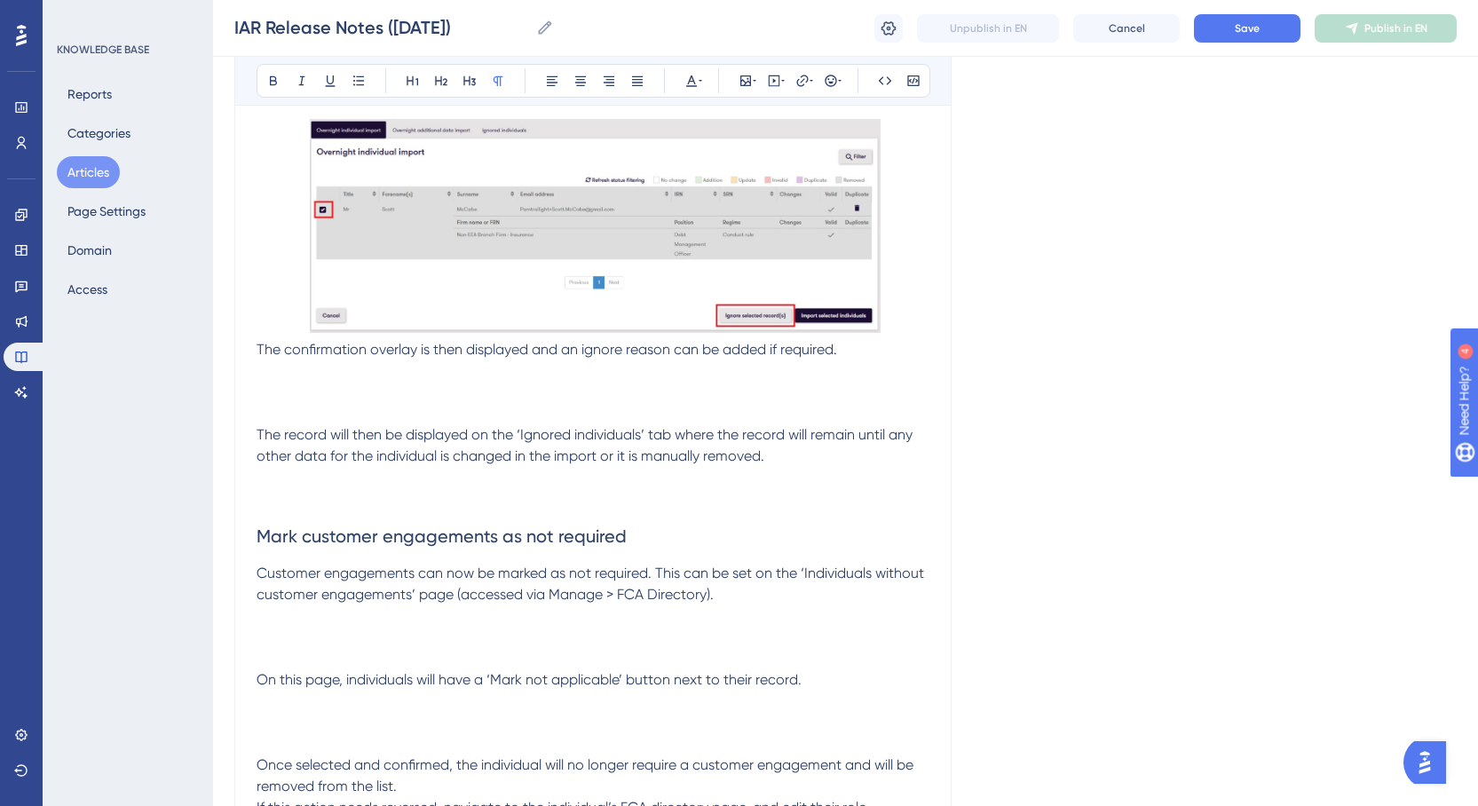
scroll to position [1355, 0]
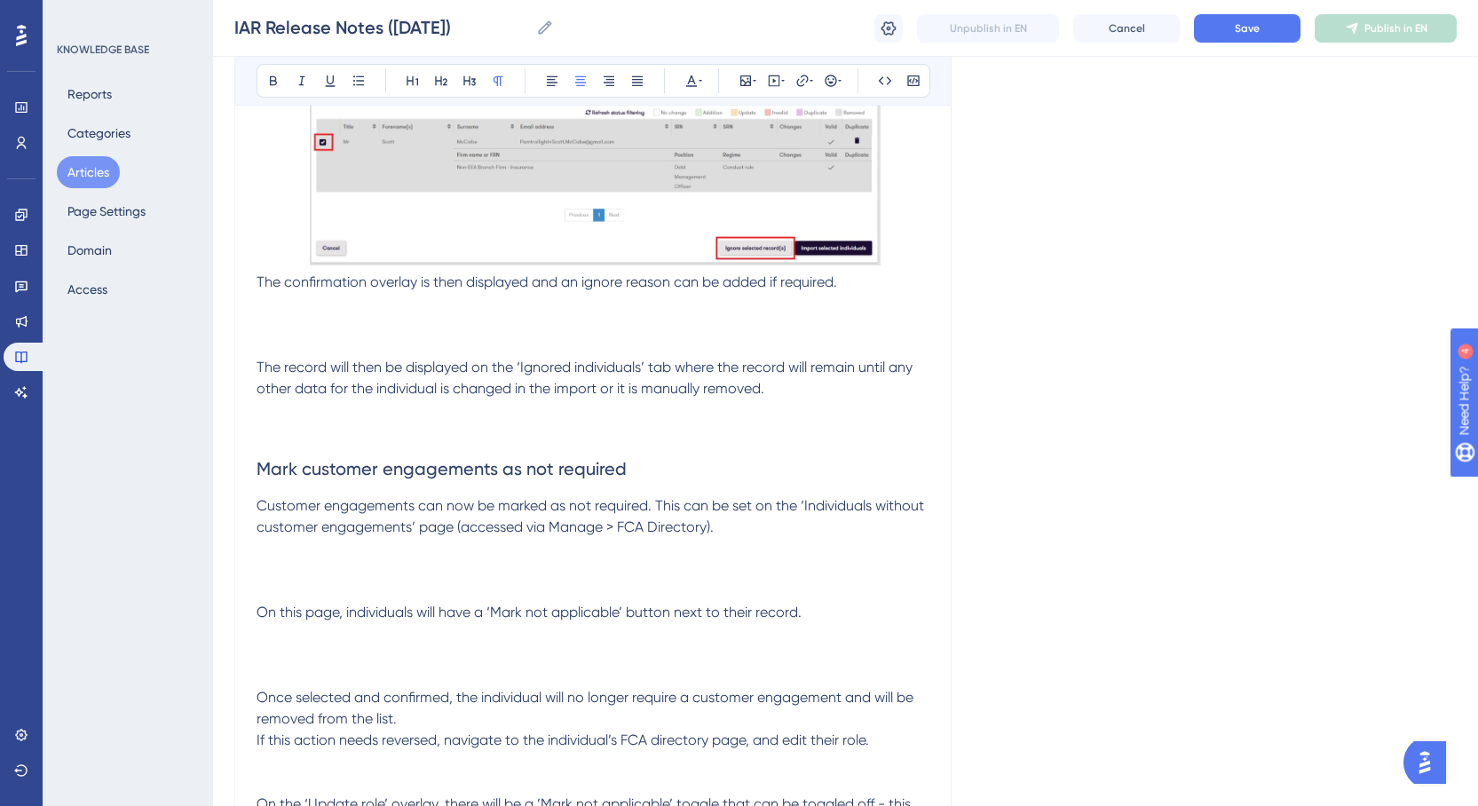
click at [593, 327] on p at bounding box center [592, 324] width 673 height 21
click at [746, 87] on icon at bounding box center [745, 81] width 14 height 14
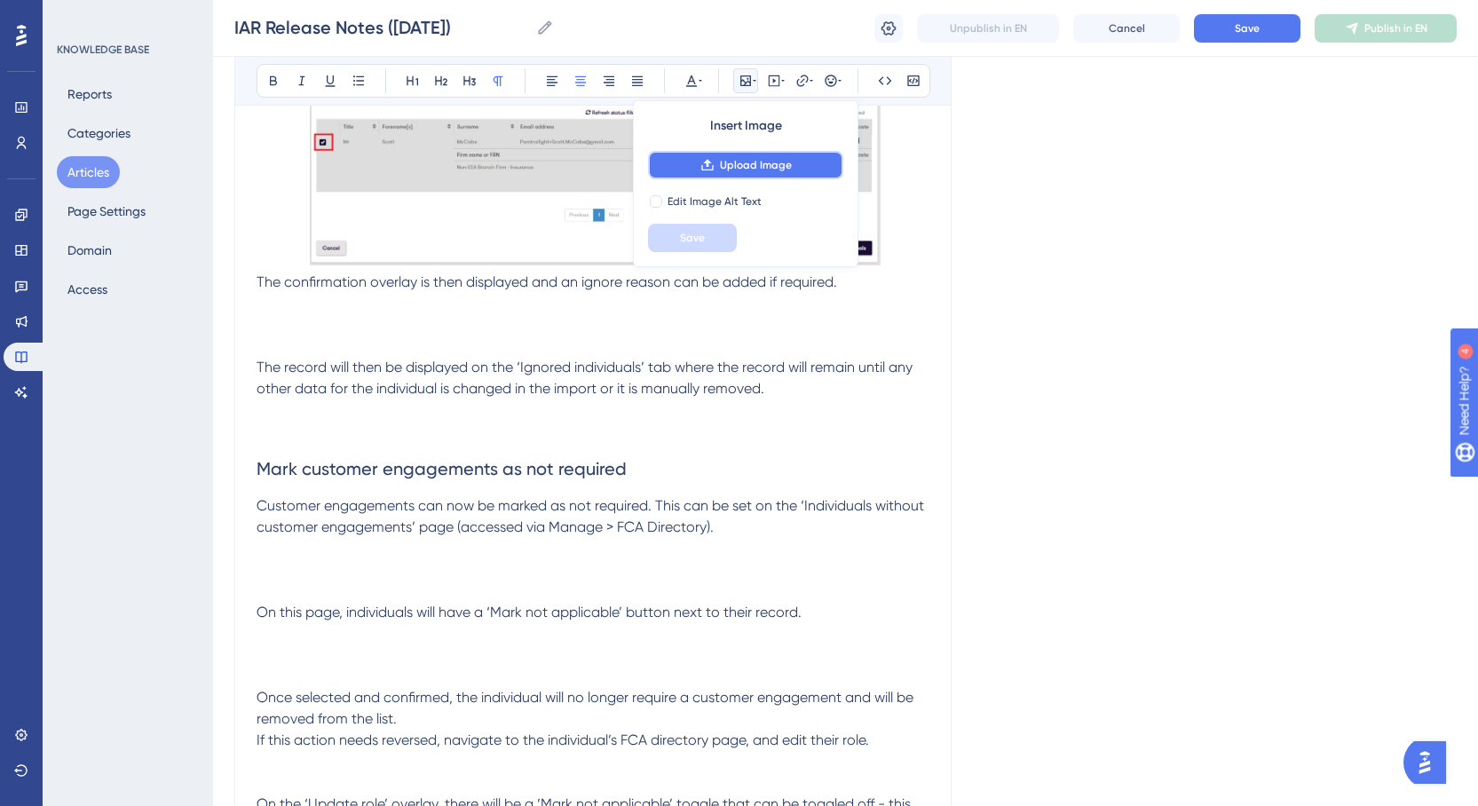
click at [729, 160] on span "Upload Image" at bounding box center [756, 165] width 72 height 14
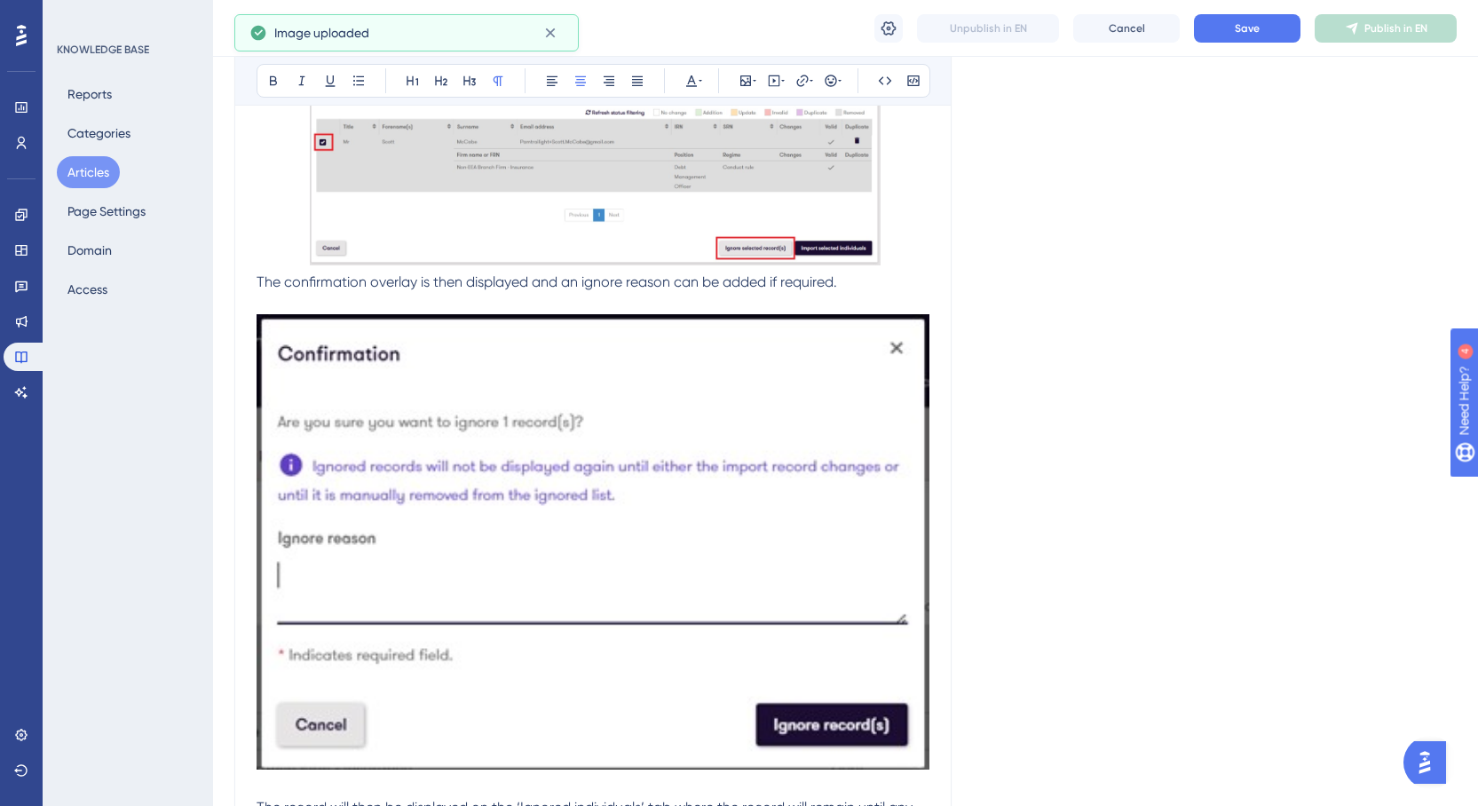
click at [714, 488] on img at bounding box center [592, 541] width 673 height 454
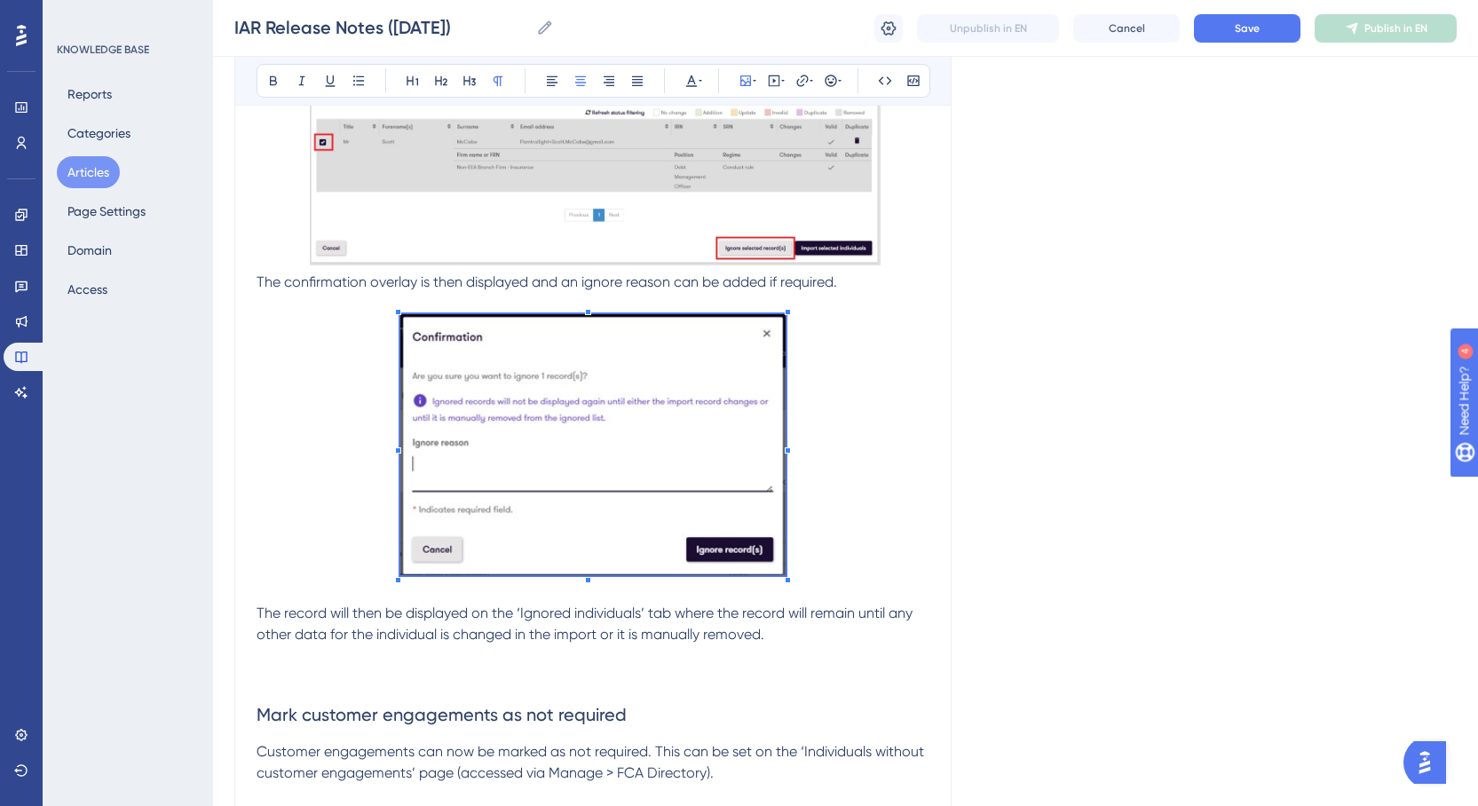
click at [541, 645] on div "Summary of changes KI - Add option to select if Client/Firm/Other When creating…" at bounding box center [592, 156] width 673 height 2269
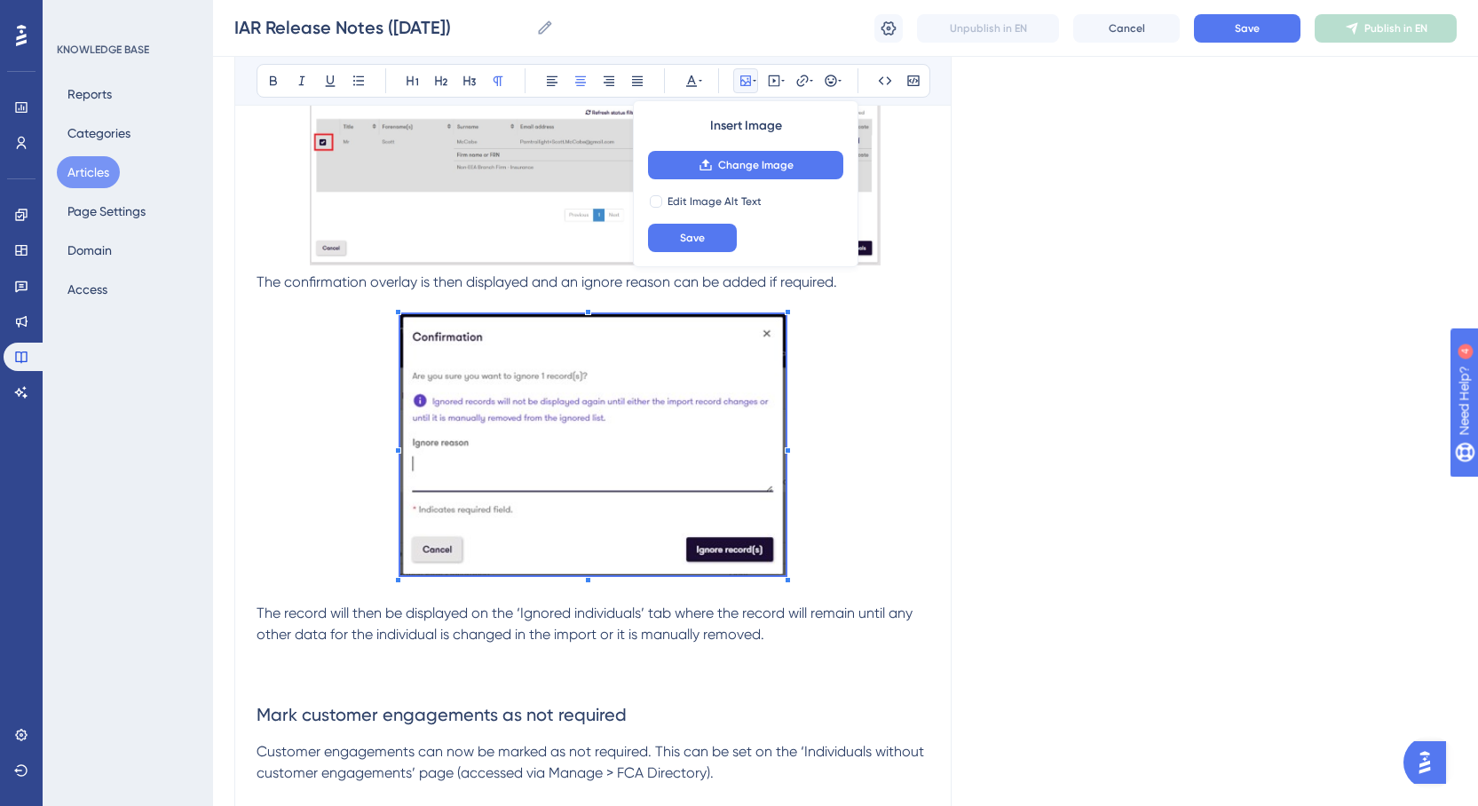
click at [585, 656] on p at bounding box center [592, 655] width 673 height 21
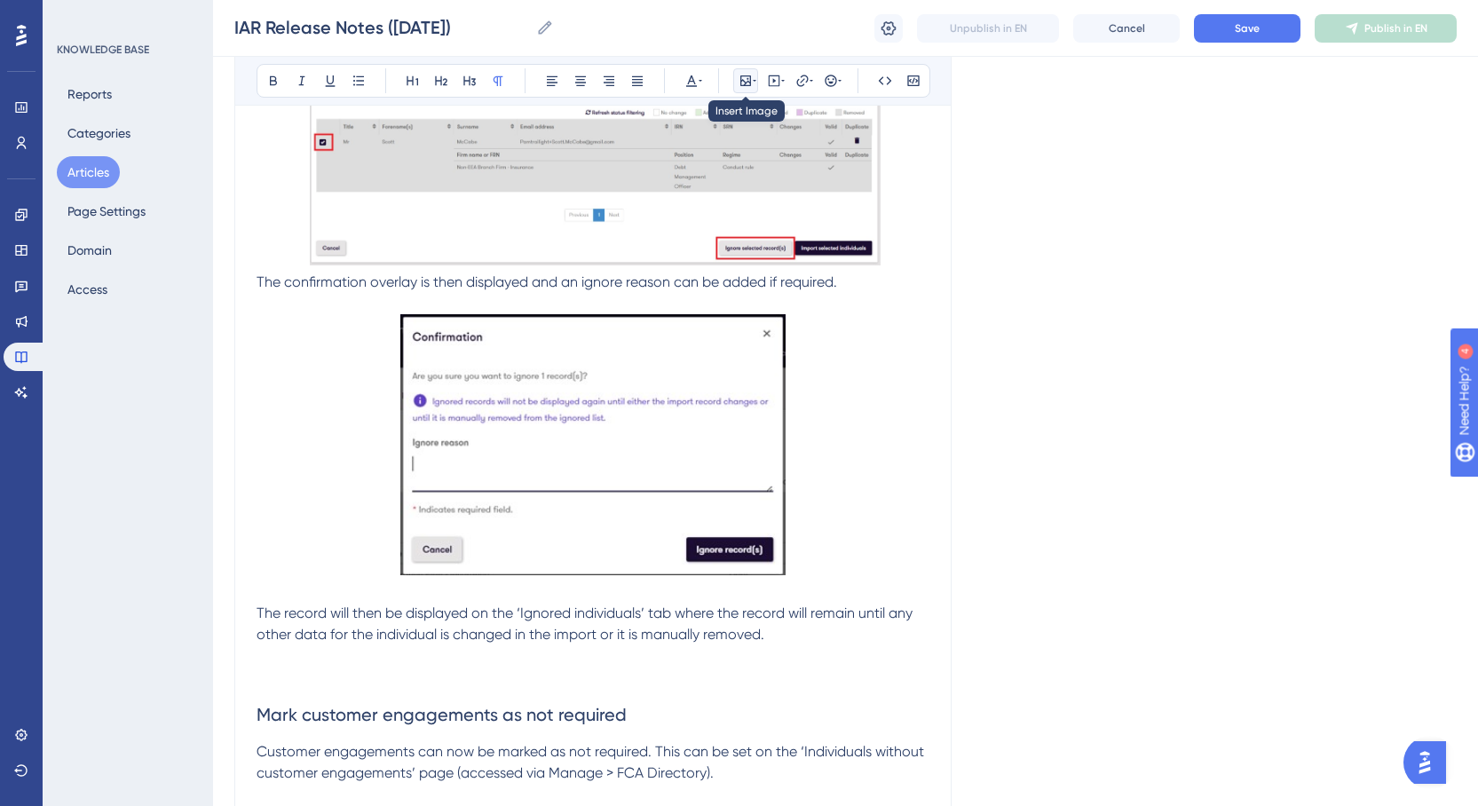
click at [746, 79] on icon at bounding box center [745, 81] width 14 height 14
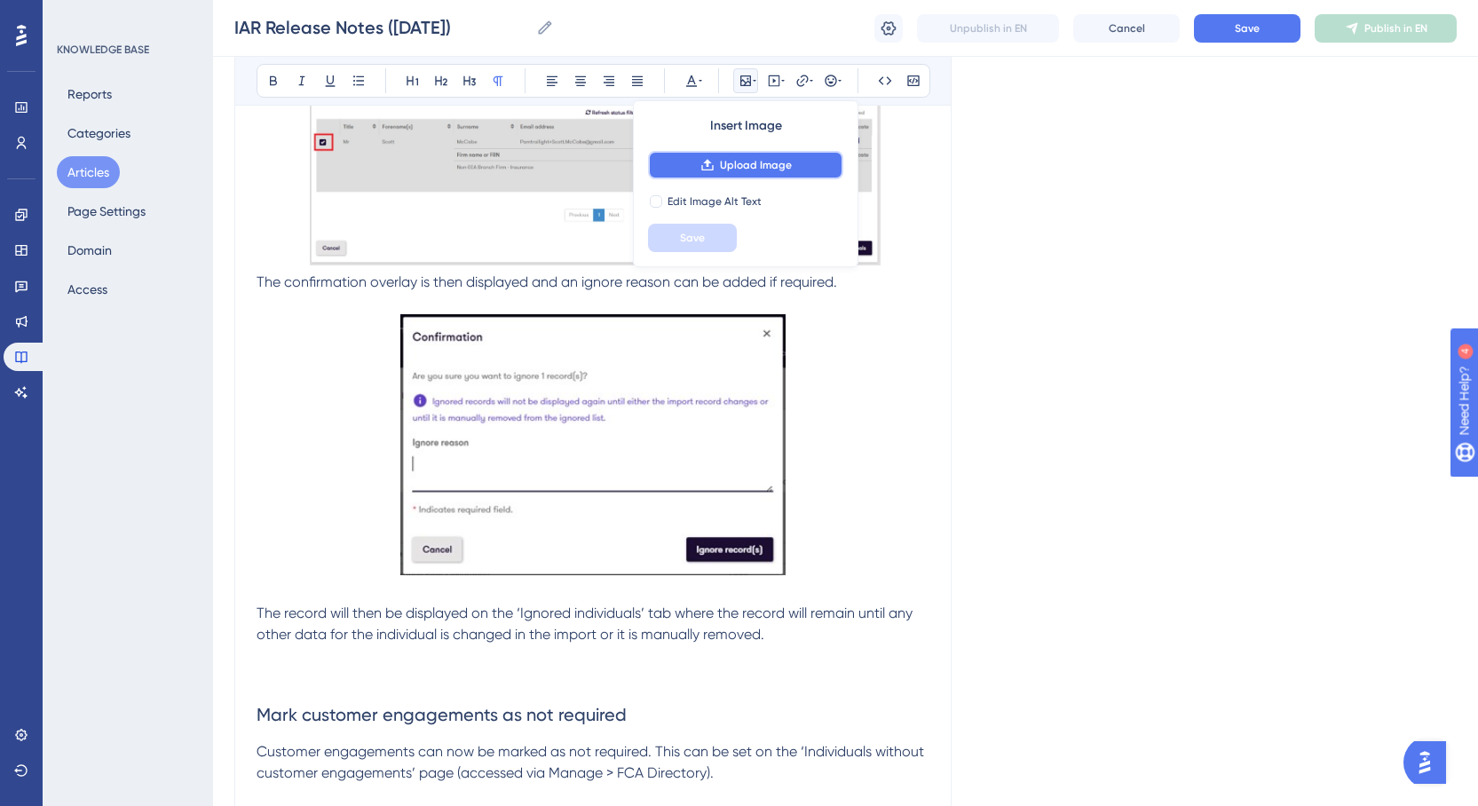
click at [760, 165] on span "Upload Image" at bounding box center [756, 165] width 72 height 14
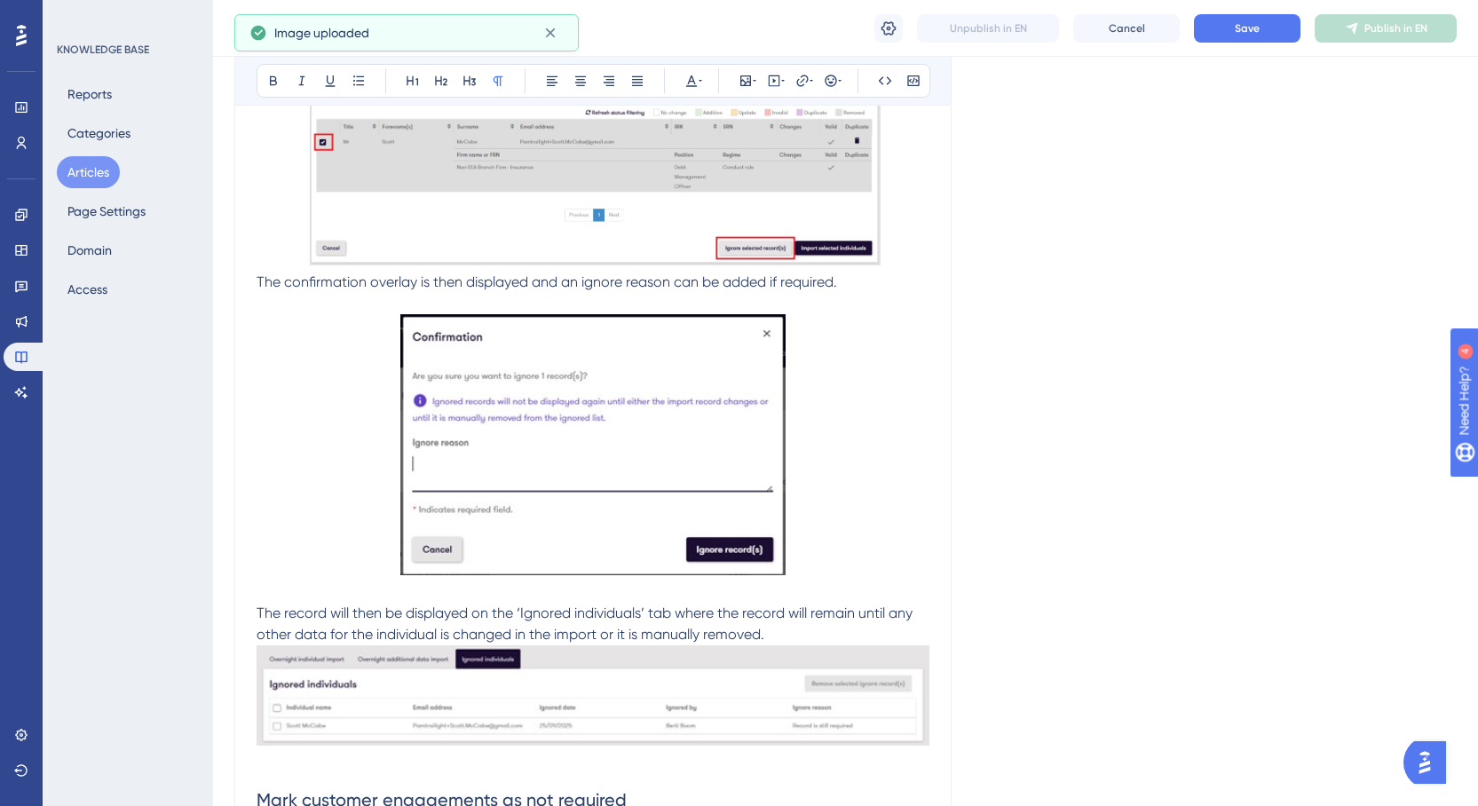
click at [777, 626] on p "The record will then be displayed on the ‘Ignored individuals’ tab where the re…" at bounding box center [592, 624] width 673 height 43
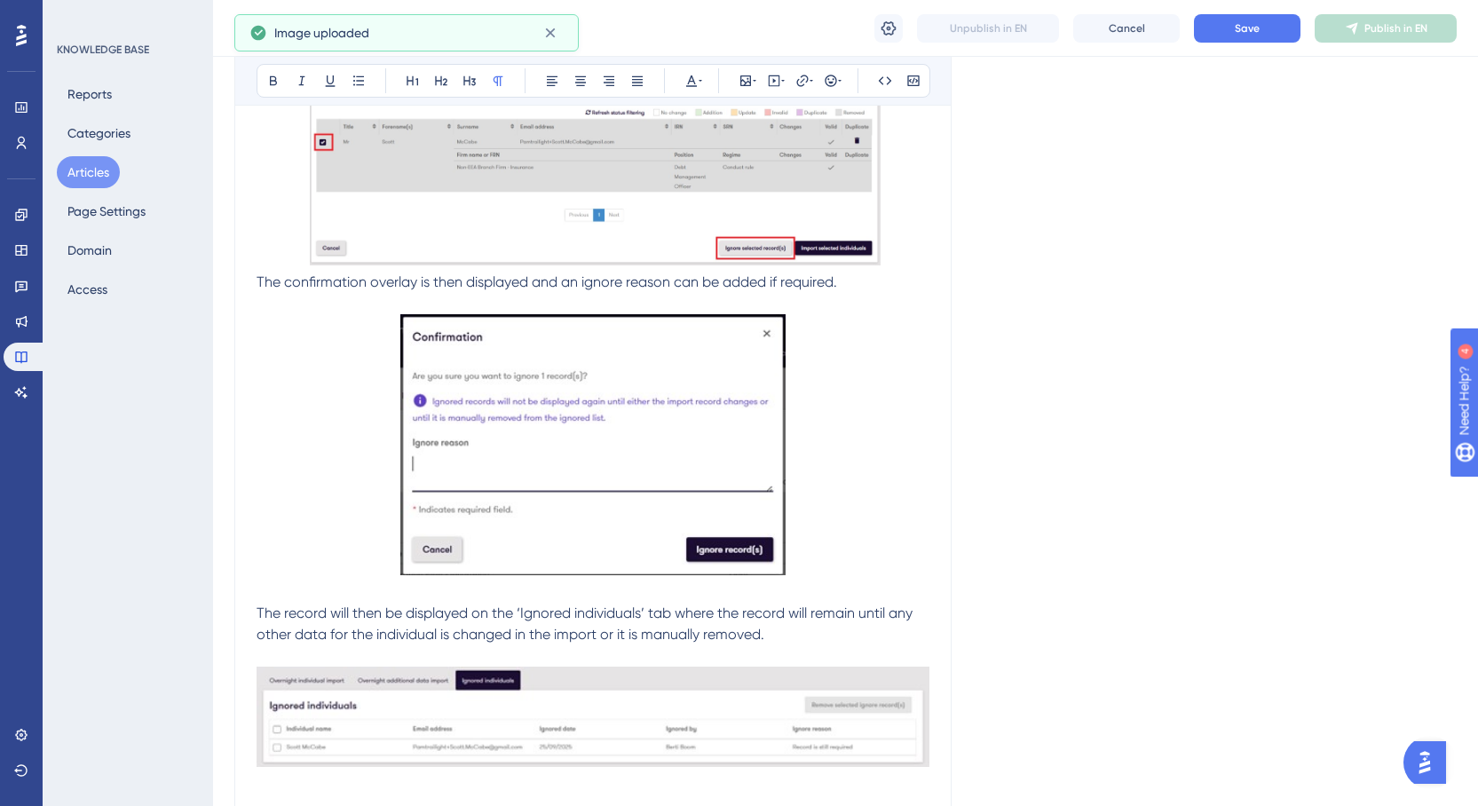
scroll to position [1887, 0]
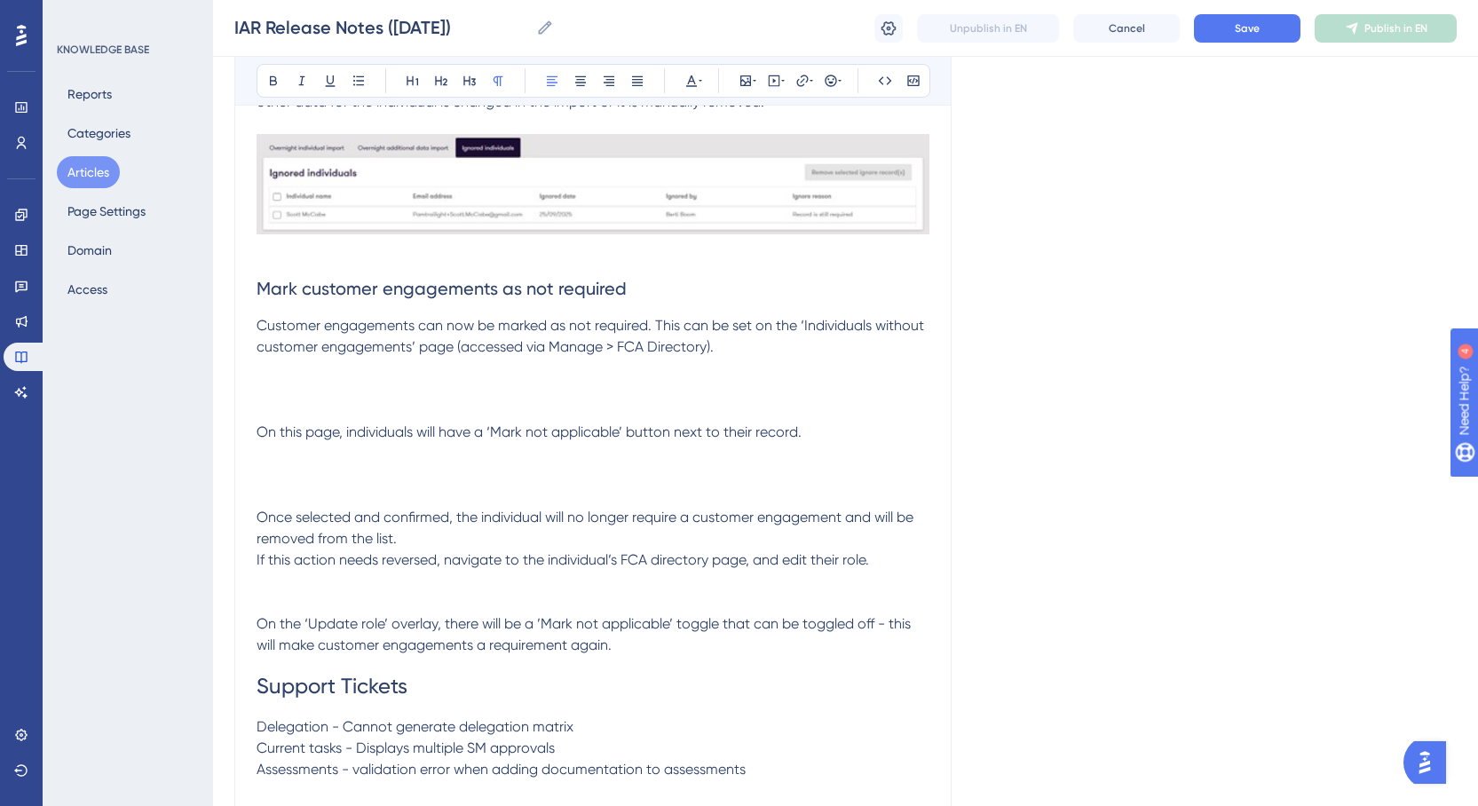
click at [371, 256] on p at bounding box center [592, 250] width 673 height 21
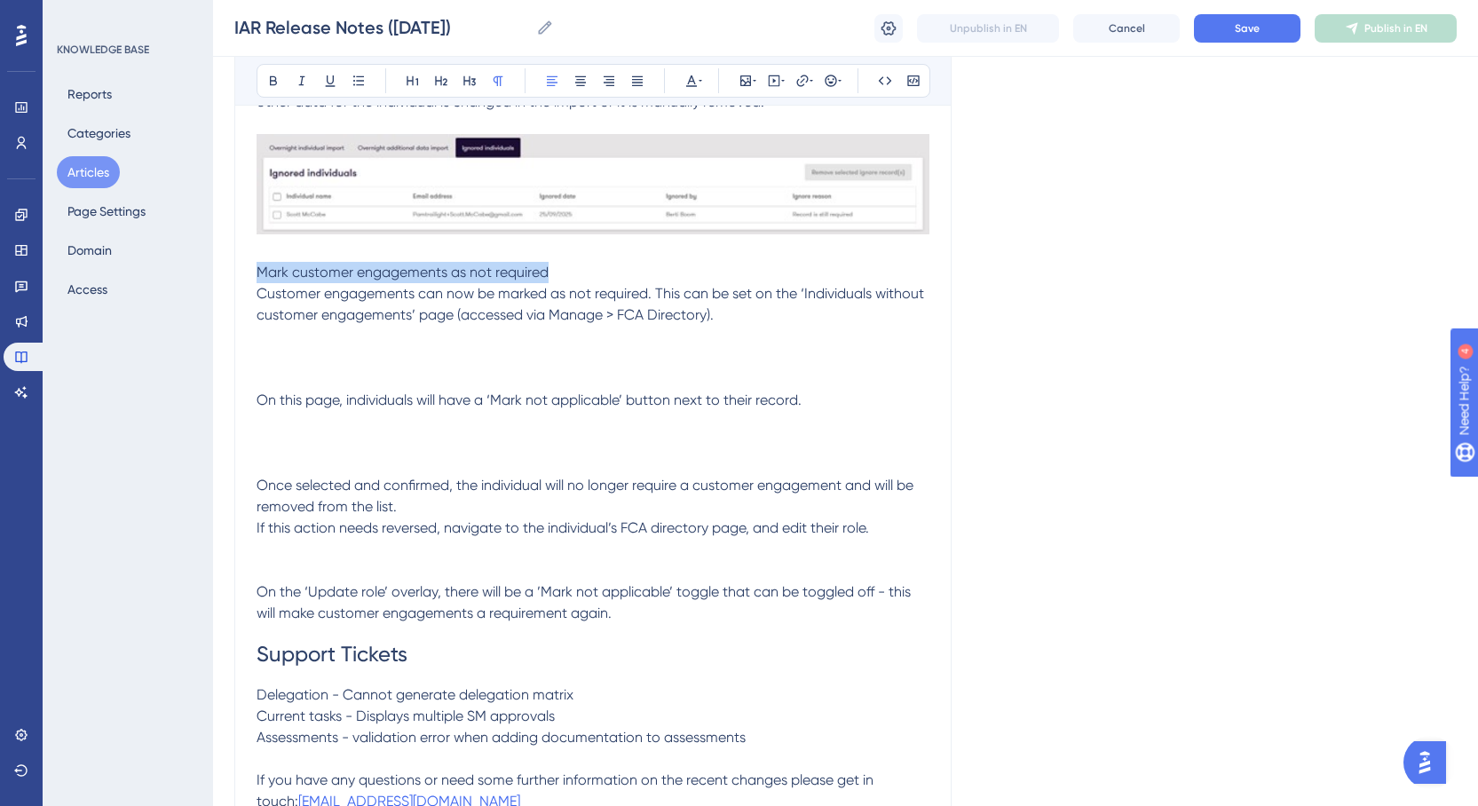
drag, startPoint x: 591, startPoint y: 272, endPoint x: 259, endPoint y: 273, distance: 331.9
click at [259, 273] on p "Mark customer engagements as not required" at bounding box center [592, 272] width 673 height 21
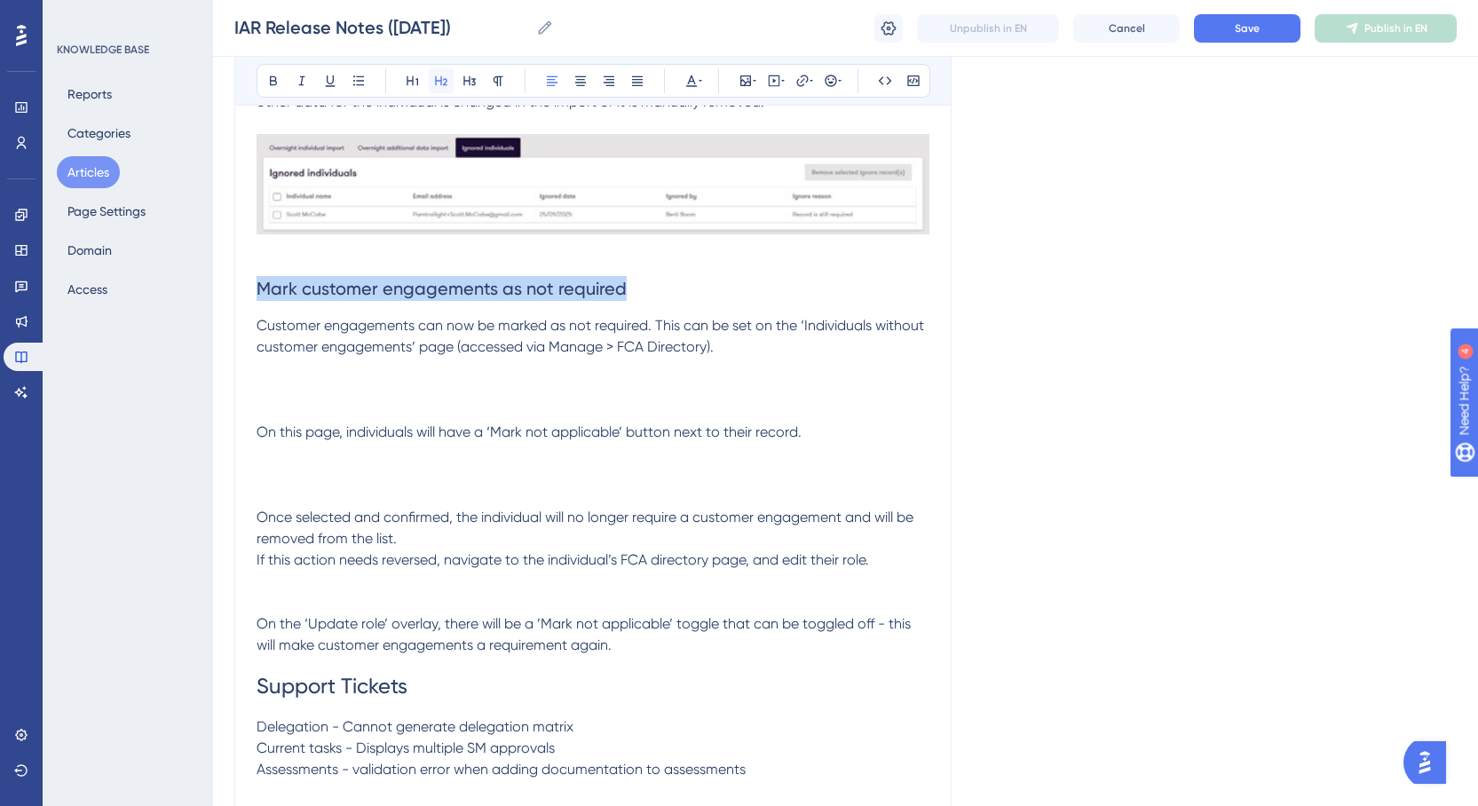
click at [433, 82] on button at bounding box center [441, 80] width 25 height 25
click at [704, 279] on h2 "Mark customer engagements as not required" at bounding box center [592, 288] width 673 height 53
click at [745, 392] on p at bounding box center [592, 389] width 673 height 21
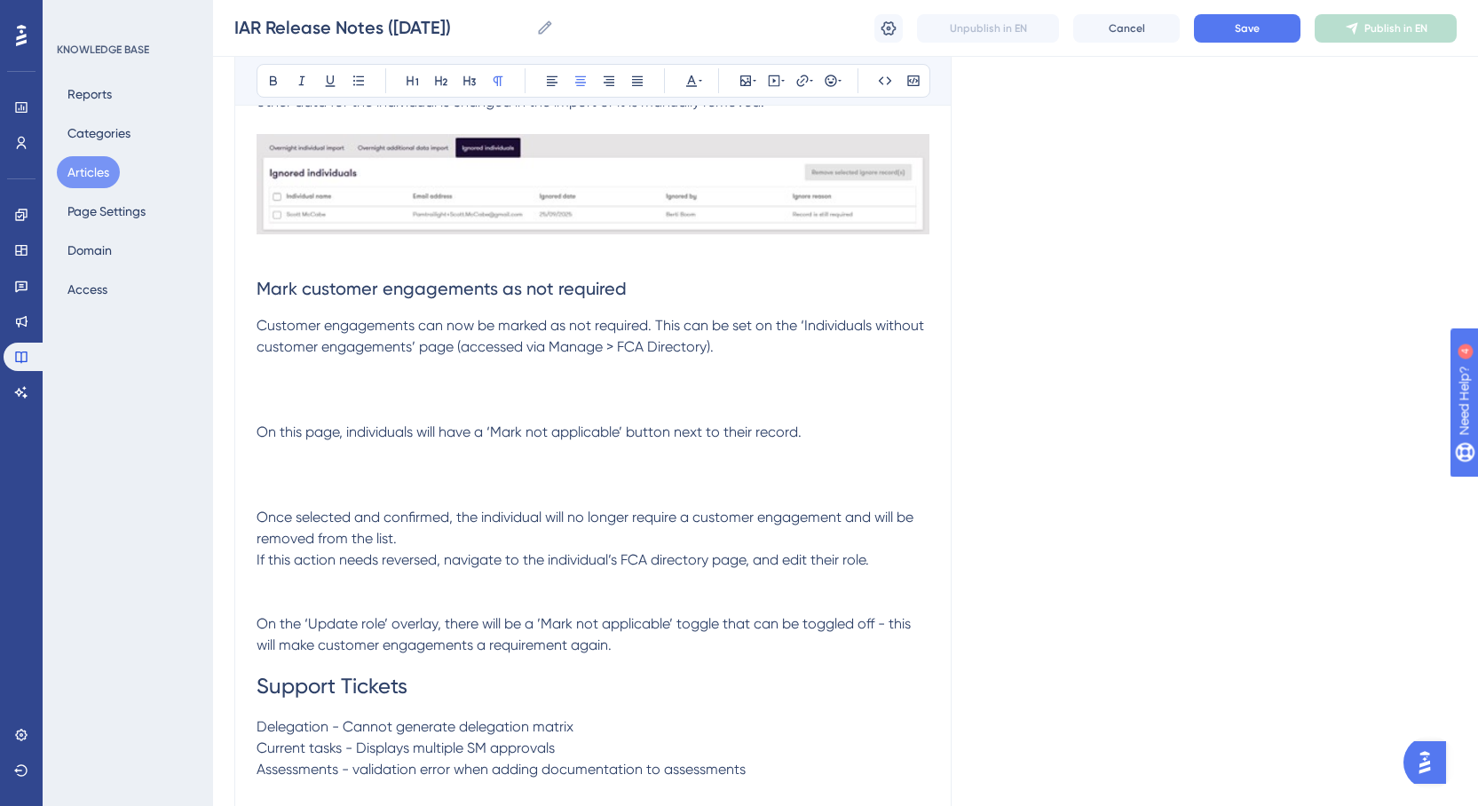
click at [399, 398] on p at bounding box center [592, 389] width 673 height 21
click at [743, 83] on icon at bounding box center [745, 81] width 14 height 14
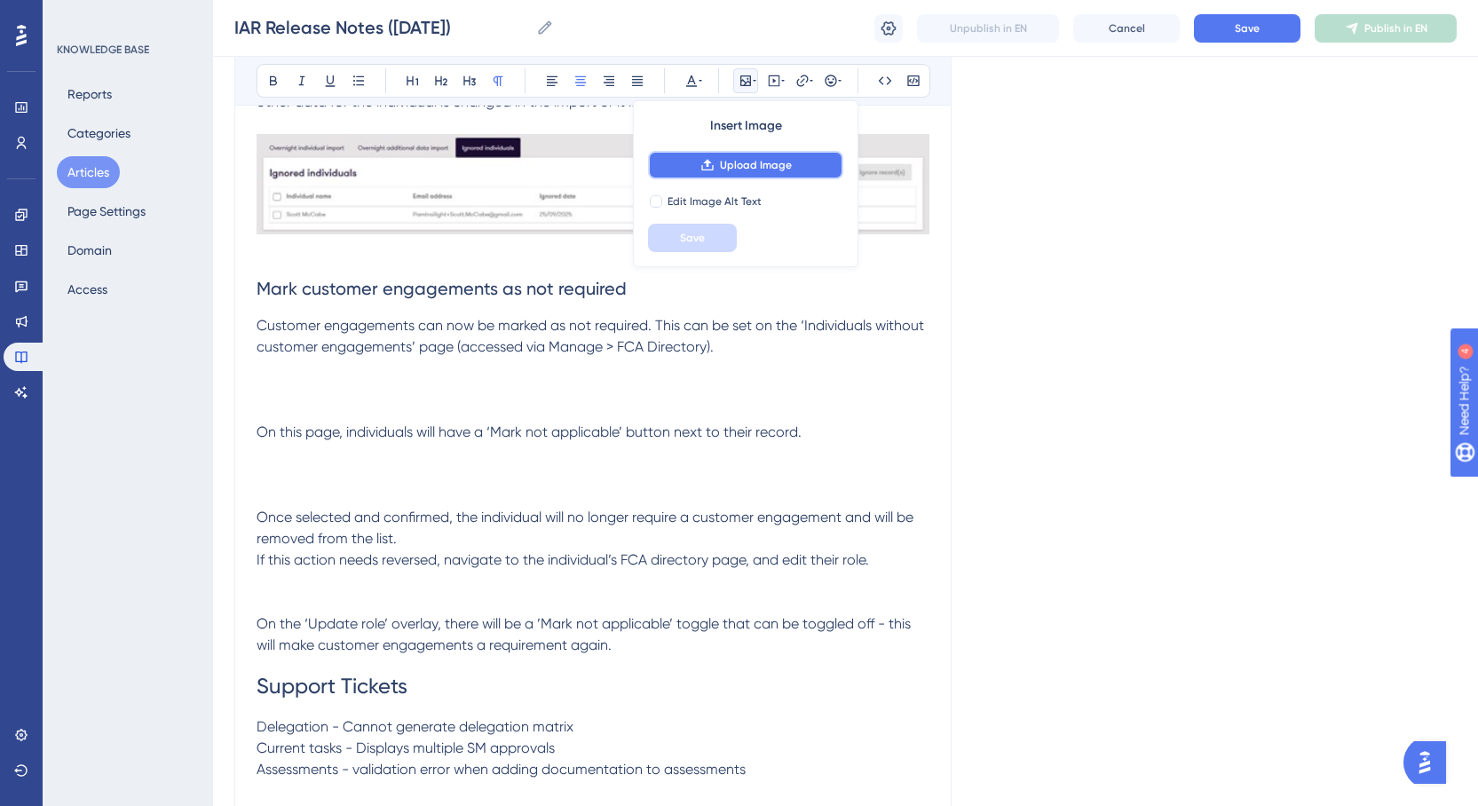
click at [715, 159] on button "Upload Image" at bounding box center [745, 165] width 195 height 28
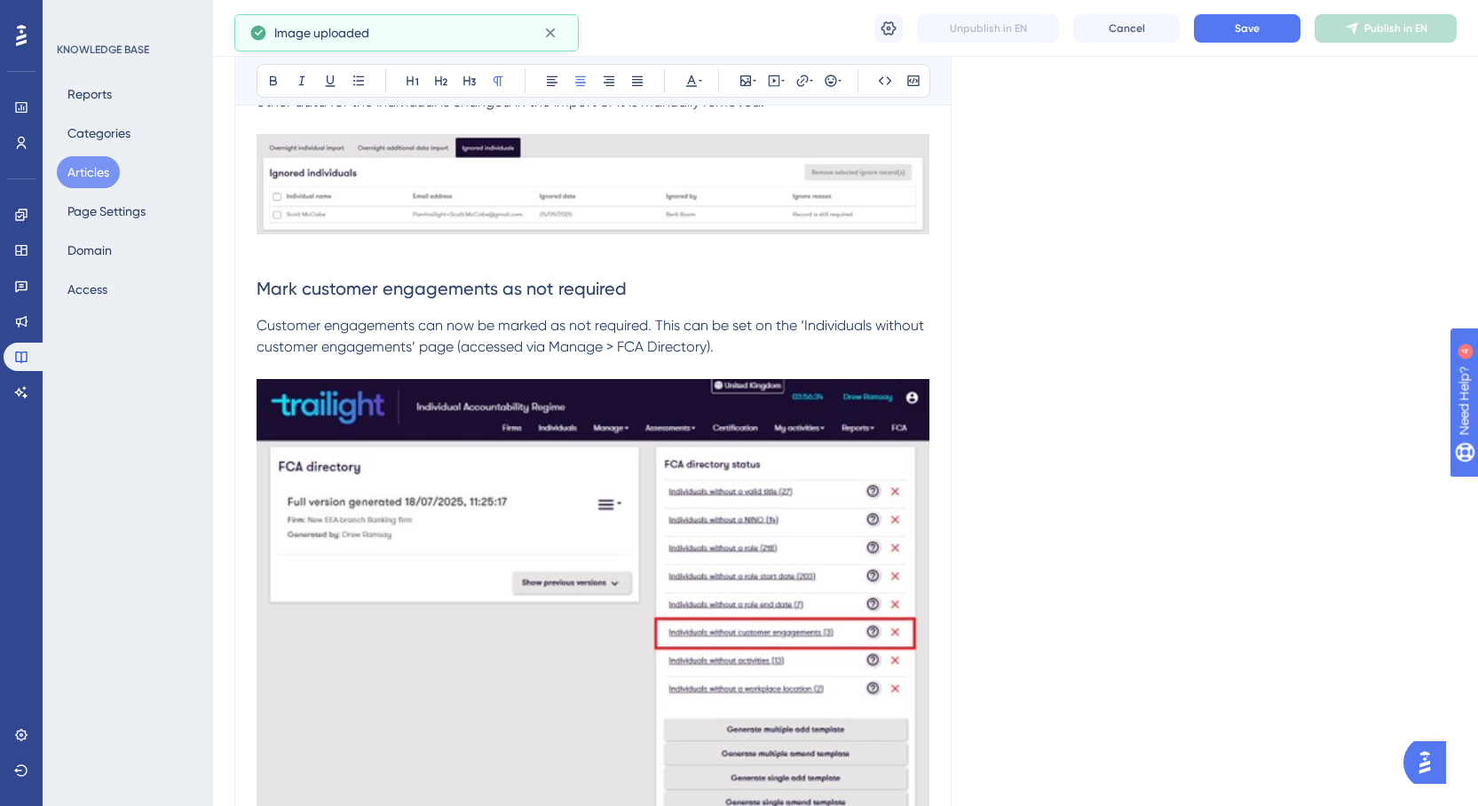
click at [710, 432] on img at bounding box center [592, 625] width 673 height 493
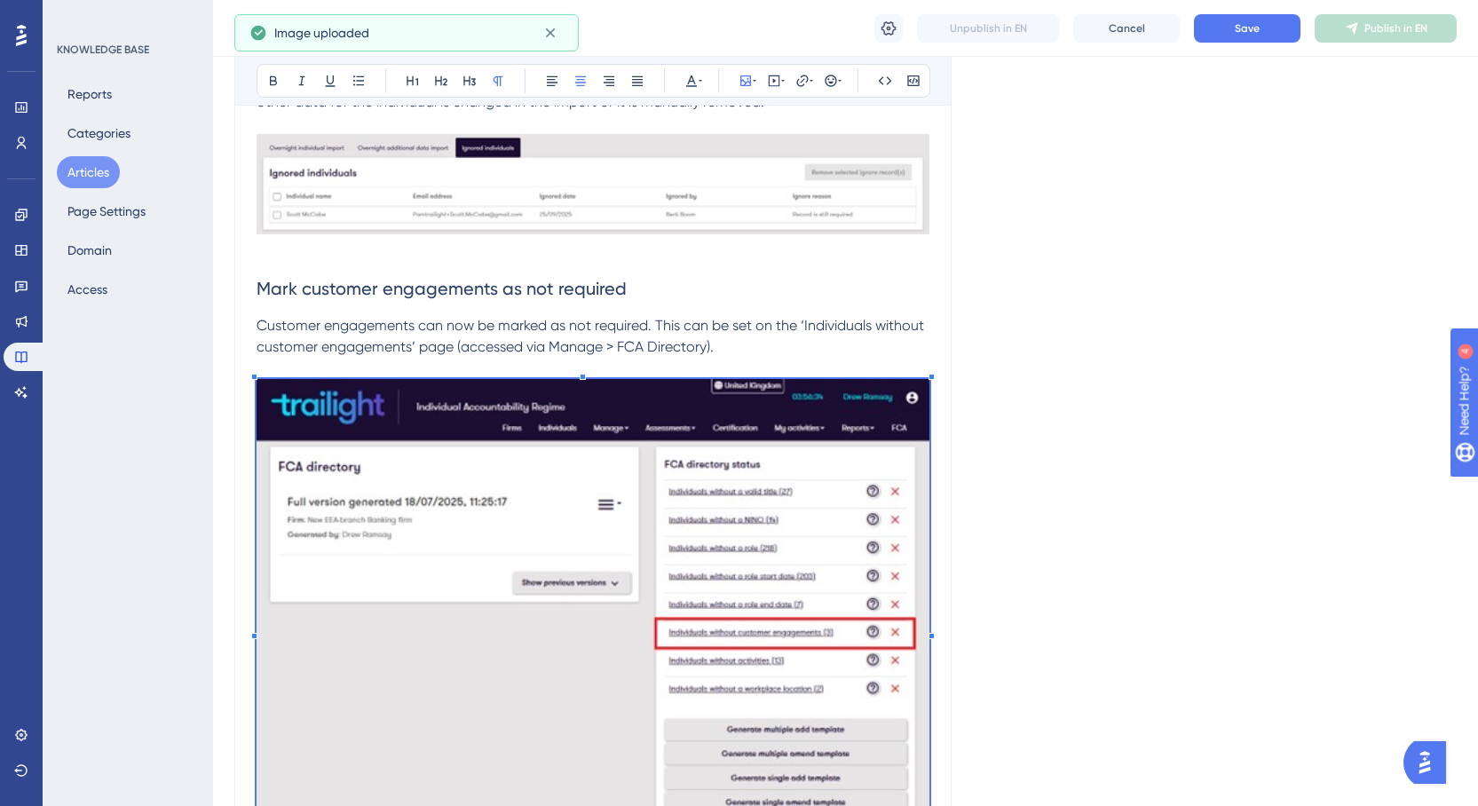
click at [285, 406] on img at bounding box center [592, 625] width 673 height 493
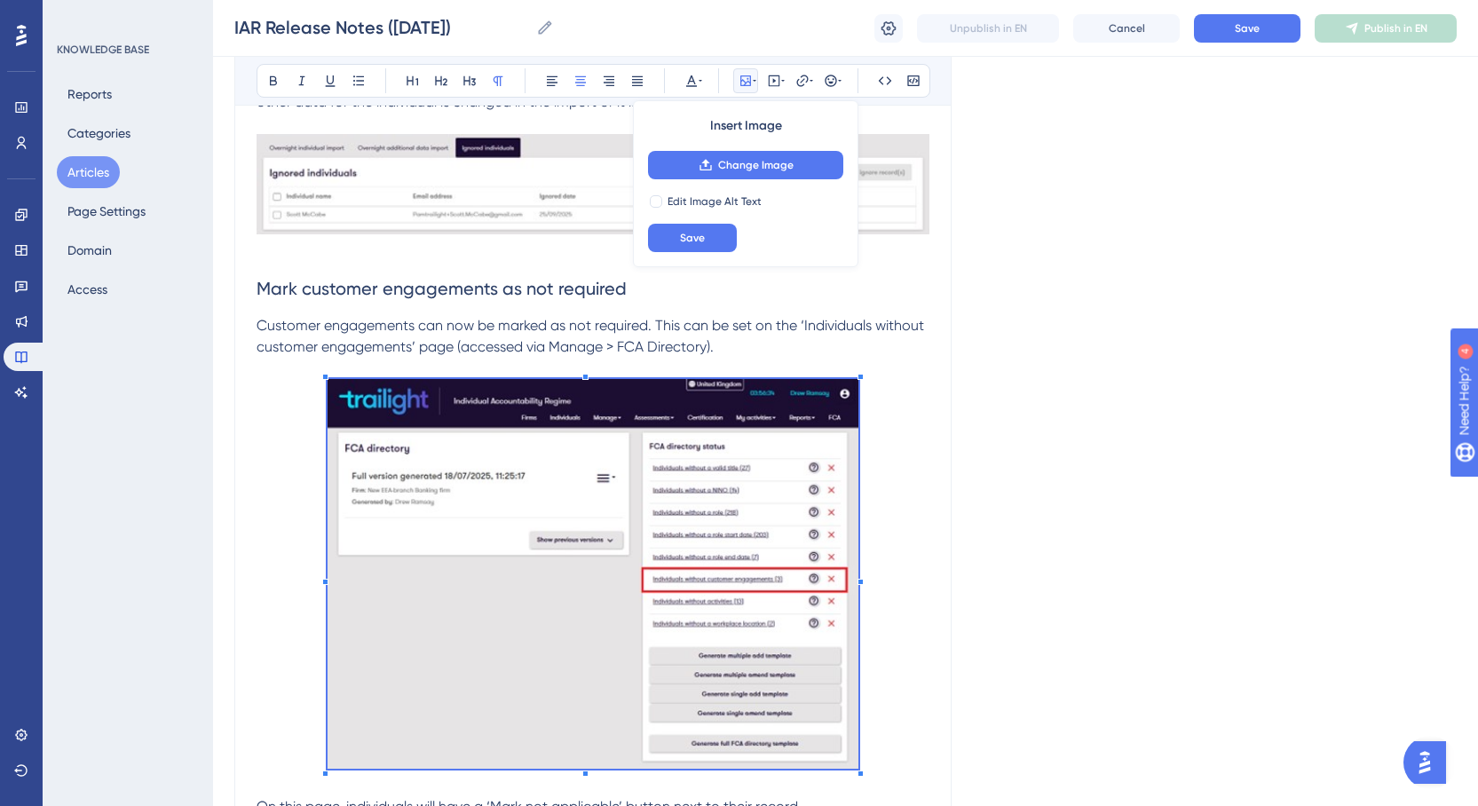
click at [396, 418] on span at bounding box center [592, 577] width 531 height 396
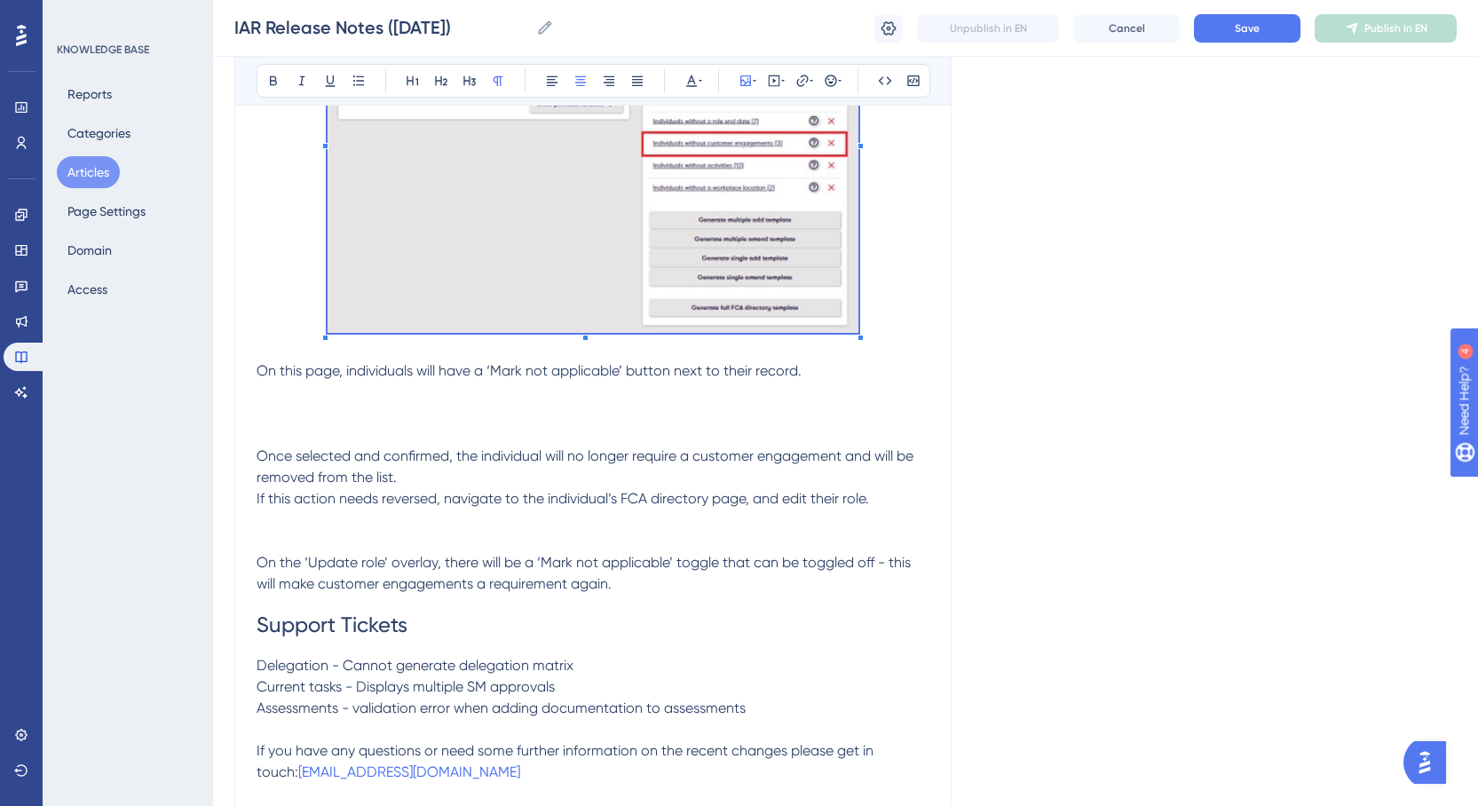
scroll to position [2331, 0]
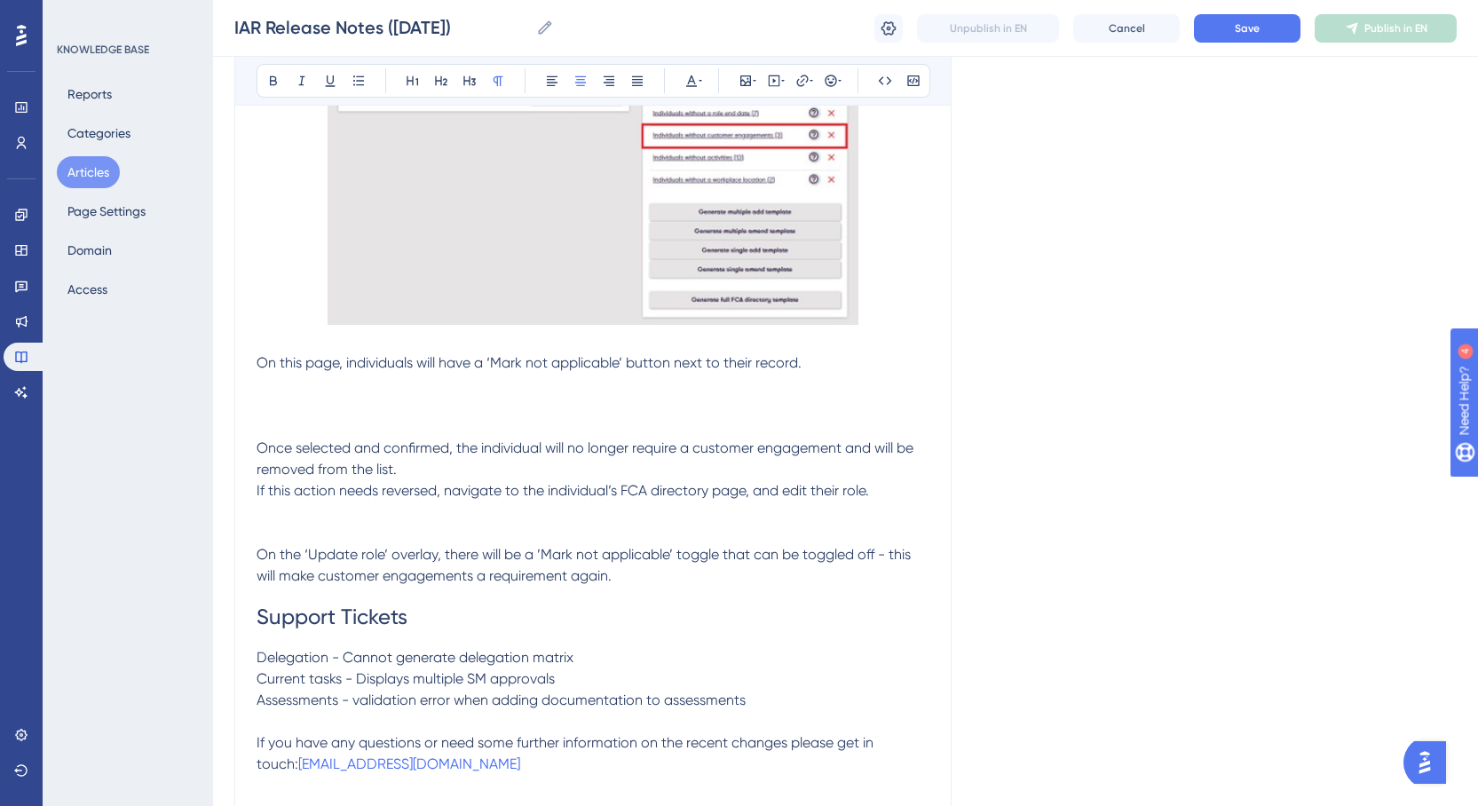
click at [531, 406] on p at bounding box center [592, 405] width 673 height 21
click at [742, 82] on icon at bounding box center [745, 81] width 14 height 14
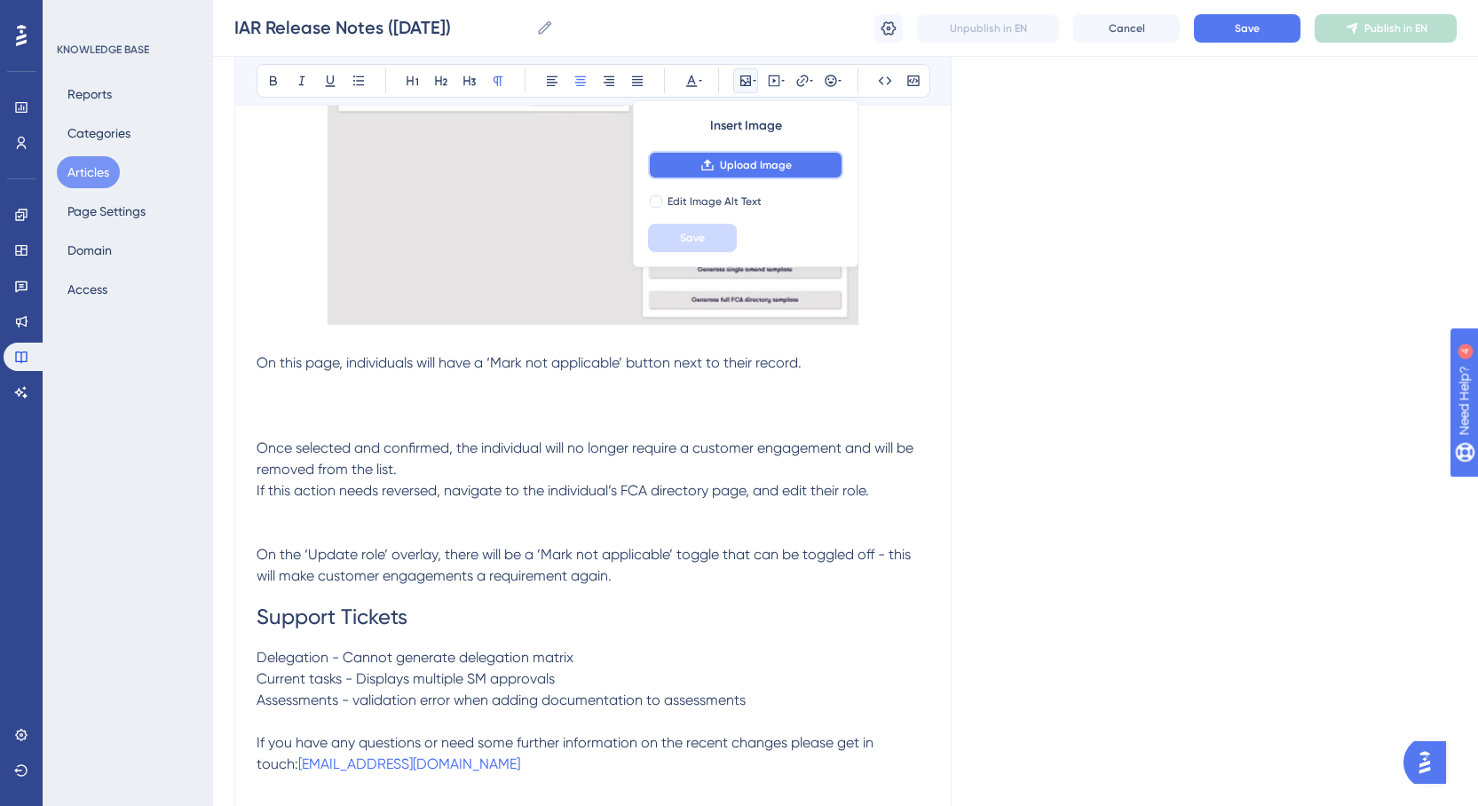
click at [742, 156] on button "Upload Image" at bounding box center [745, 165] width 195 height 28
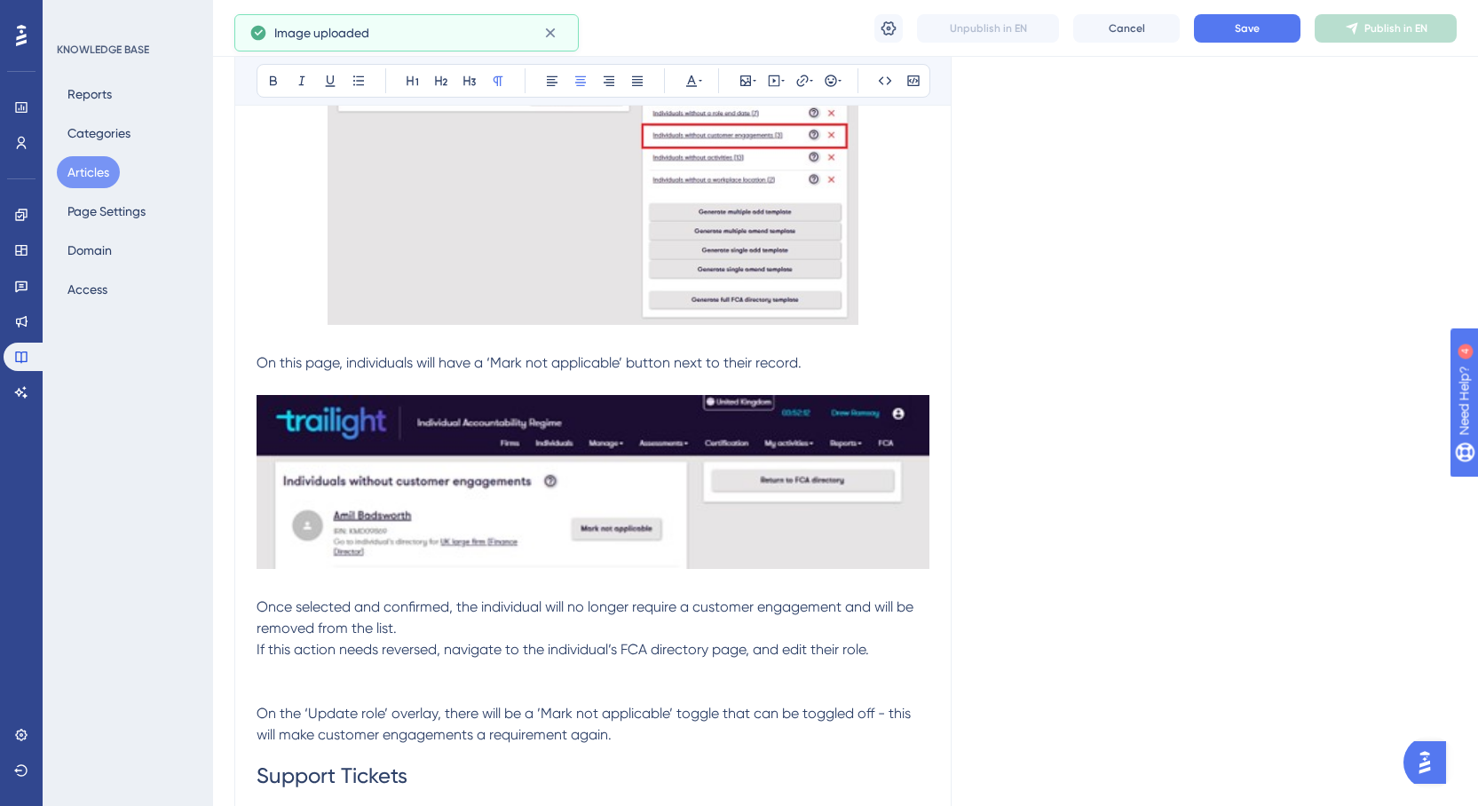
click at [489, 540] on img at bounding box center [592, 482] width 673 height 174
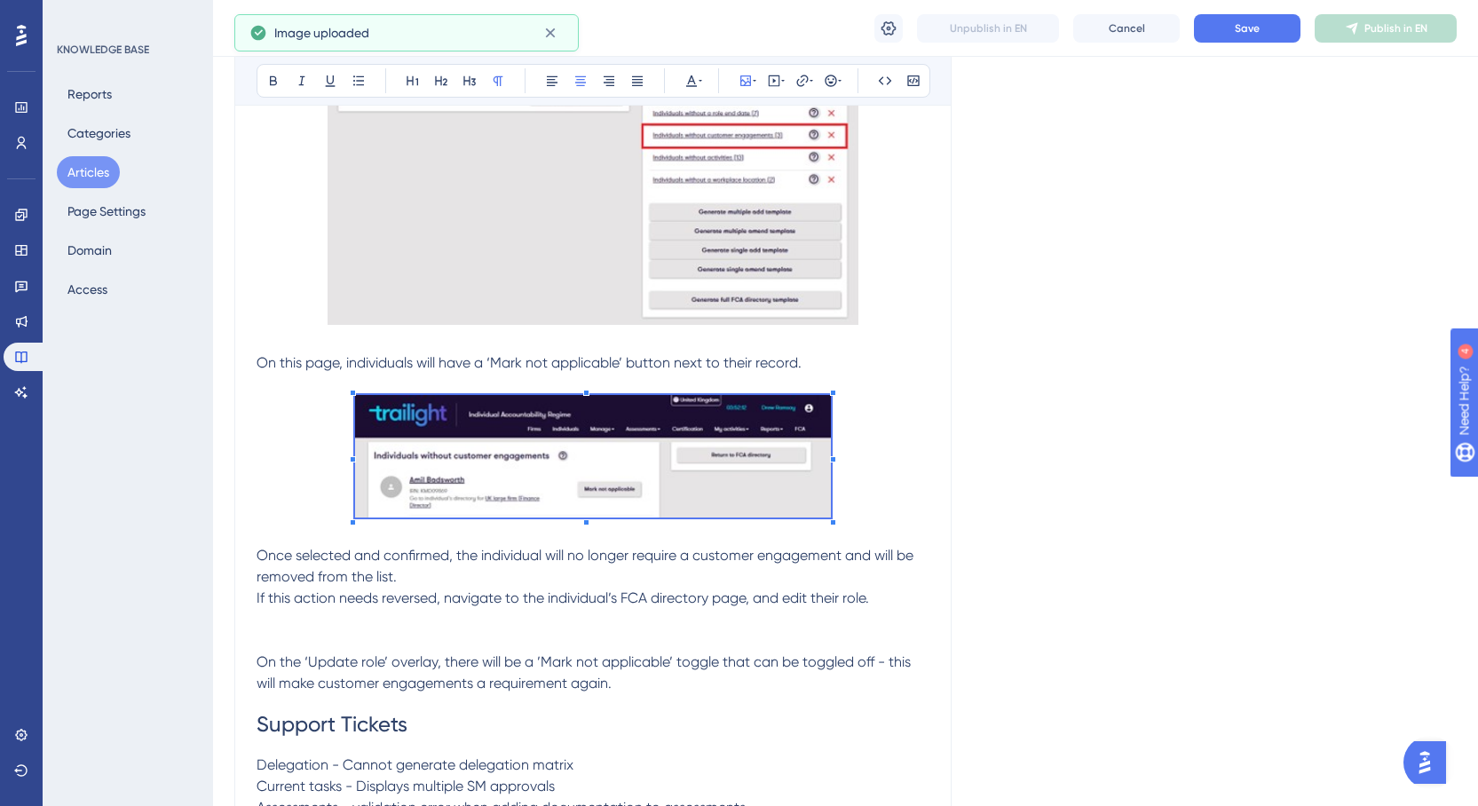
click at [452, 503] on span at bounding box center [593, 459] width 476 height 129
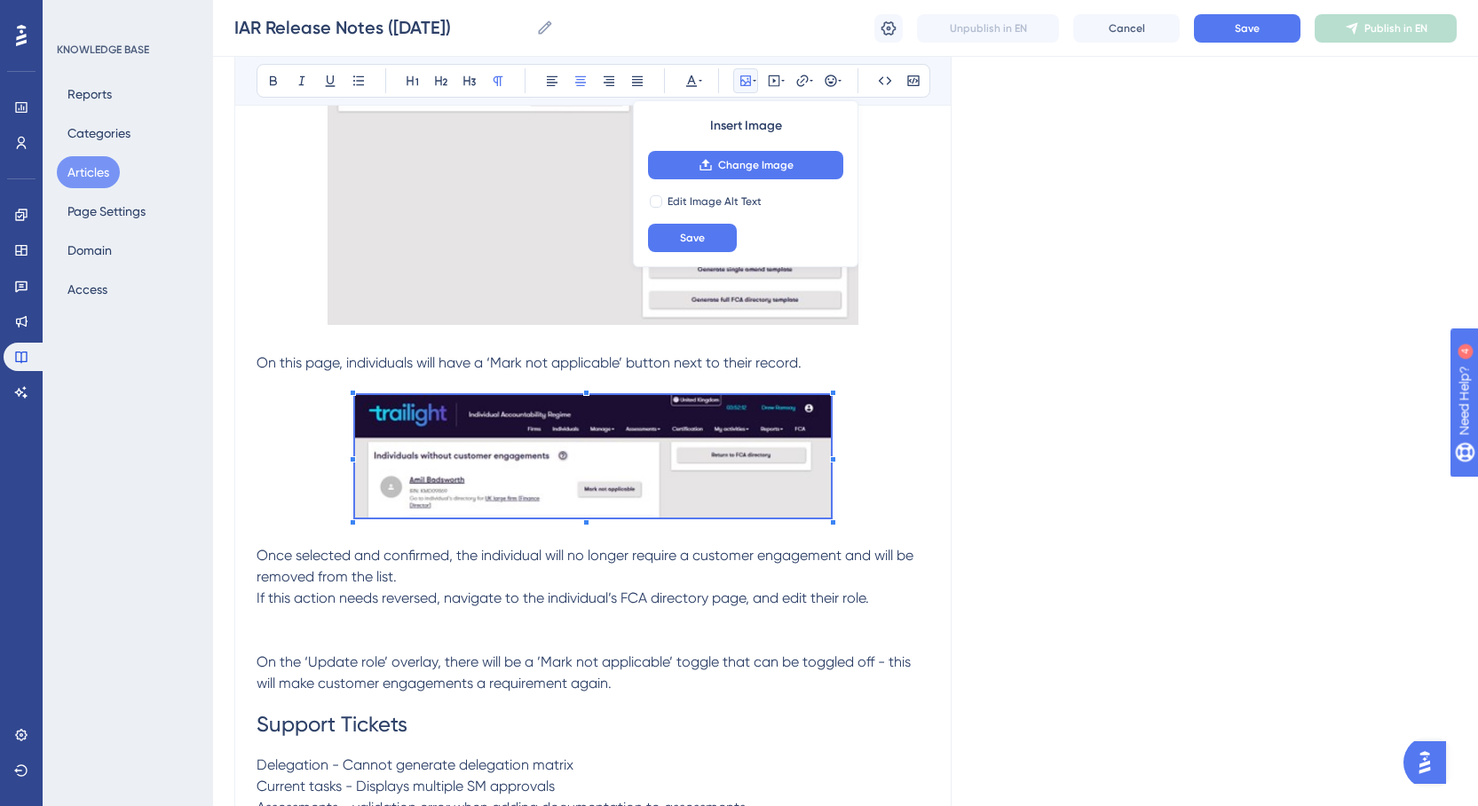
click at [473, 627] on p at bounding box center [592, 619] width 673 height 21
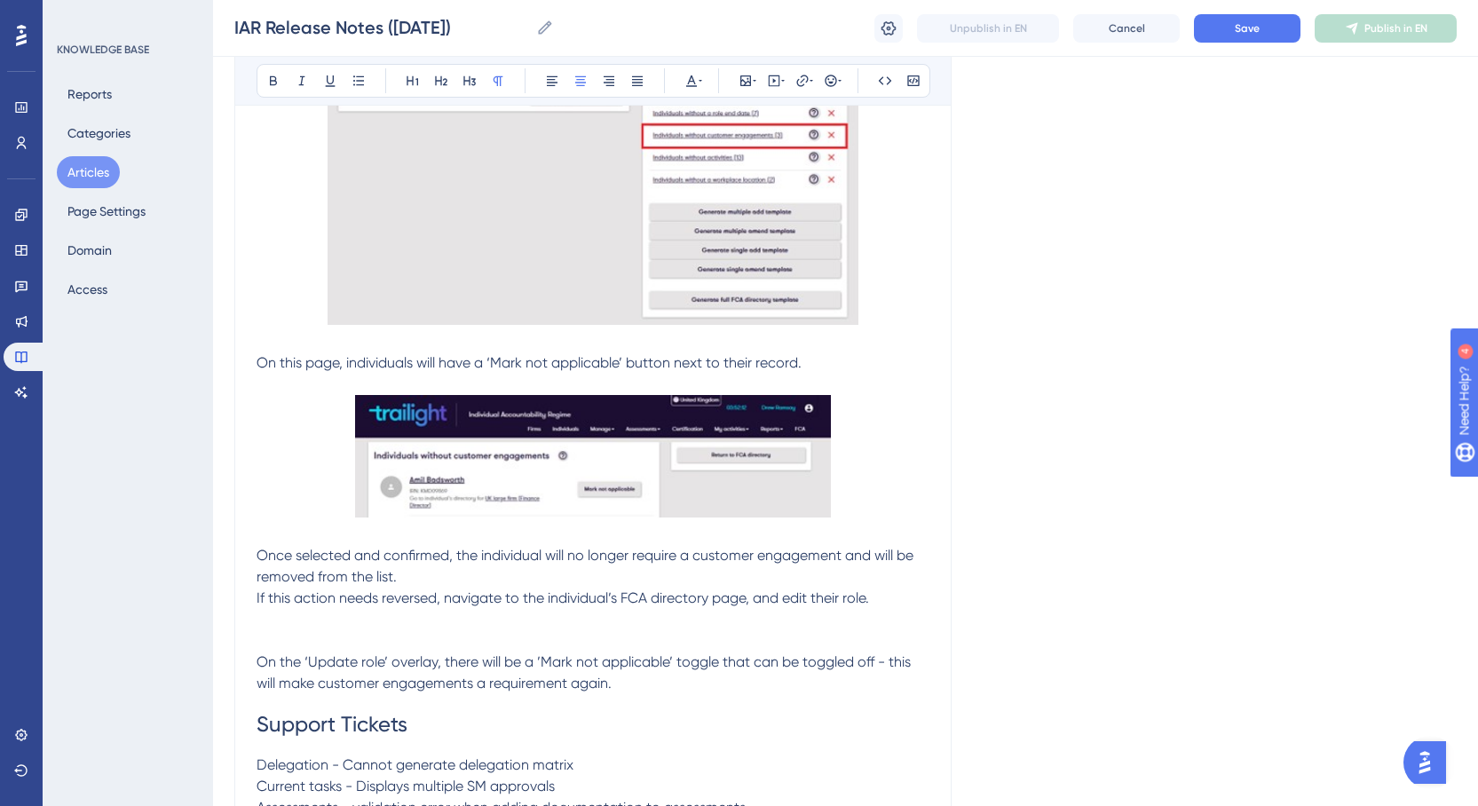
click at [473, 627] on p at bounding box center [592, 619] width 673 height 21
click at [740, 78] on icon at bounding box center [745, 80] width 11 height 11
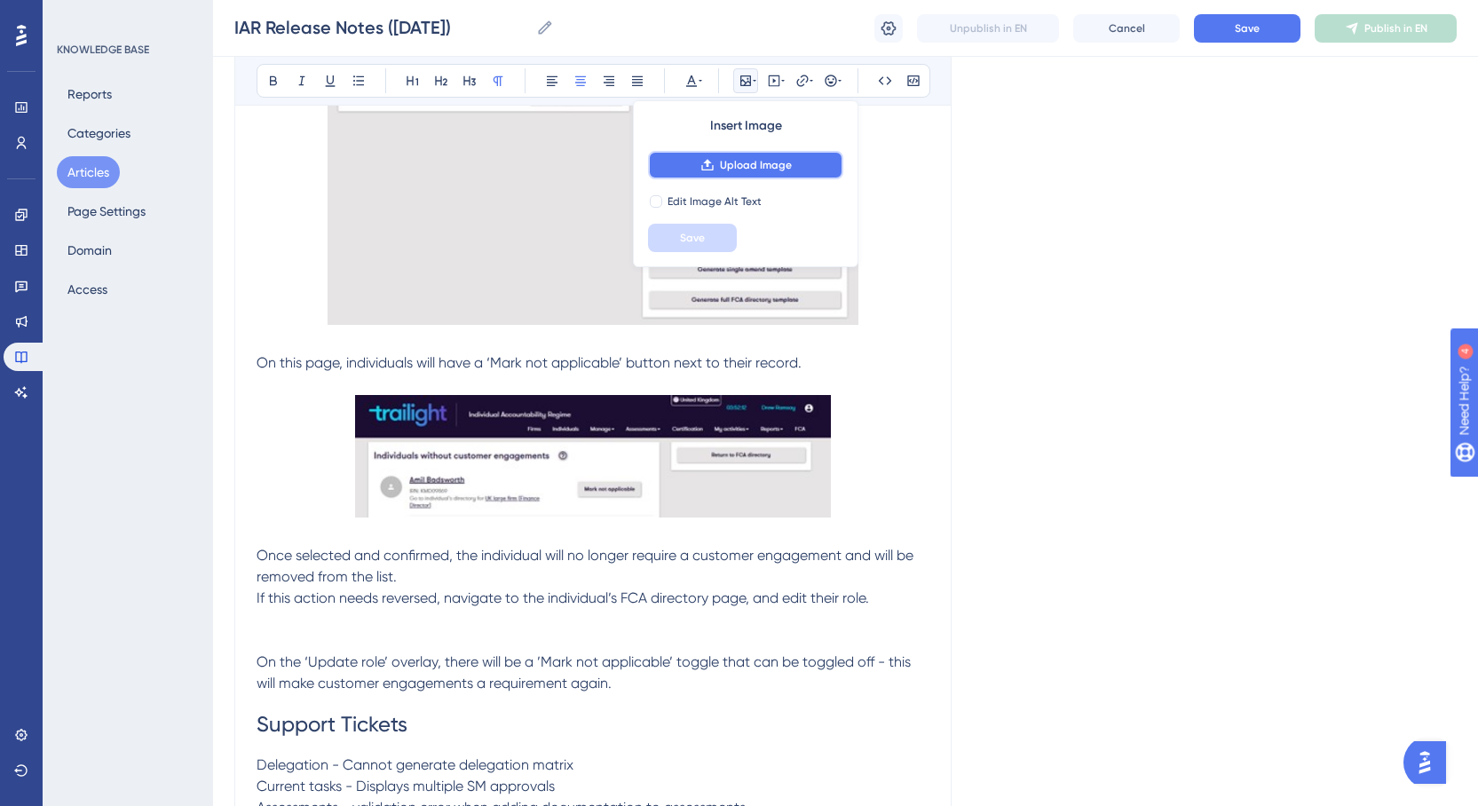
click at [745, 167] on span "Upload Image" at bounding box center [756, 165] width 72 height 14
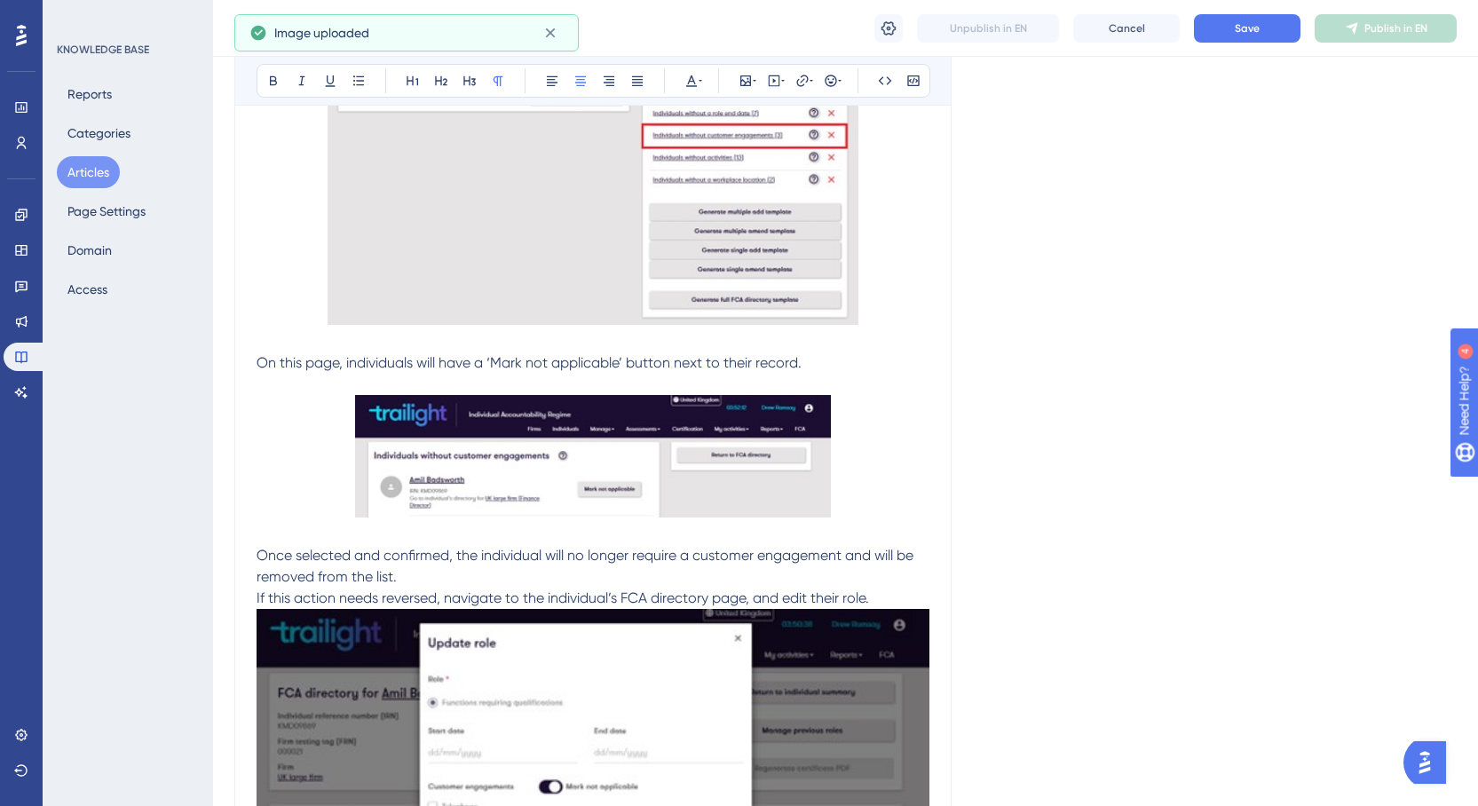
click at [901, 595] on p "If this action needs reversed, navigate to the individual’s FCA directory page,…" at bounding box center [592, 597] width 673 height 21
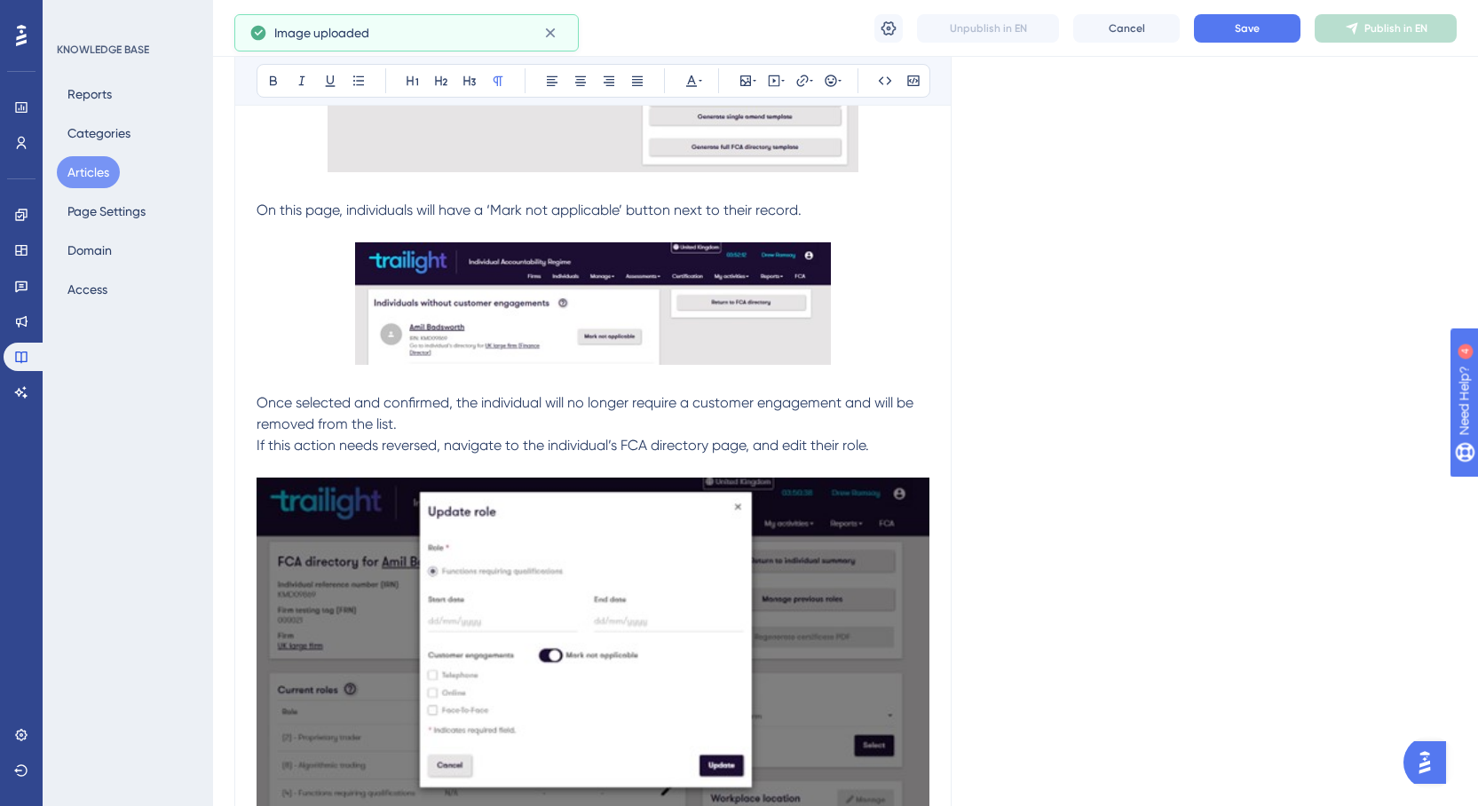
scroll to position [2775, 0]
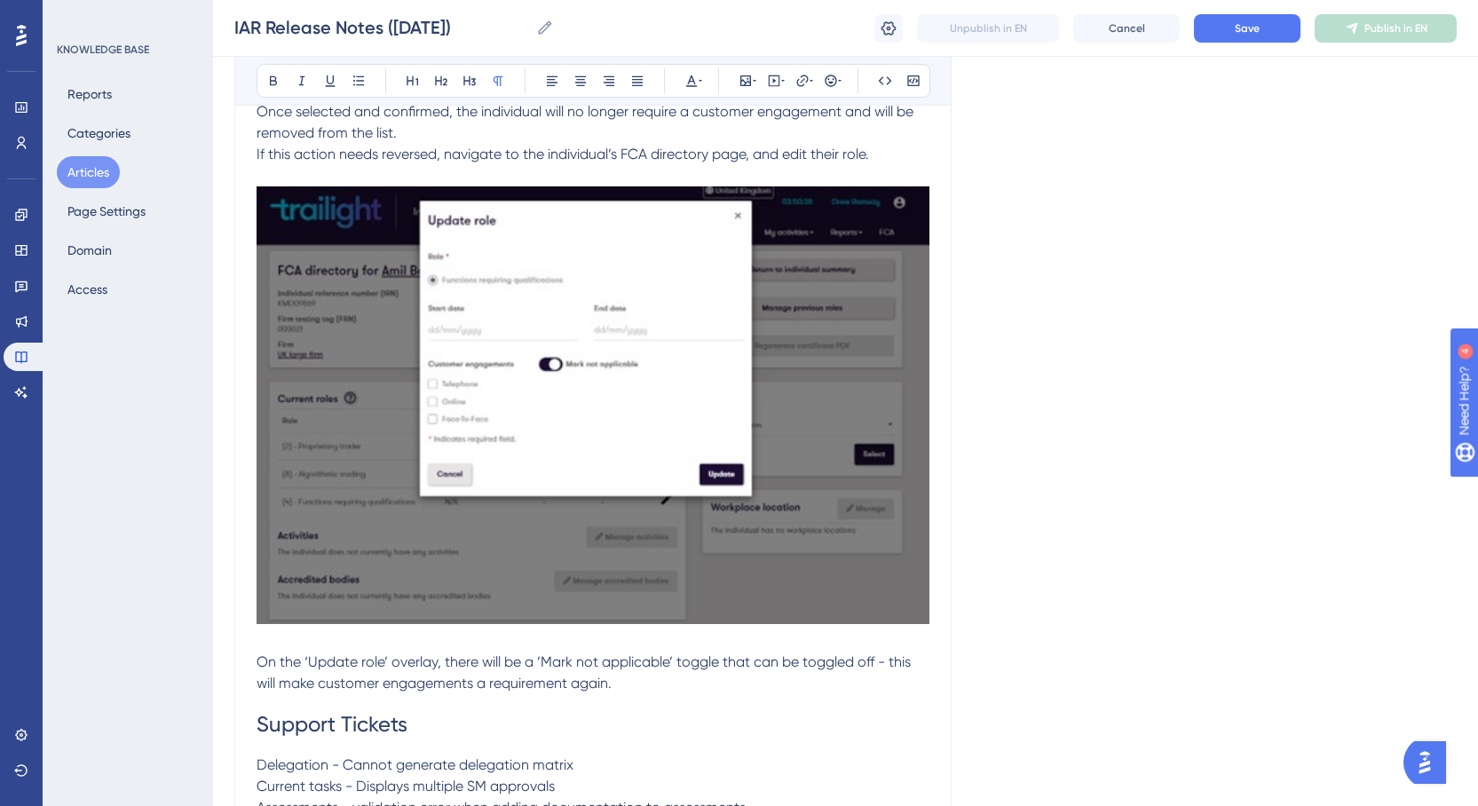
click at [758, 549] on img at bounding box center [592, 404] width 673 height 437
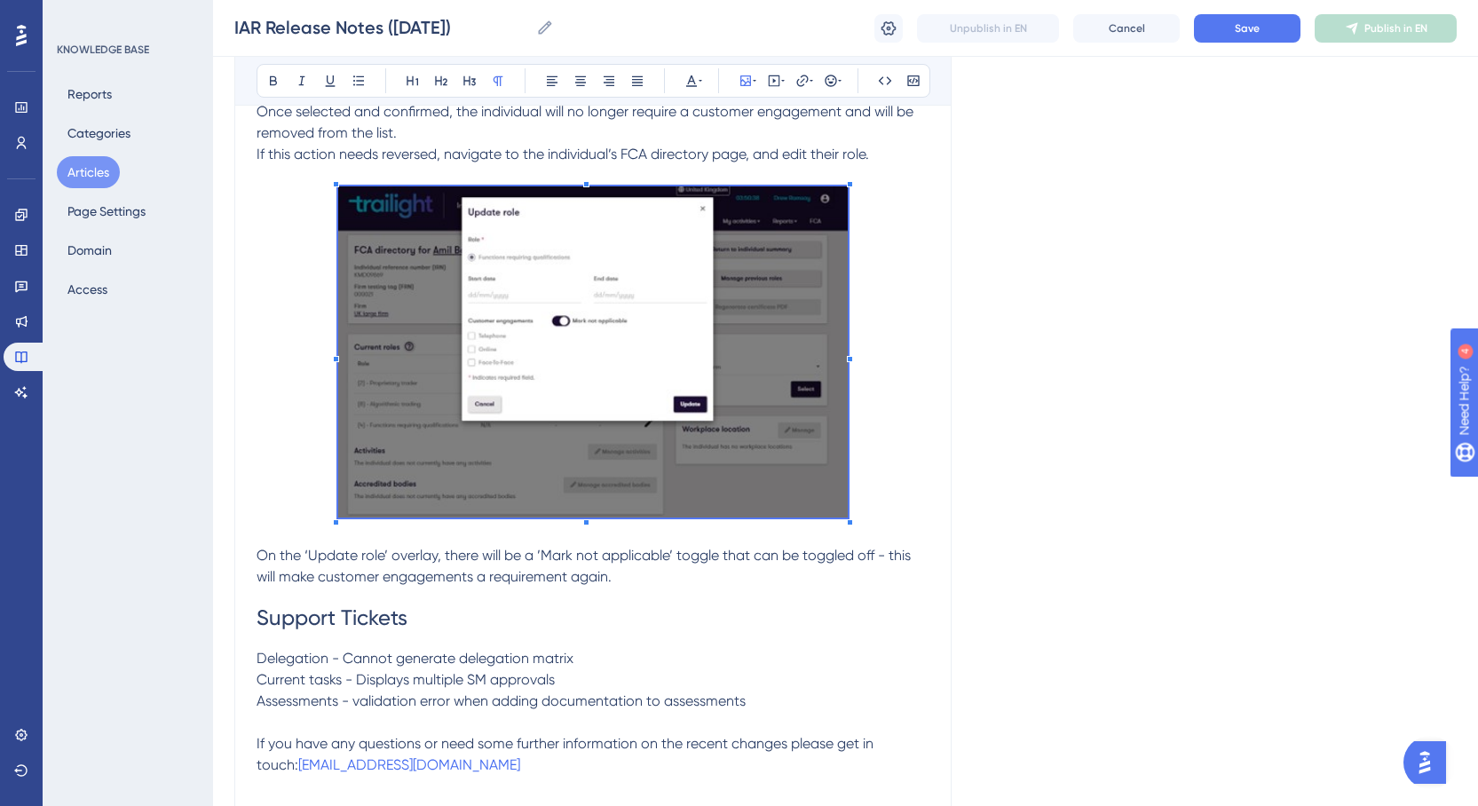
click at [882, 504] on p at bounding box center [592, 354] width 673 height 337
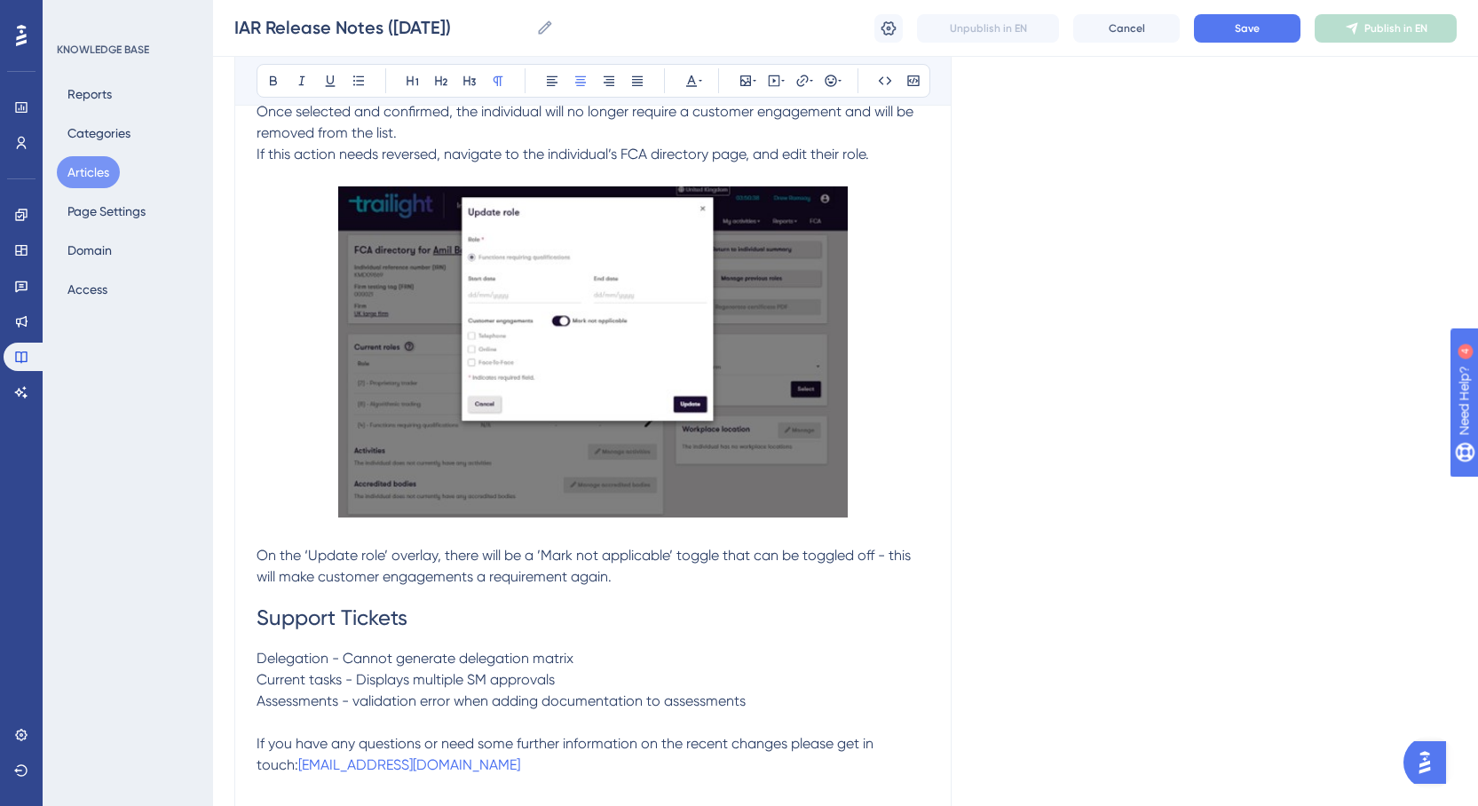
click at [719, 606] on h1 "Support Tickets" at bounding box center [592, 617] width 673 height 60
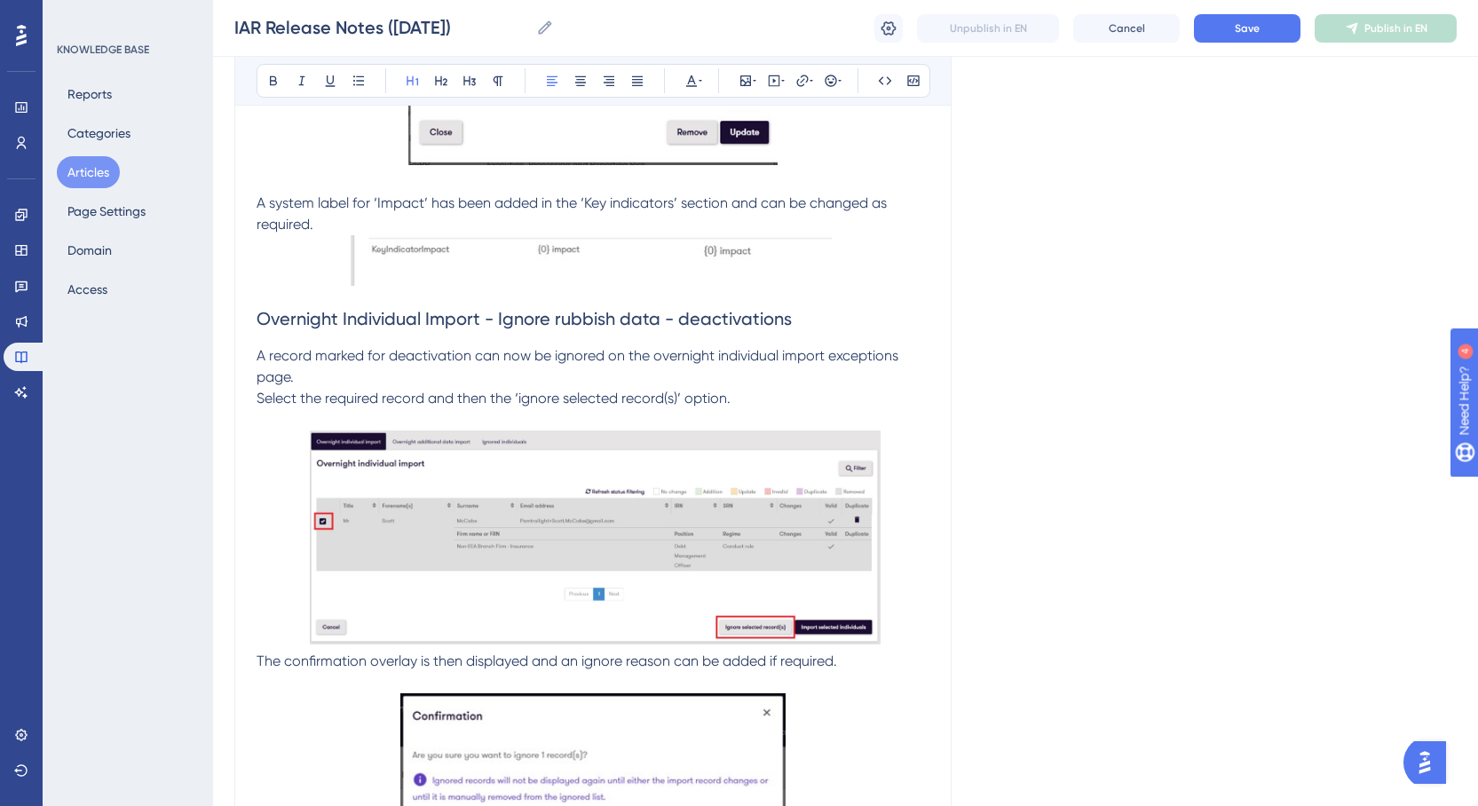
scroll to position [1420, 0]
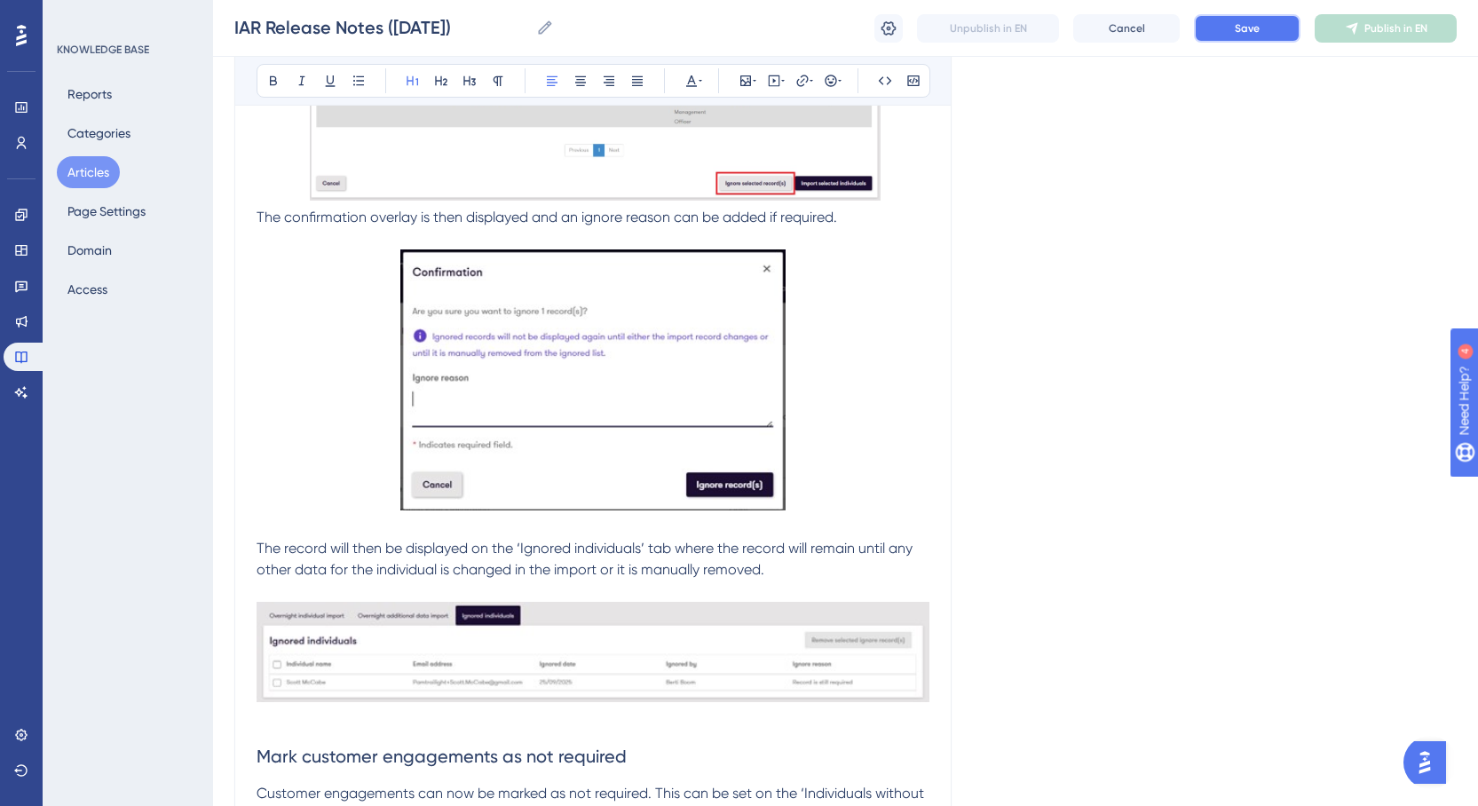
click at [1228, 31] on button "Save" at bounding box center [1247, 28] width 106 height 28
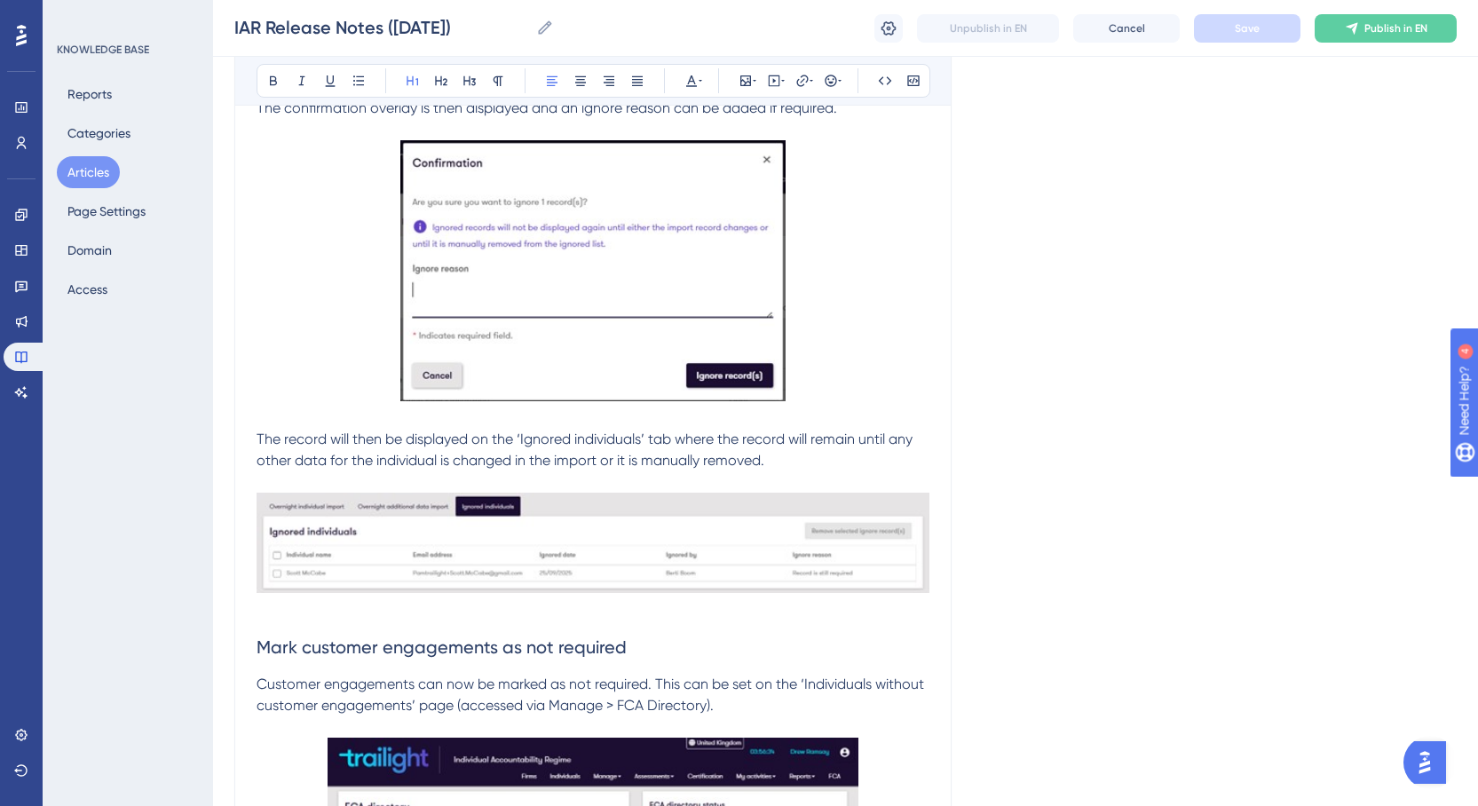
scroll to position [1686, 0]
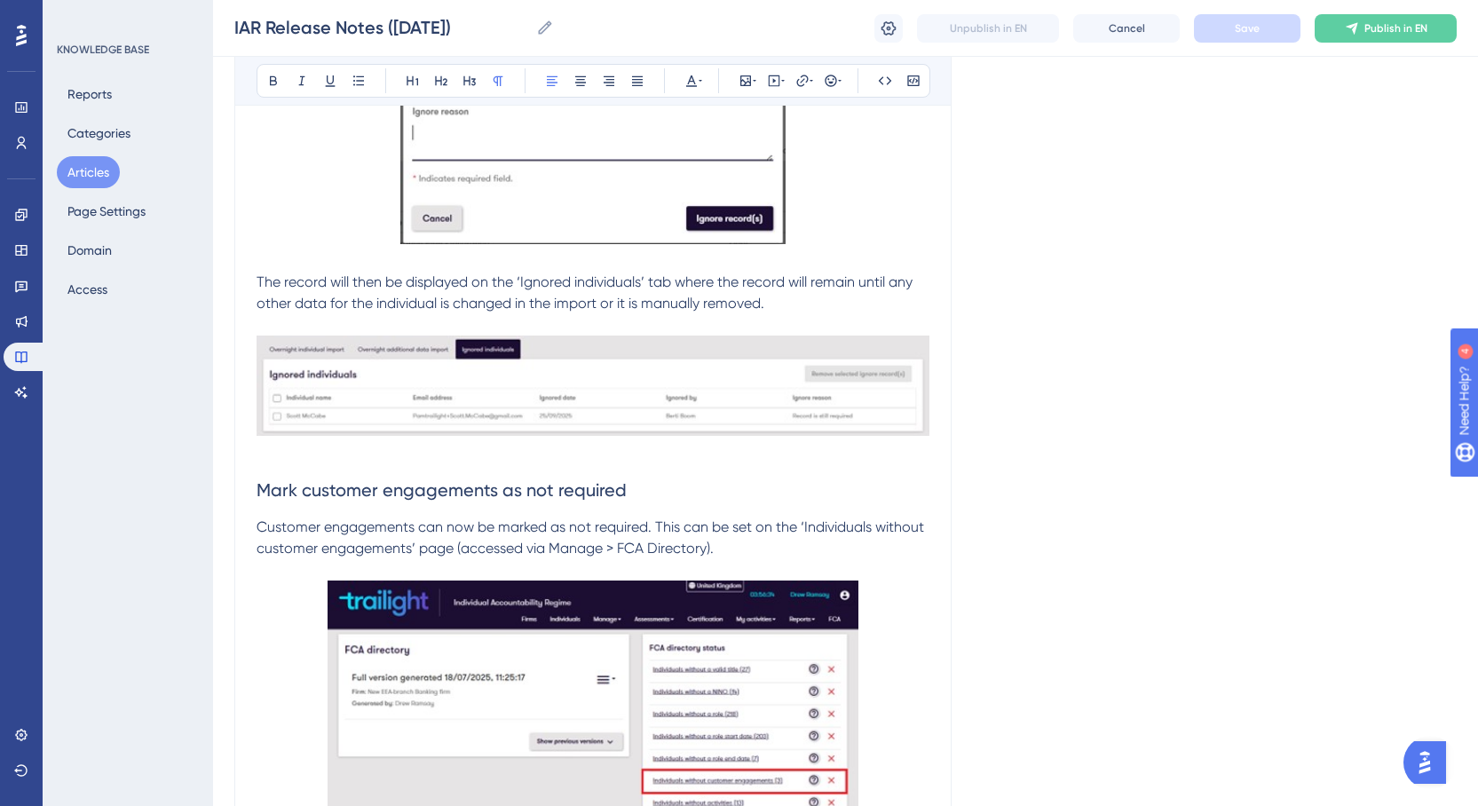
click at [266, 446] on p at bounding box center [592, 452] width 673 height 21
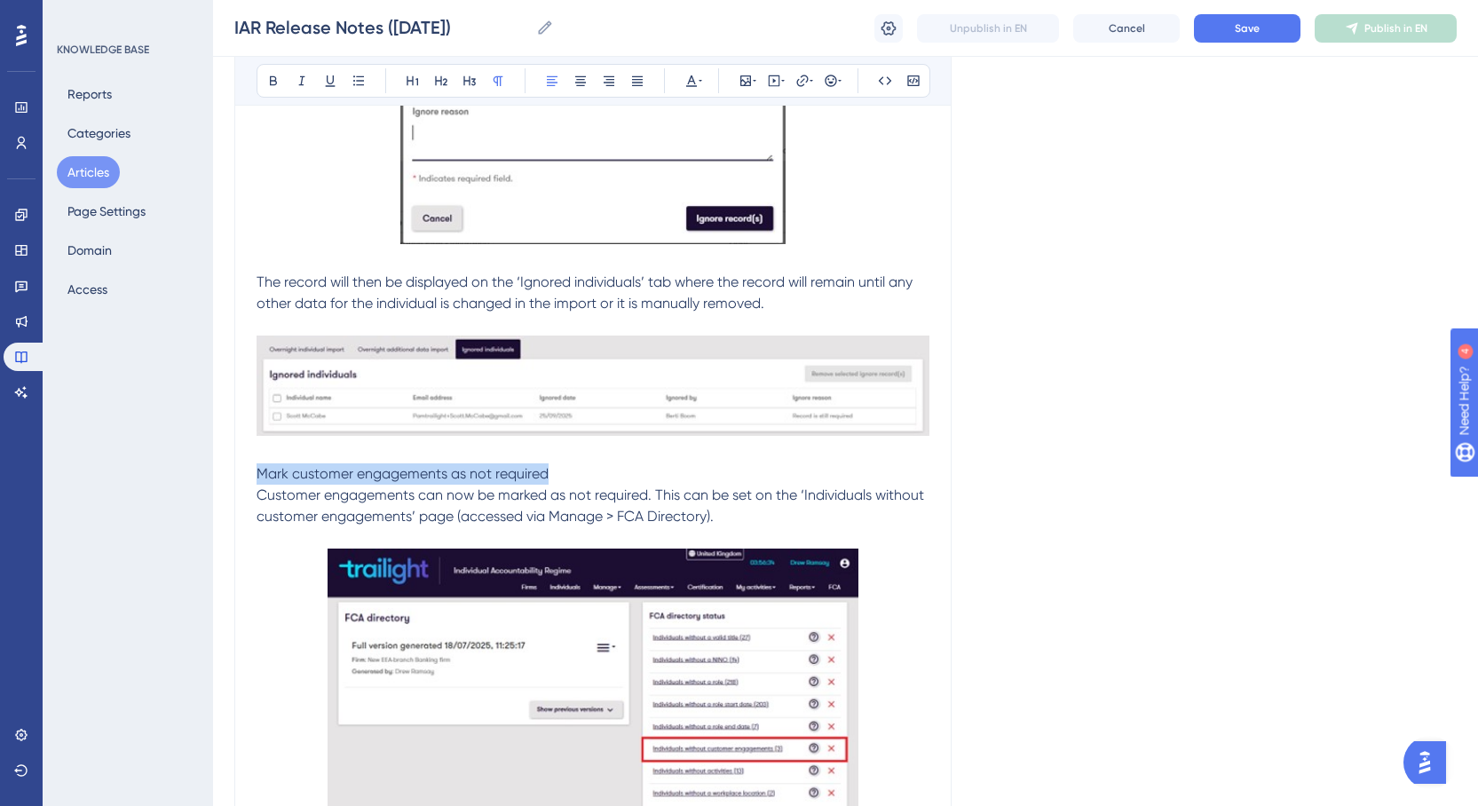
drag, startPoint x: 558, startPoint y: 474, endPoint x: 232, endPoint y: 469, distance: 325.7
click at [232, 469] on div "Performance Users Engagement Widgets Feedback Product Updates Knowledge Base AI…" at bounding box center [845, 162] width 1265 height 3697
click at [444, 79] on icon at bounding box center [441, 81] width 12 height 10
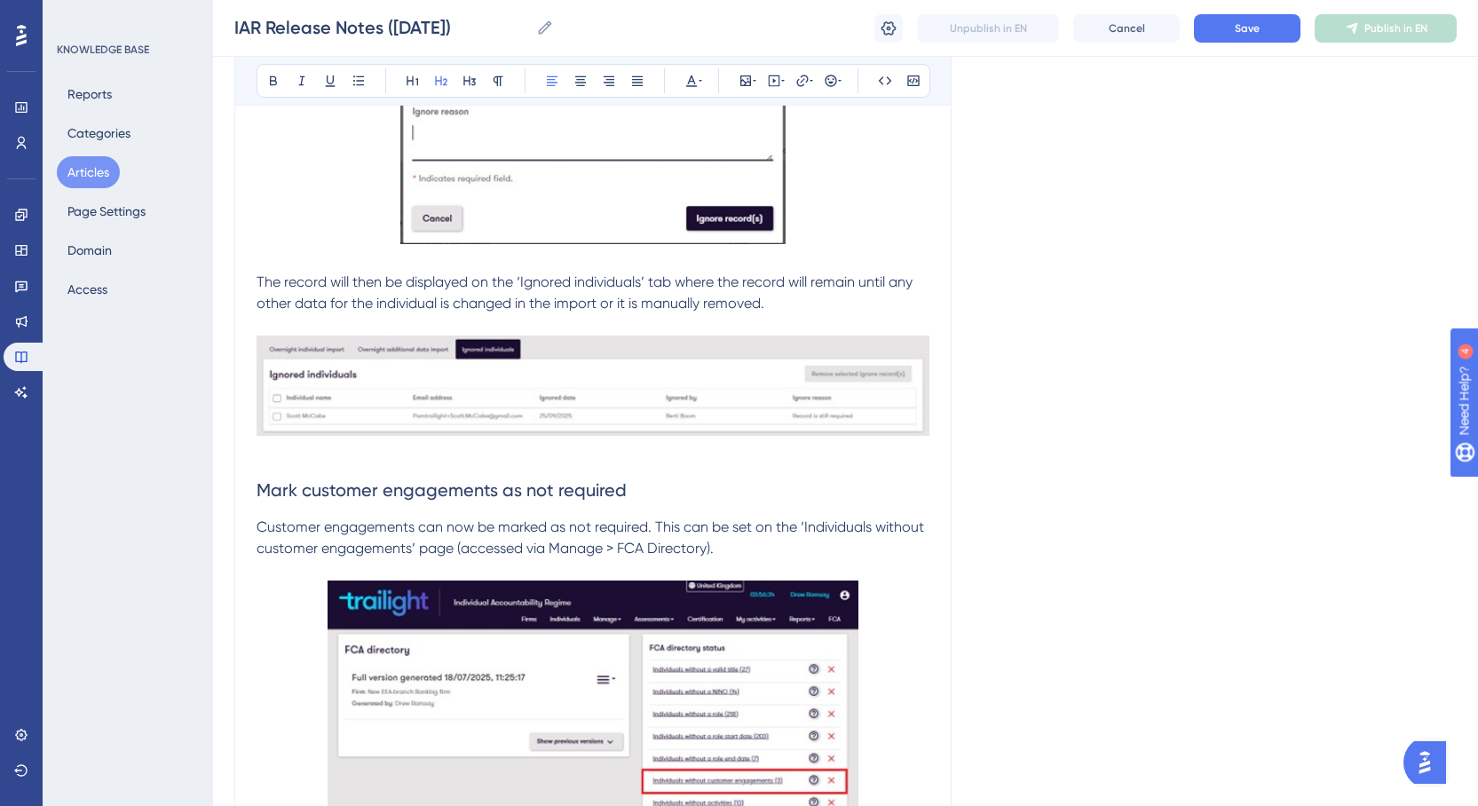
click at [722, 485] on h2 "Mark customer engagements as not required" at bounding box center [592, 489] width 673 height 53
click at [1259, 33] on button "Save" at bounding box center [1247, 28] width 106 height 28
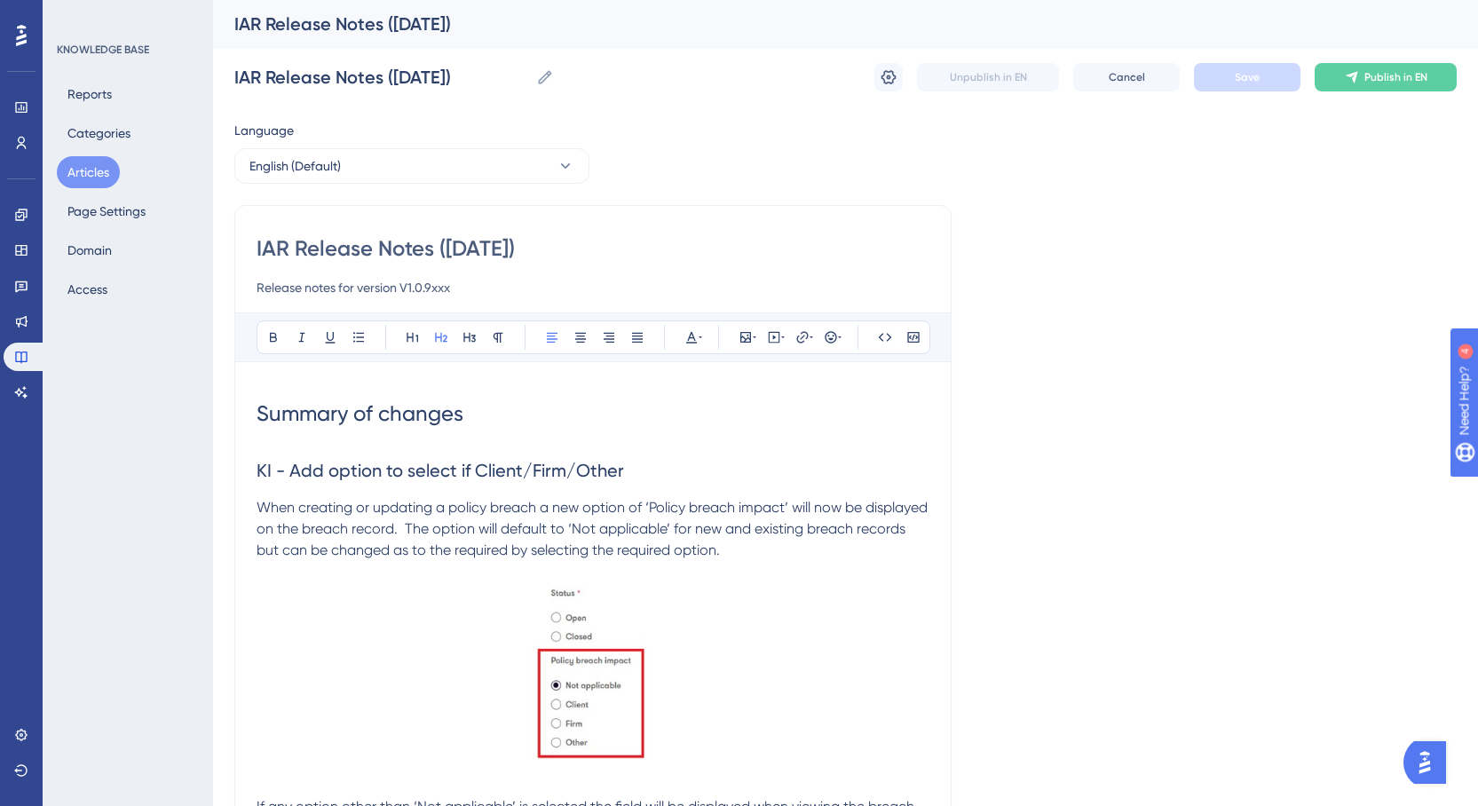
scroll to position [0, 0]
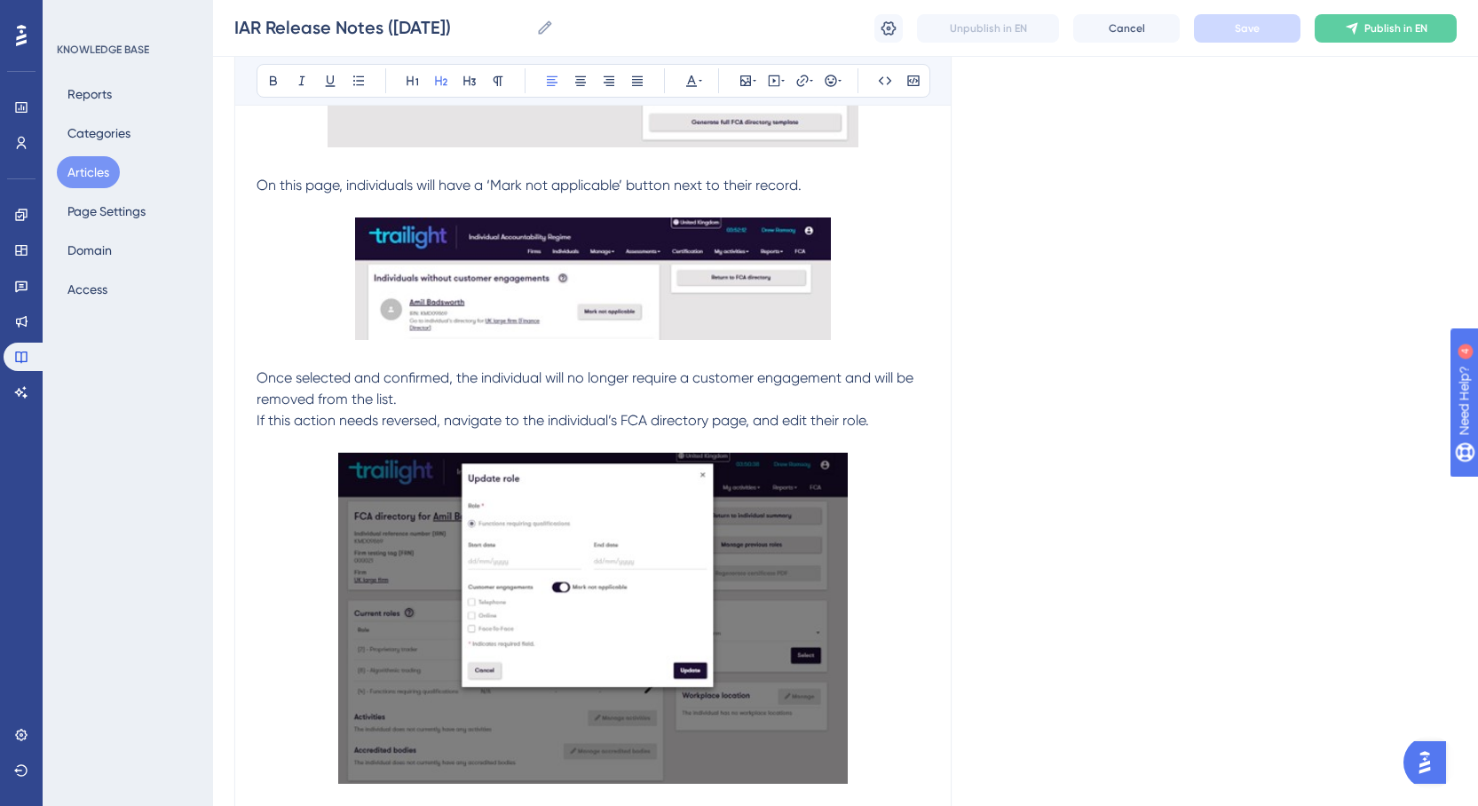
scroll to position [2573, 0]
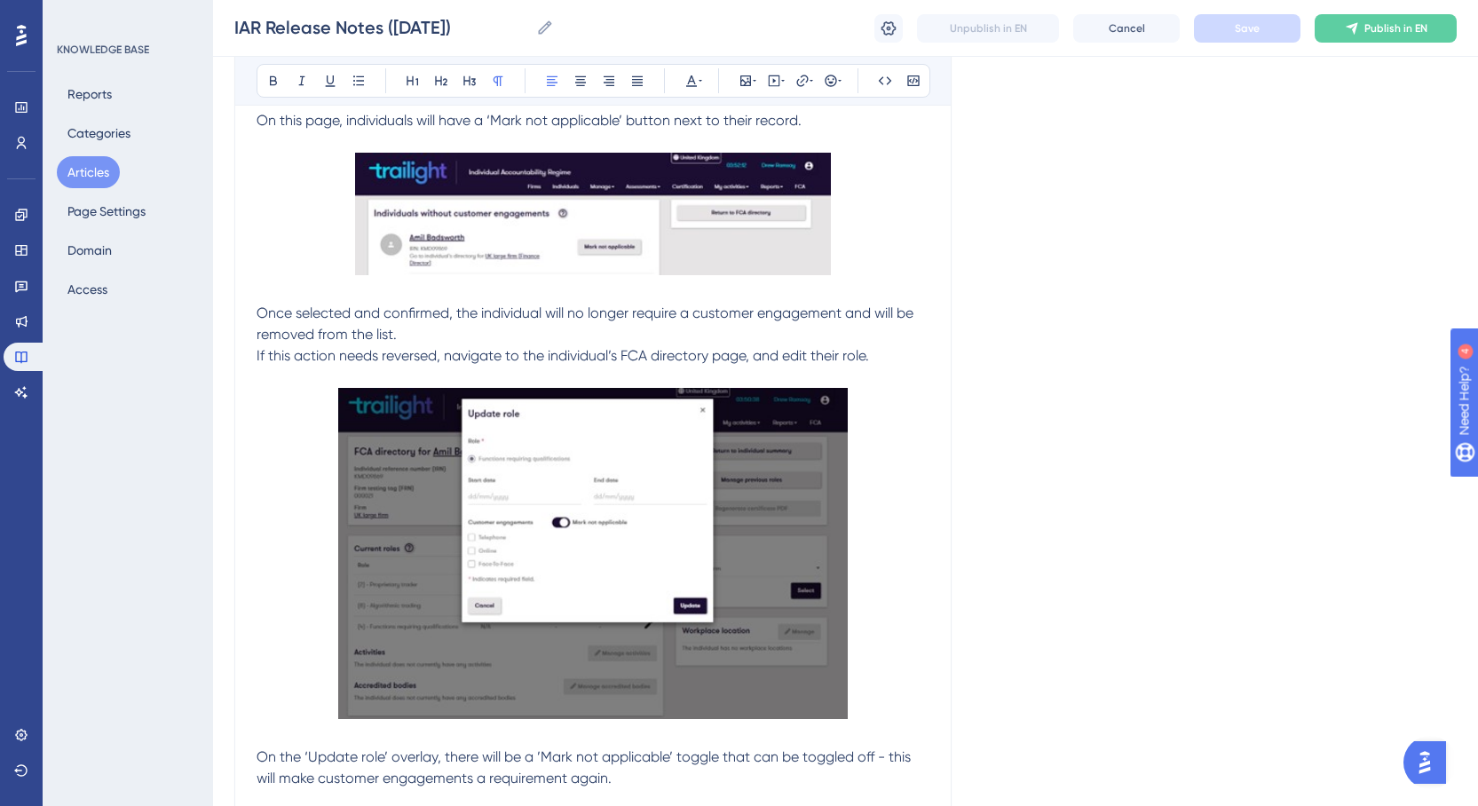
click at [384, 354] on span "If this action needs reversed, navigate to the individual’s FCA directory page,…" at bounding box center [562, 355] width 612 height 17
click at [1233, 27] on button "Save" at bounding box center [1247, 28] width 106 height 28
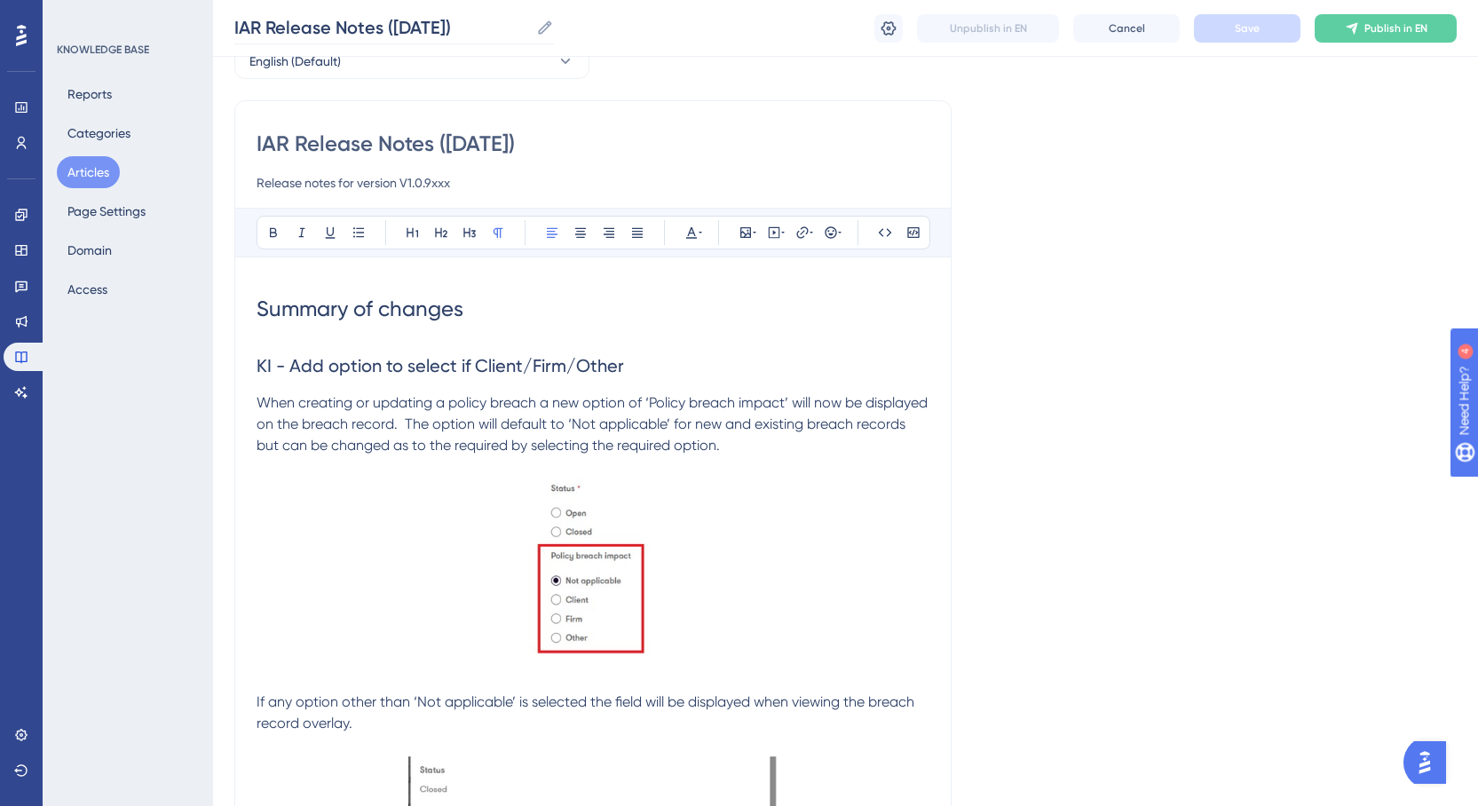
scroll to position [89, 0]
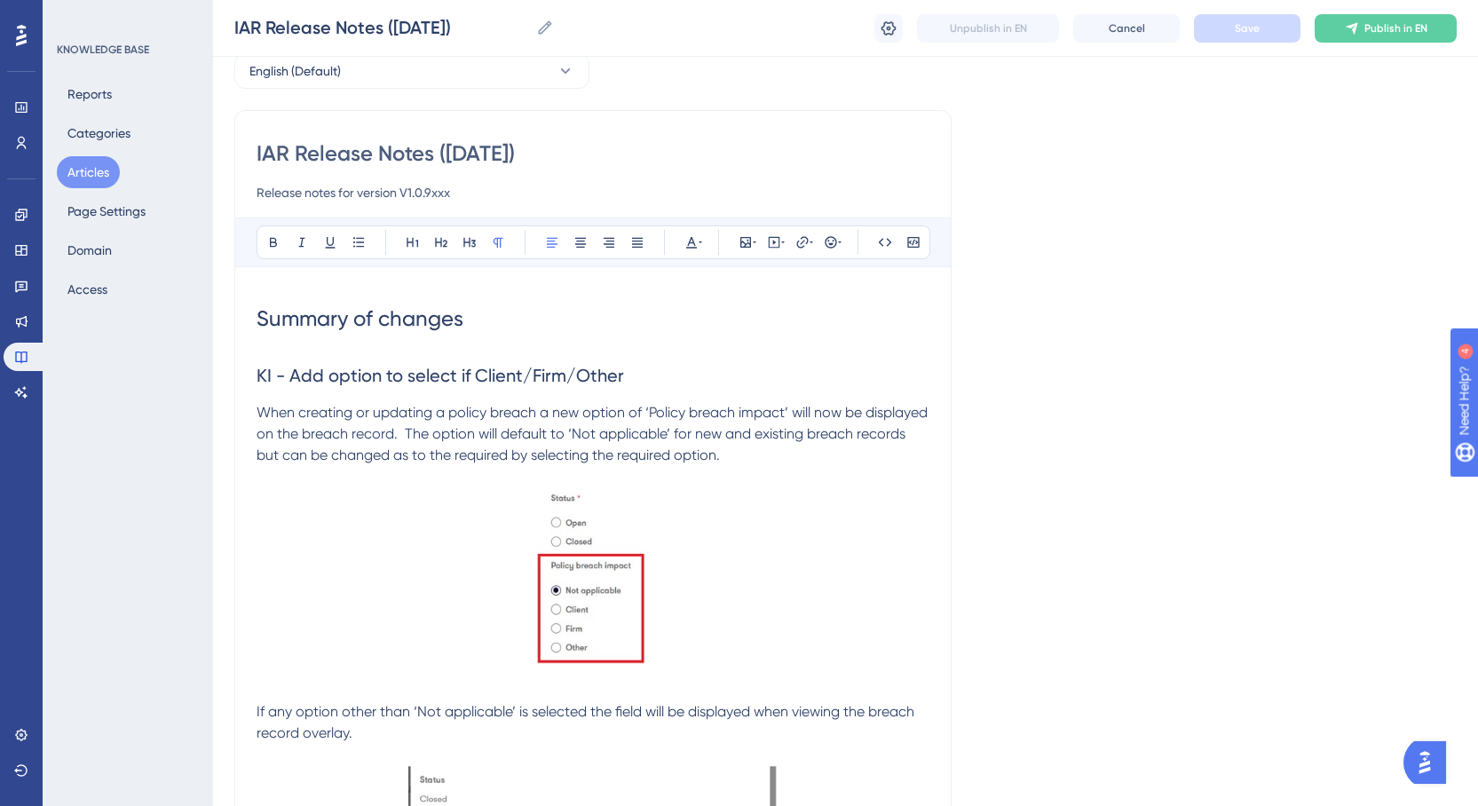
click at [445, 195] on input "Release notes for version V1.0.9xxx" at bounding box center [592, 192] width 673 height 21
type input "Release notes for version V1.0.9411"
click at [1244, 32] on span "Save" at bounding box center [1246, 28] width 25 height 14
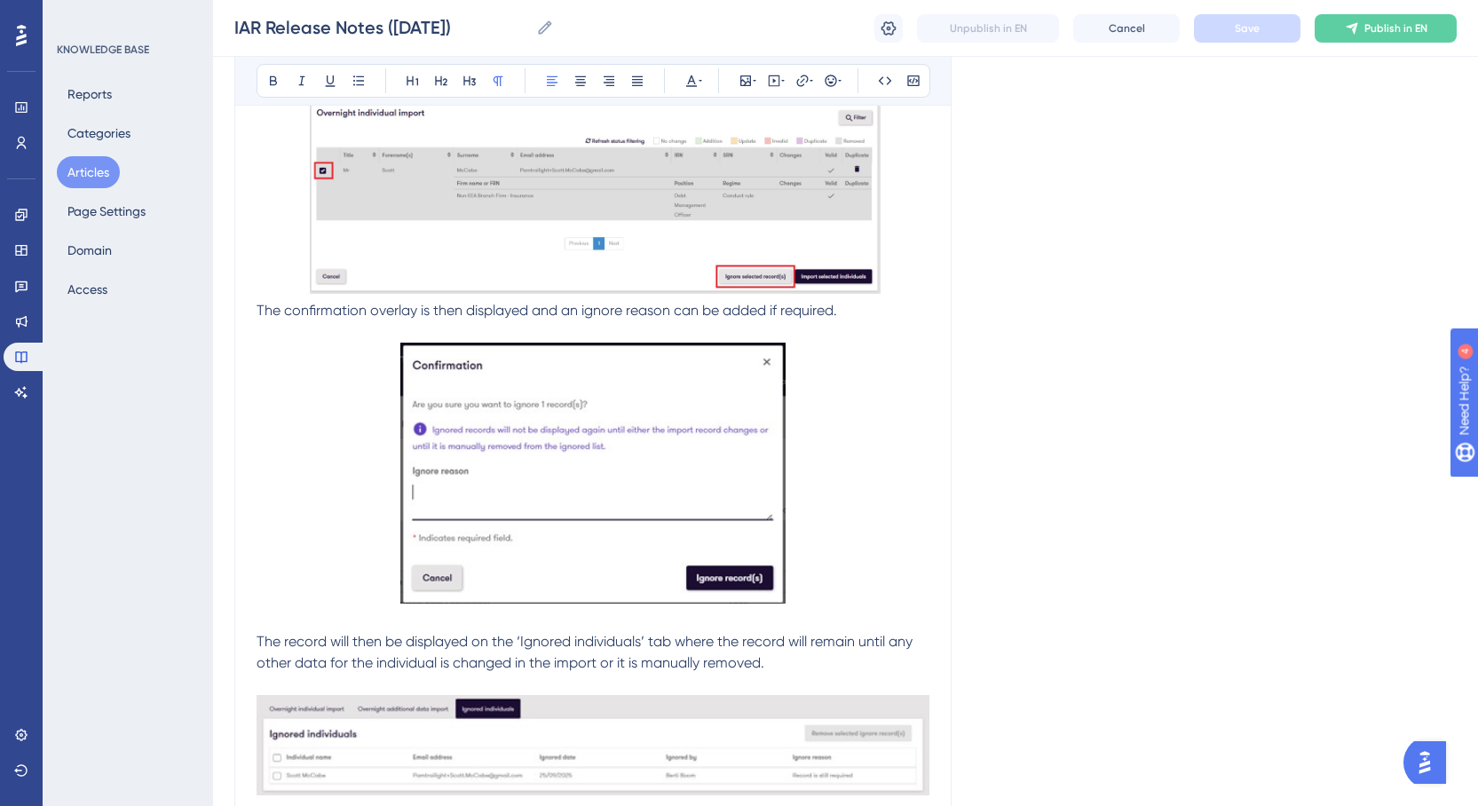
scroll to position [1775, 0]
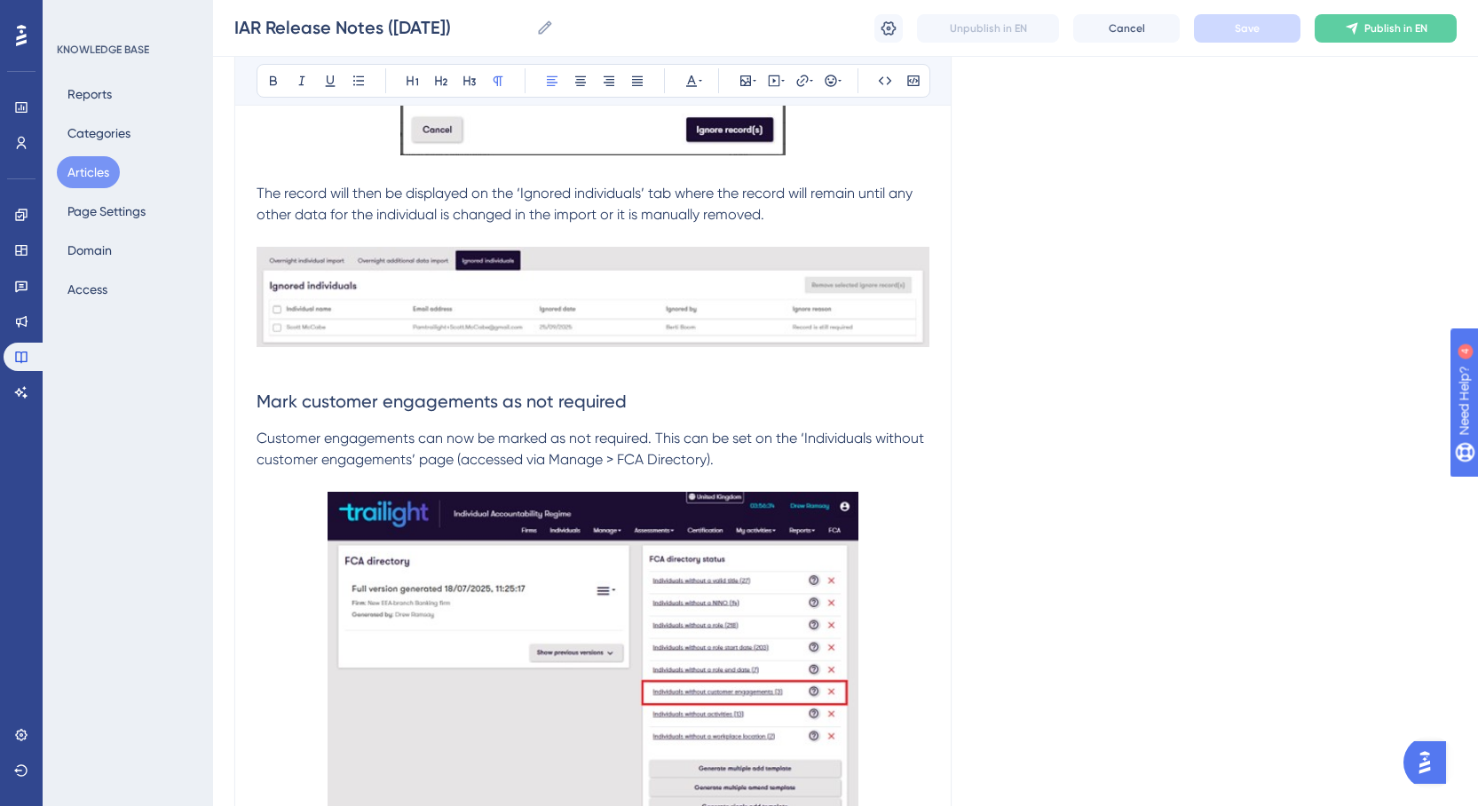
click at [101, 164] on button "Articles" at bounding box center [88, 172] width 63 height 32
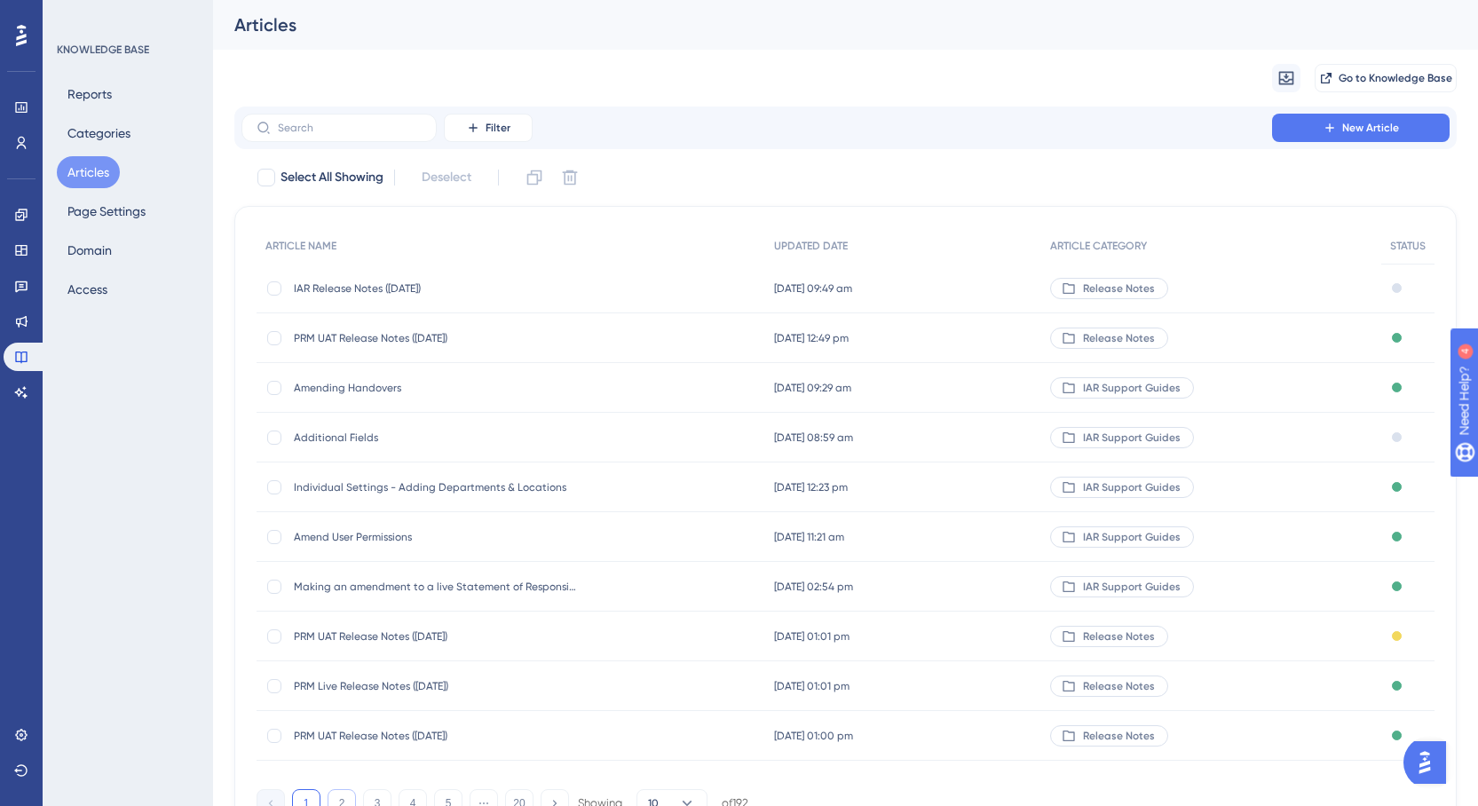
click at [341, 797] on button "2" at bounding box center [341, 803] width 28 height 28
click at [406, 283] on span "IAR Release Notes ([DATE])" at bounding box center [436, 288] width 284 height 14
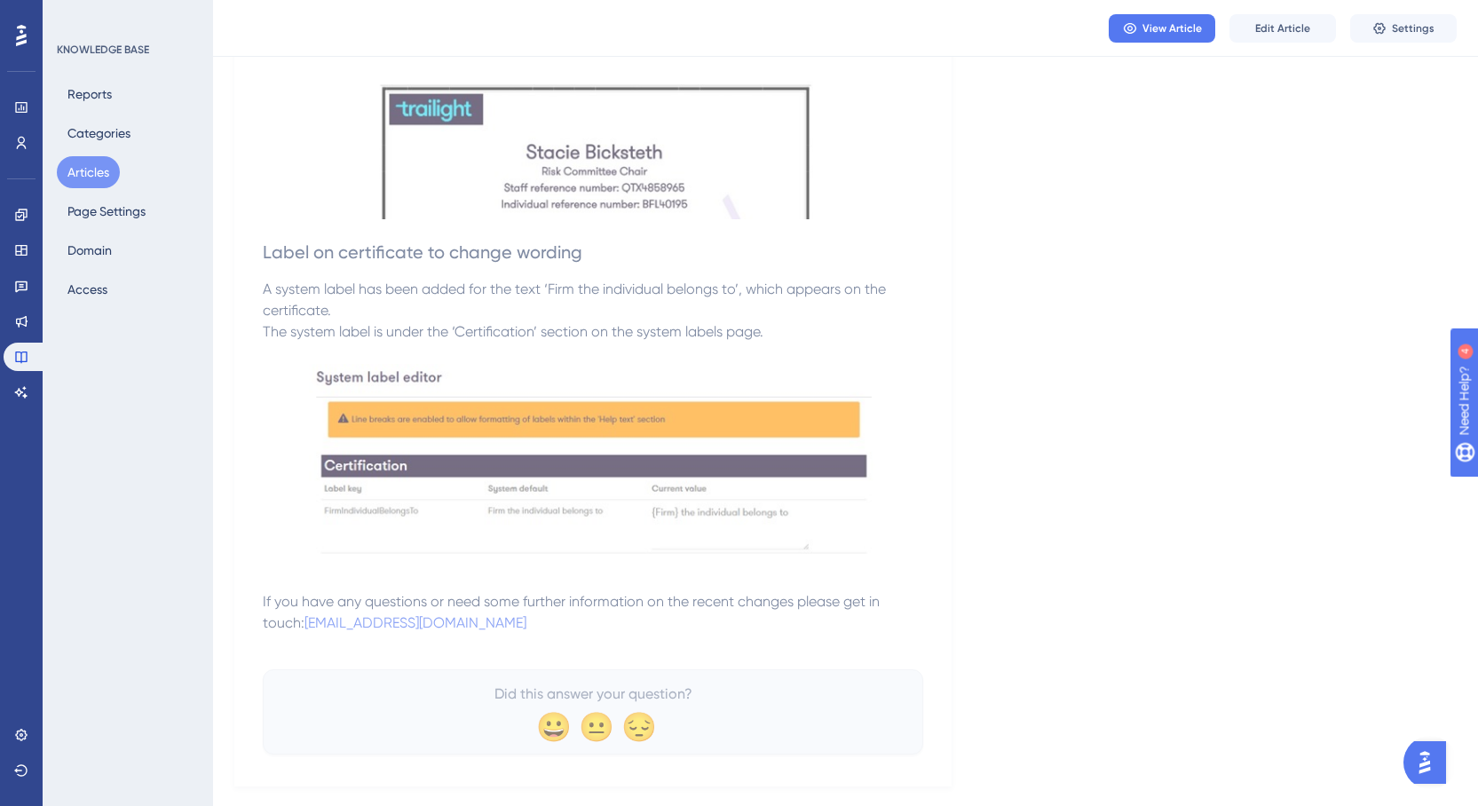
scroll to position [2159, 0]
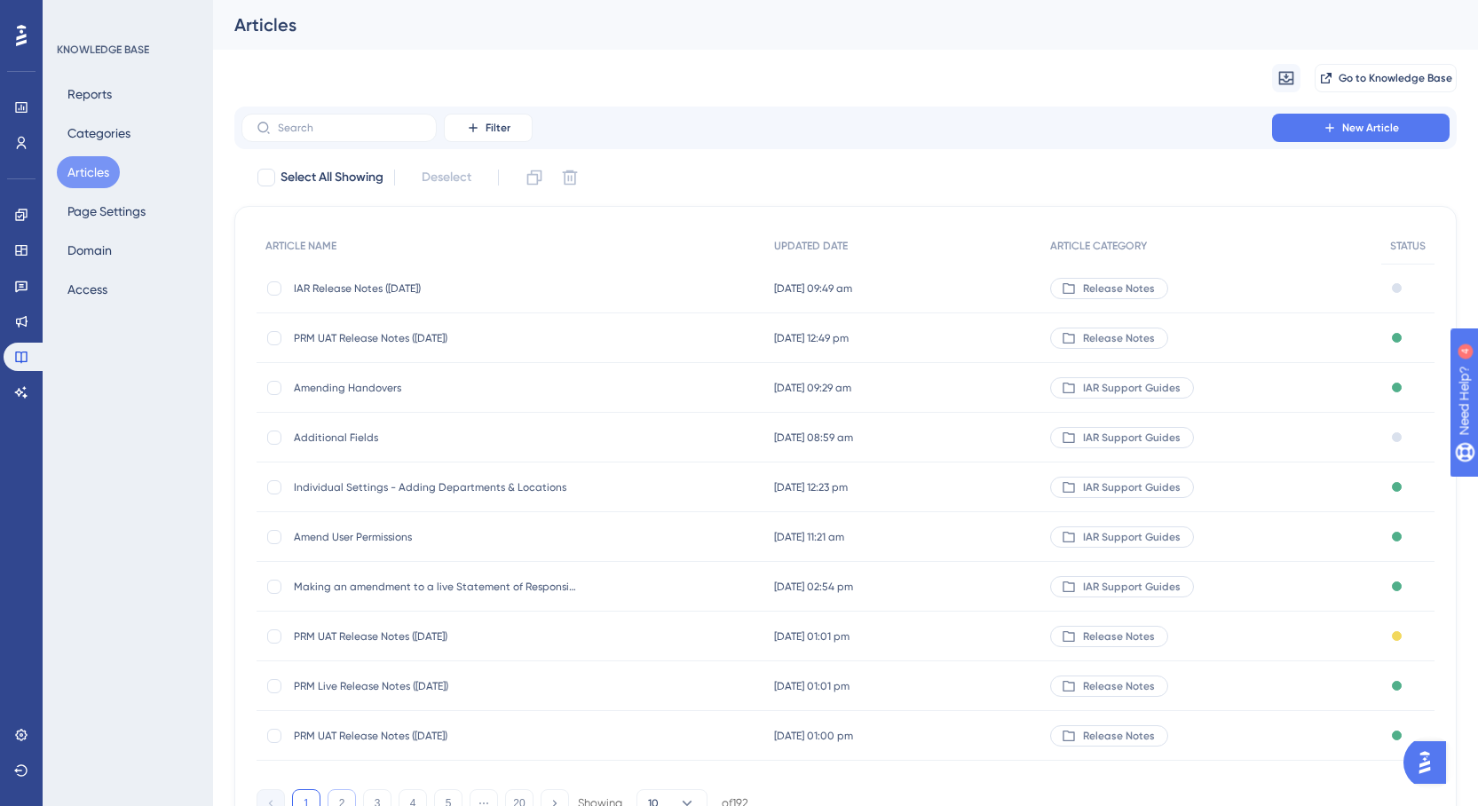
click at [344, 796] on button "2" at bounding box center [341, 803] width 28 height 28
click at [406, 438] on span "IAR Release Notes ([DATE])" at bounding box center [436, 437] width 284 height 14
click at [343, 796] on button "2" at bounding box center [341, 803] width 28 height 28
click at [412, 682] on span "IAR Release Notes ([DATE])" at bounding box center [436, 686] width 284 height 14
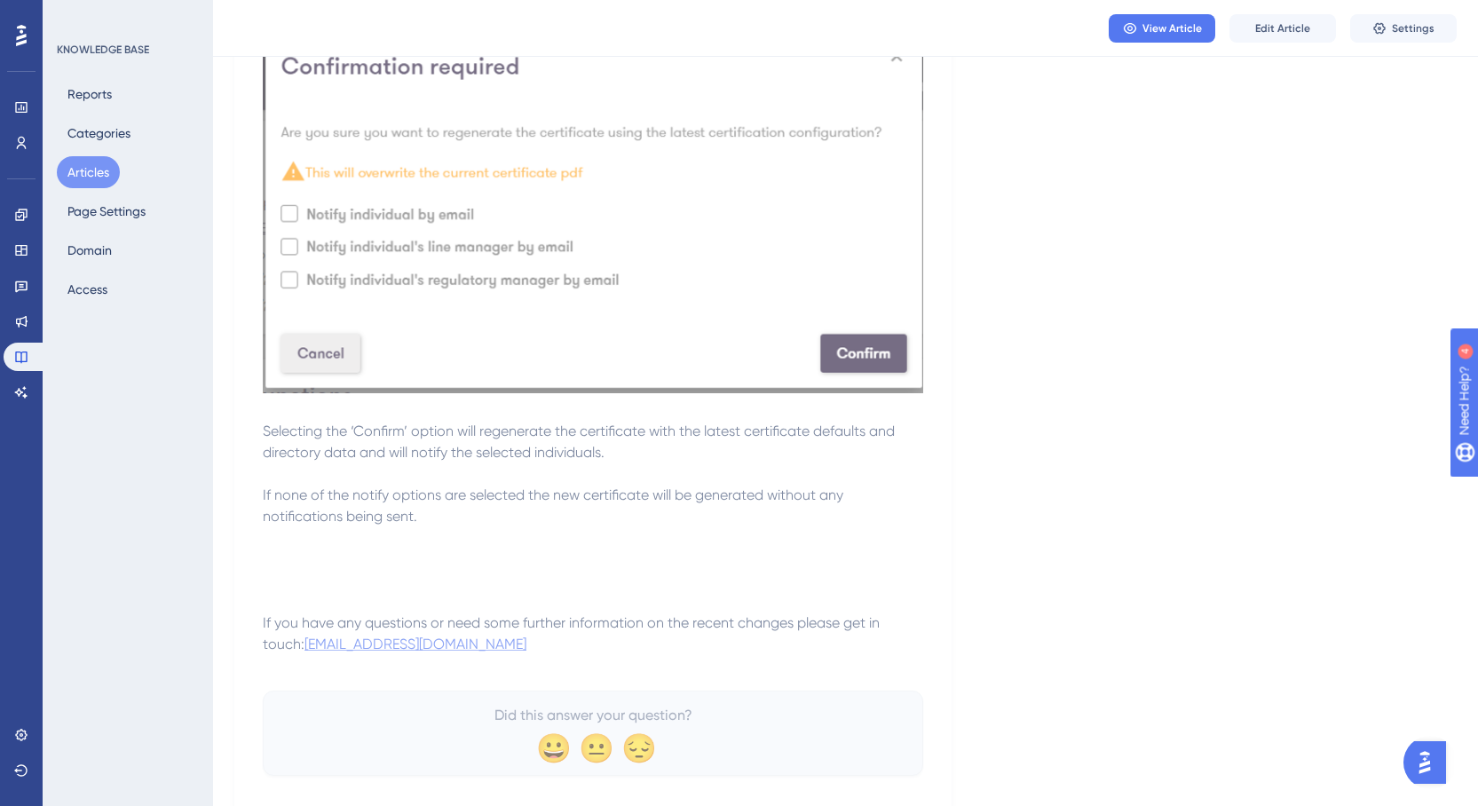
scroll to position [527, 0]
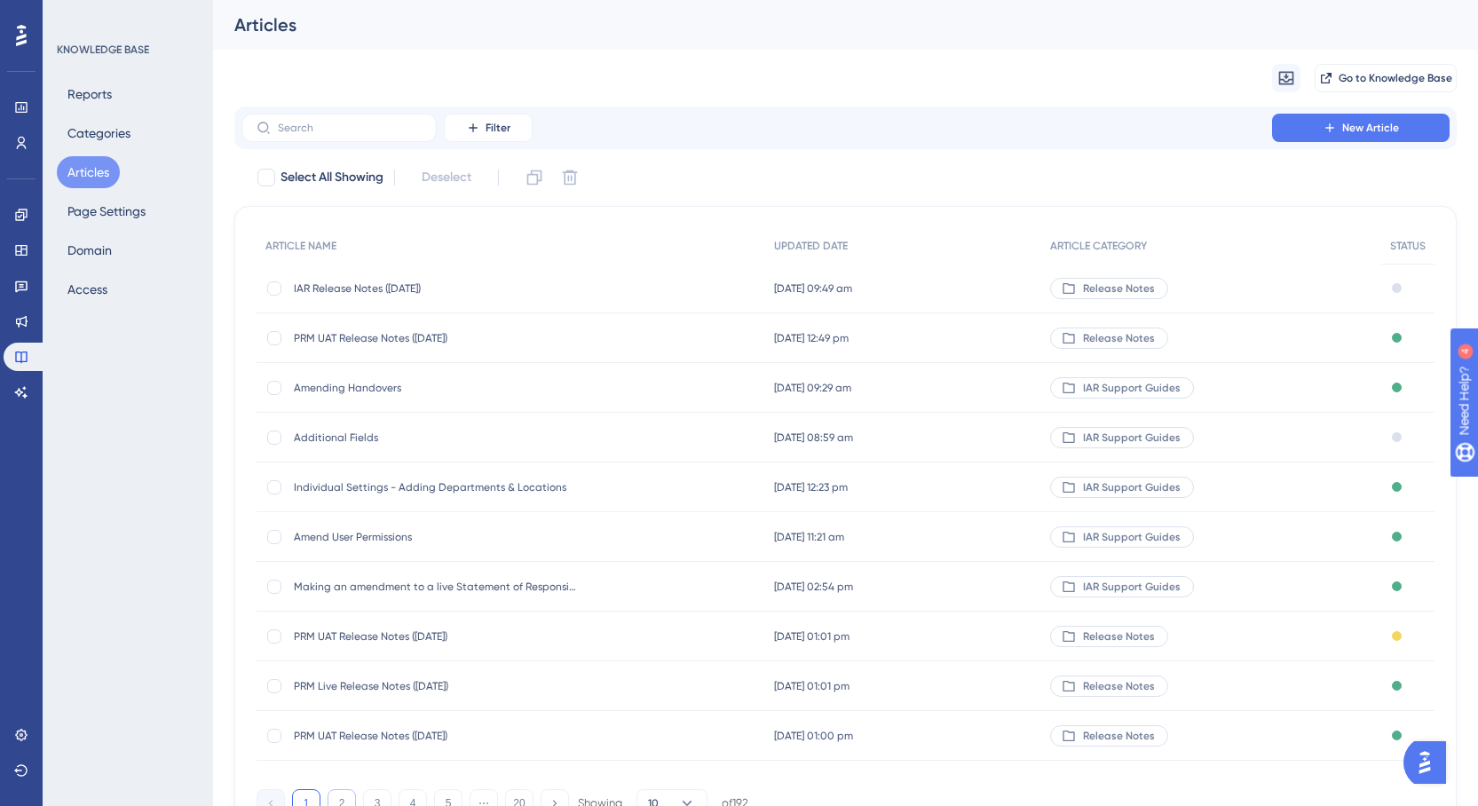
click at [346, 795] on button "2" at bounding box center [341, 803] width 28 height 28
click at [374, 794] on button "3" at bounding box center [377, 803] width 28 height 28
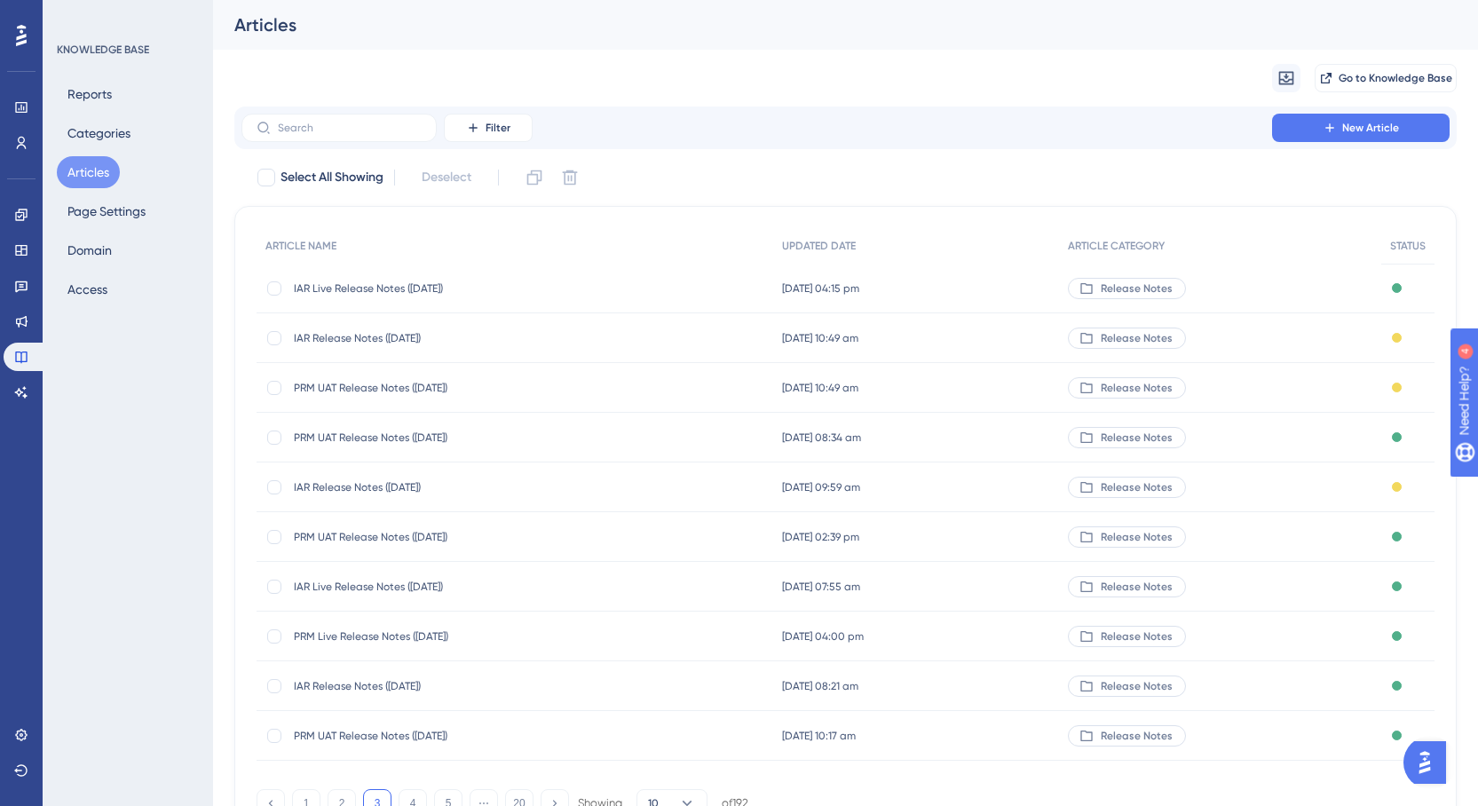
click at [431, 335] on span "IAR Release Notes ([DATE])" at bounding box center [436, 338] width 284 height 14
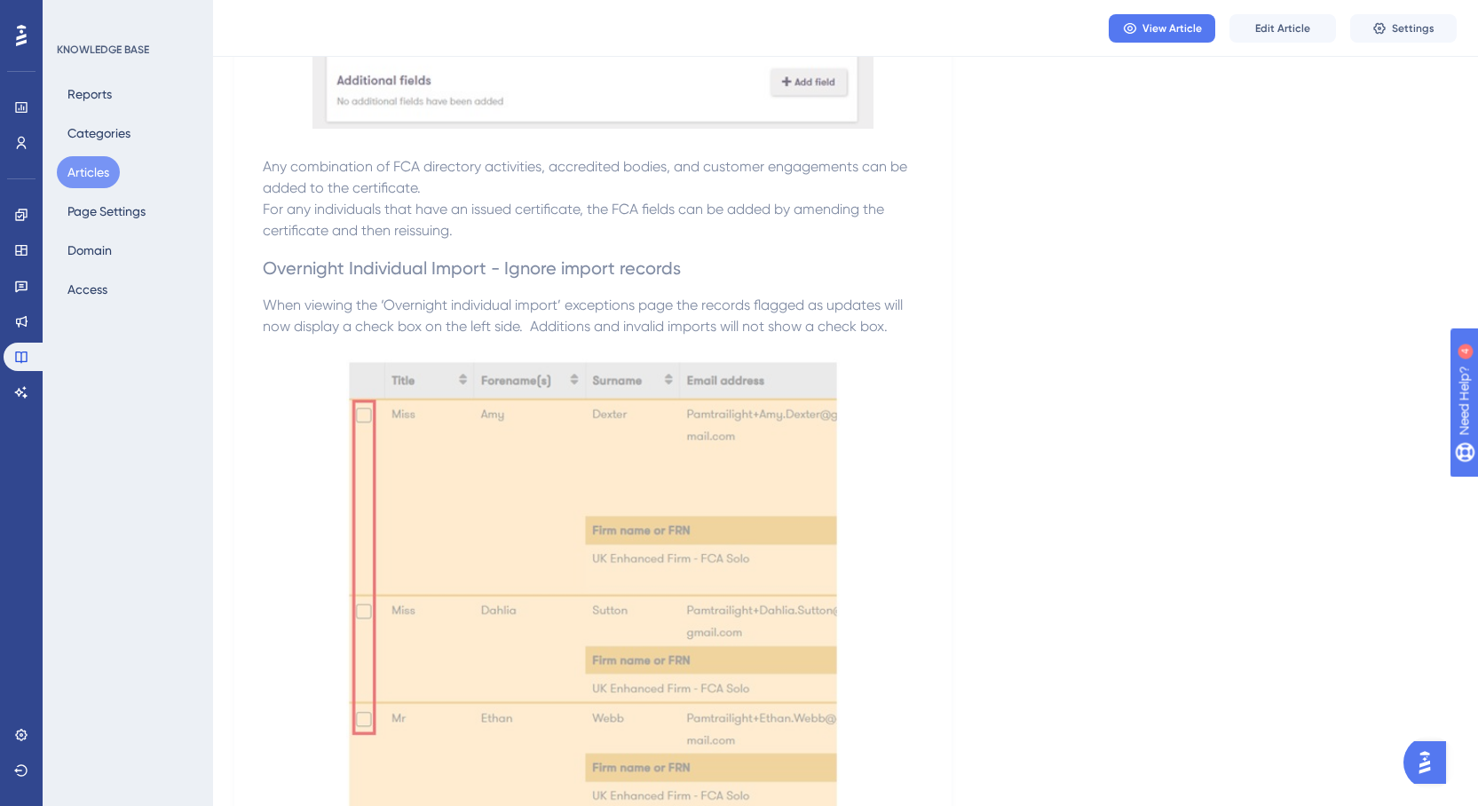
scroll to position [976, 0]
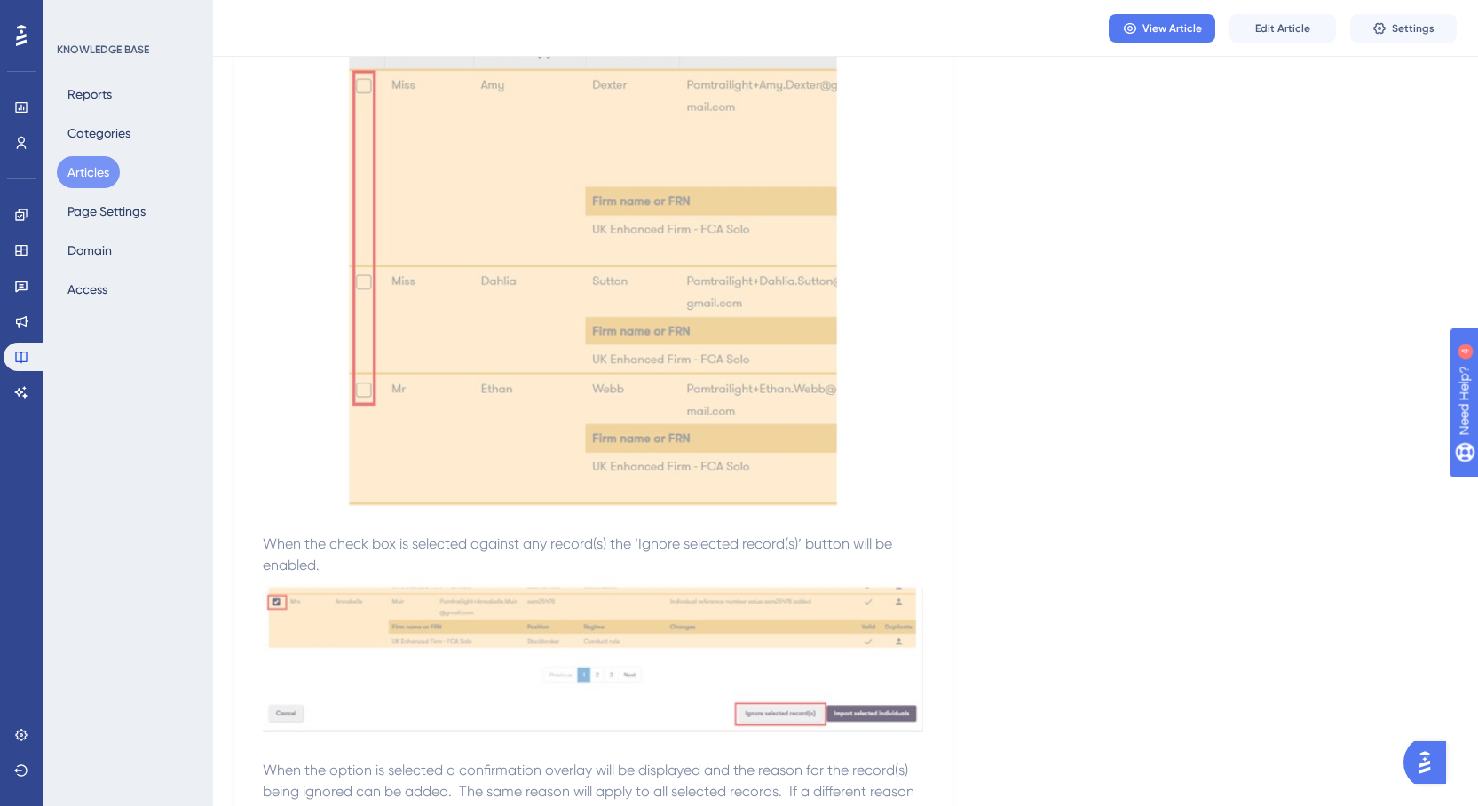
click at [73, 173] on button "Articles" at bounding box center [88, 172] width 63 height 32
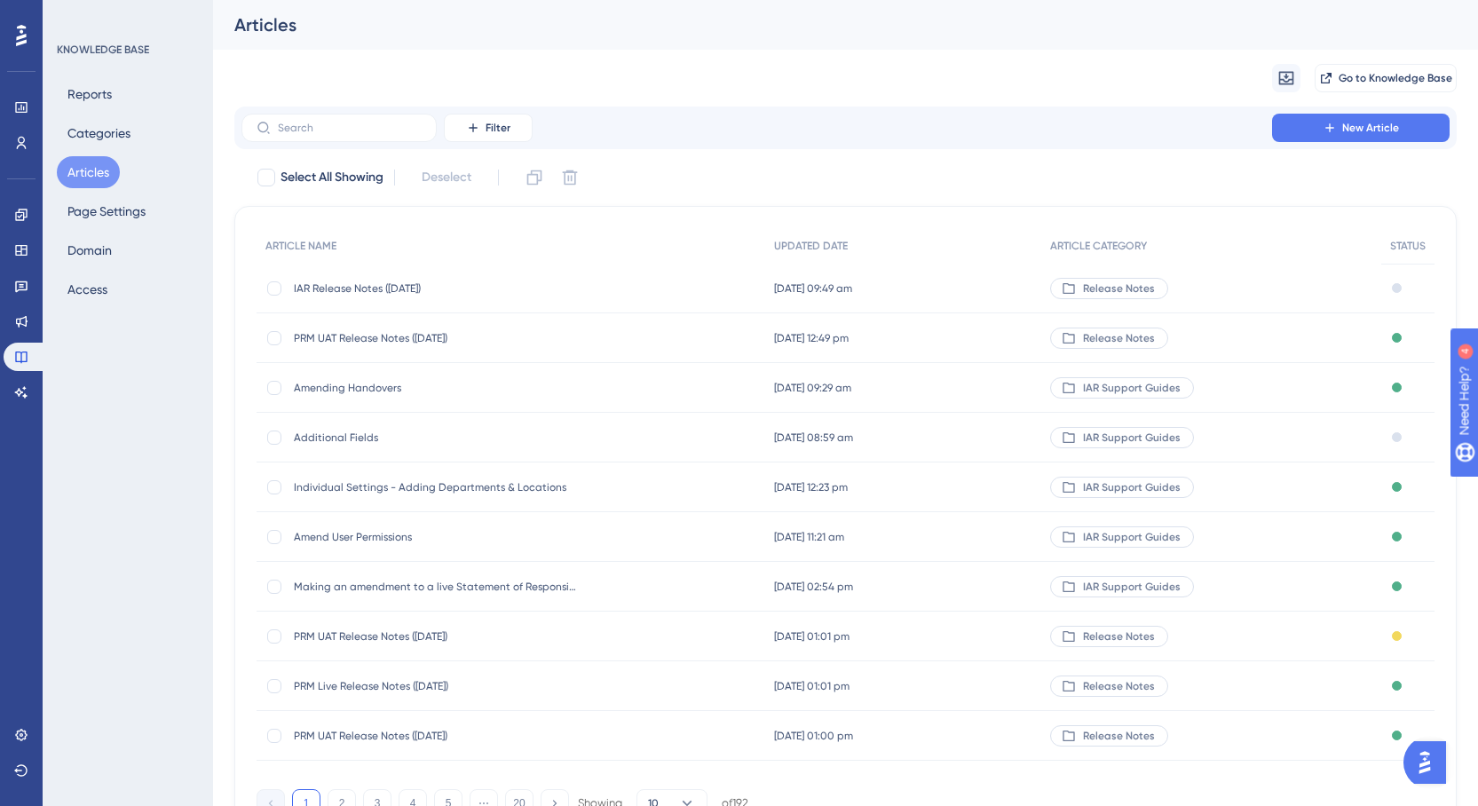
click at [388, 288] on span "IAR Release Notes ([DATE])" at bounding box center [436, 288] width 284 height 14
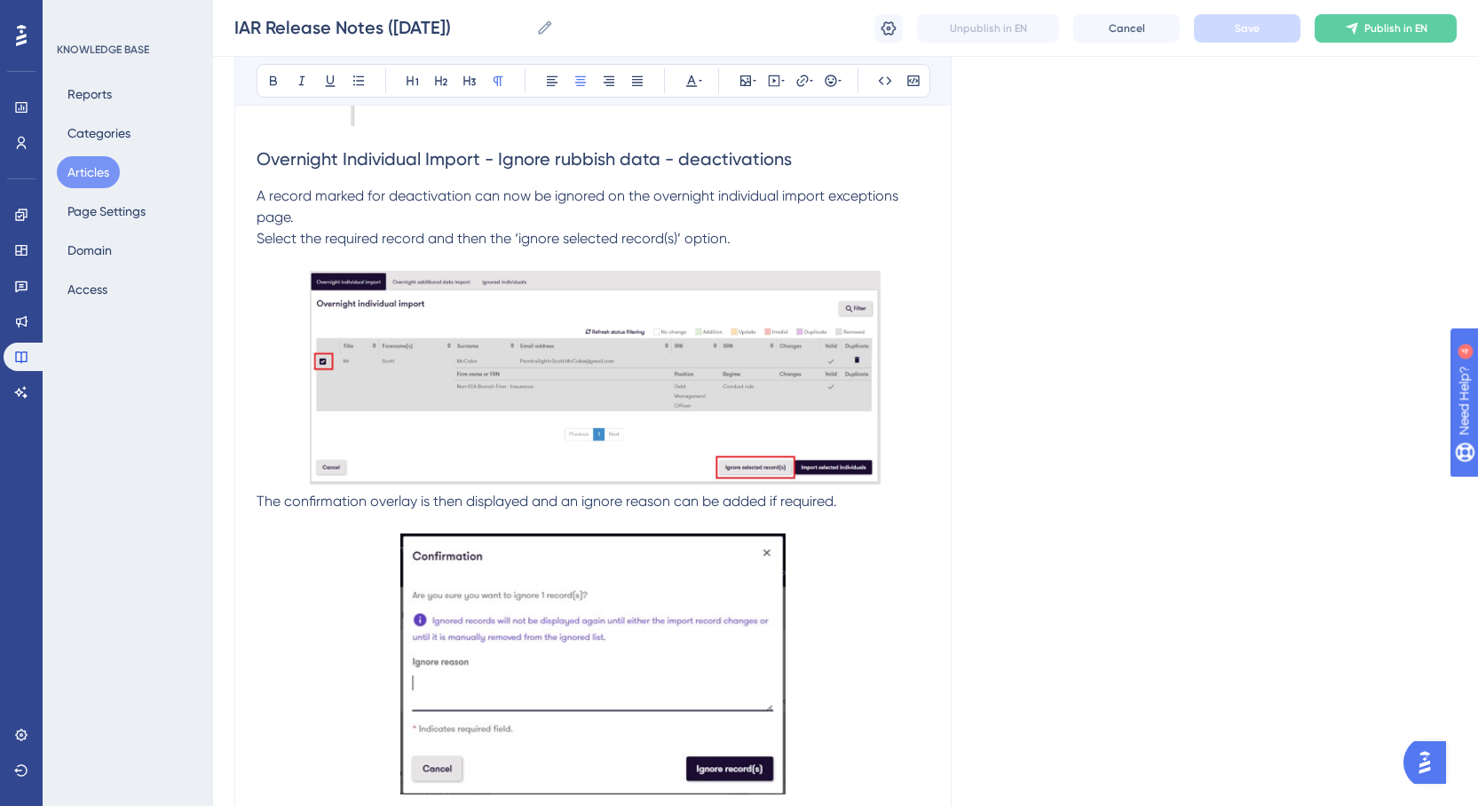
scroll to position [830, 0]
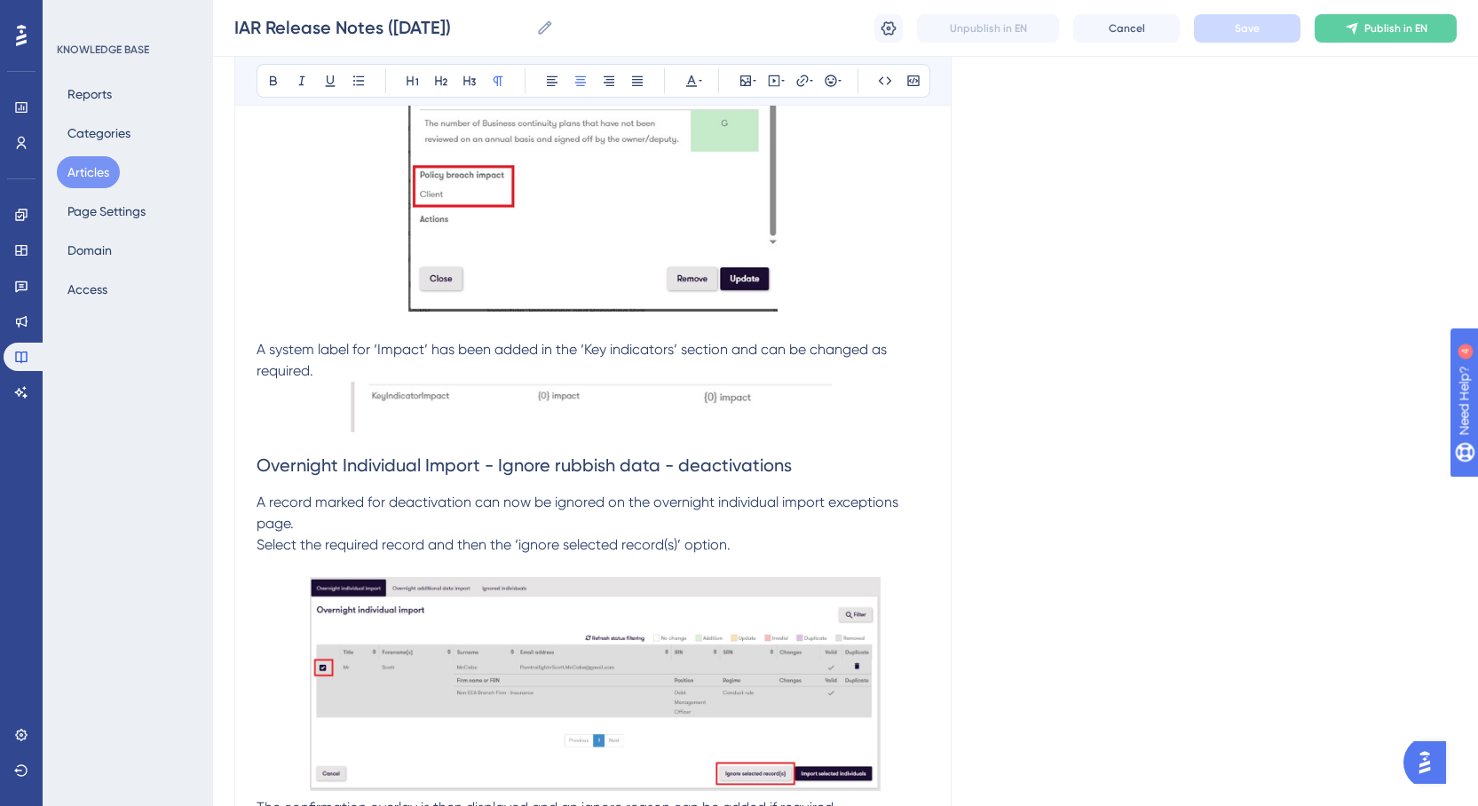
click at [658, 467] on span "Overnight Individual Import - Ignore rubbish data - deactivations" at bounding box center [523, 464] width 535 height 21
drag, startPoint x: 658, startPoint y: 465, endPoint x: 555, endPoint y: 481, distance: 105.0
click at [555, 481] on h2 "Overnight Individual Import - Ignore rubbish data - deactivations" at bounding box center [592, 464] width 673 height 53
click at [1226, 31] on button "Save" at bounding box center [1247, 28] width 106 height 28
